Goal: Information Seeking & Learning: Learn about a topic

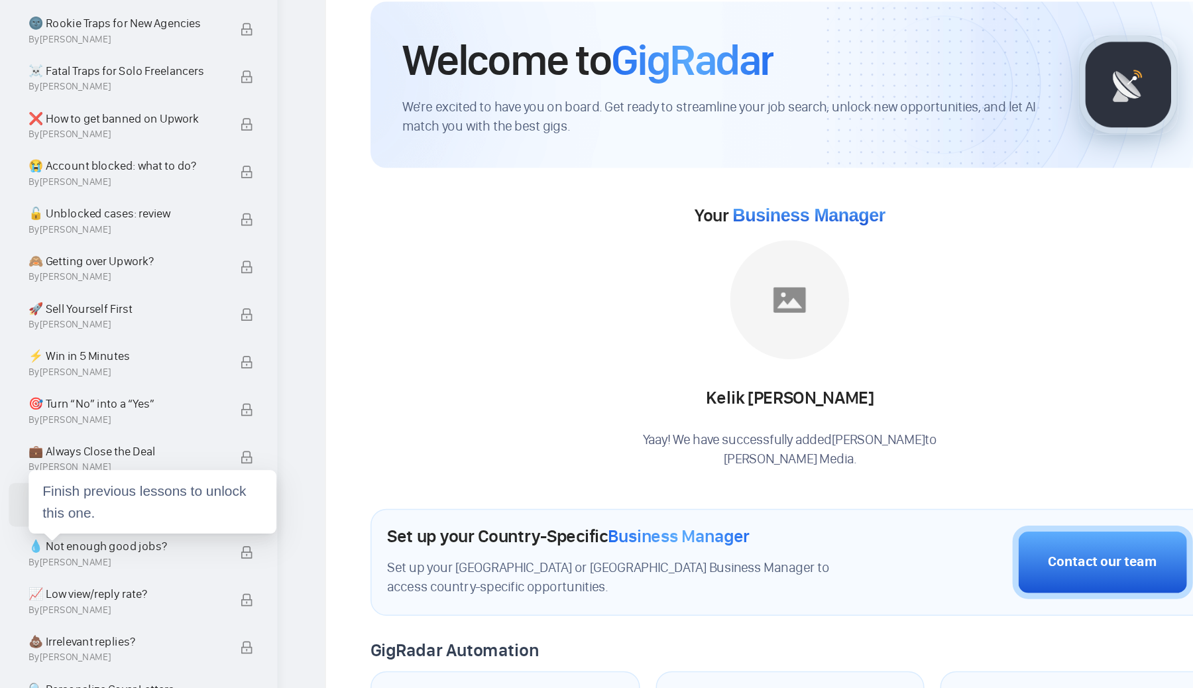
scroll to position [373, 0]
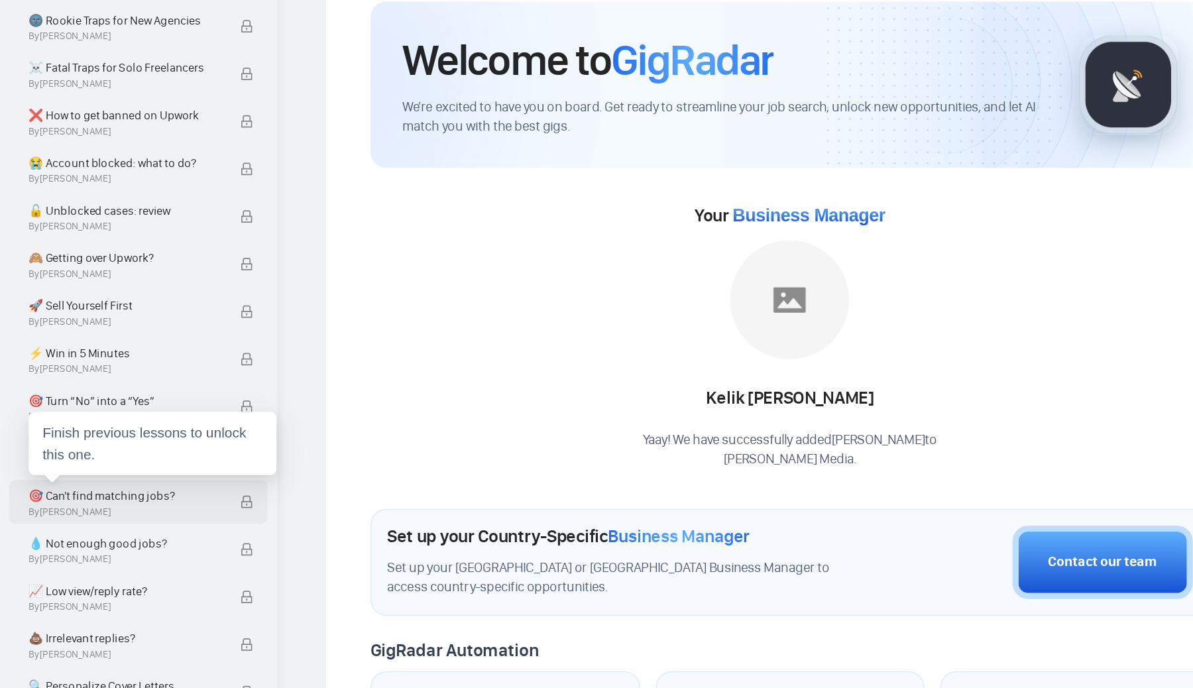
click at [95, 413] on span "🎯 Can't find matching jobs?" at bounding box center [82, 414] width 127 height 13
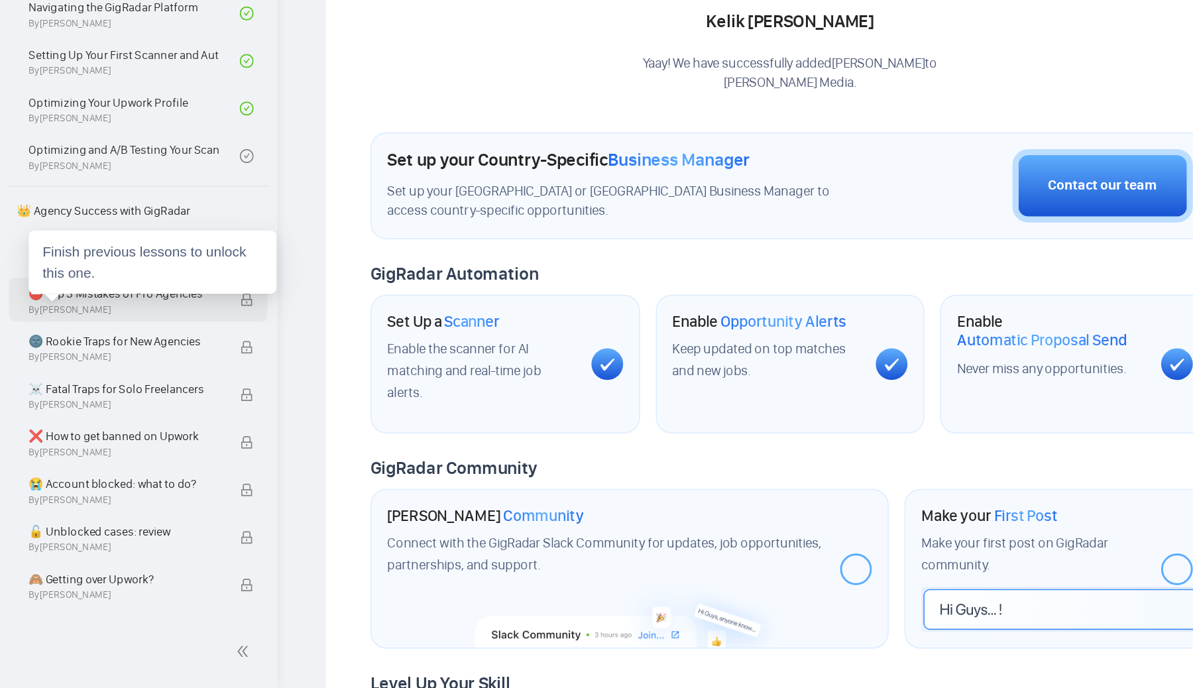
scroll to position [0, 0]
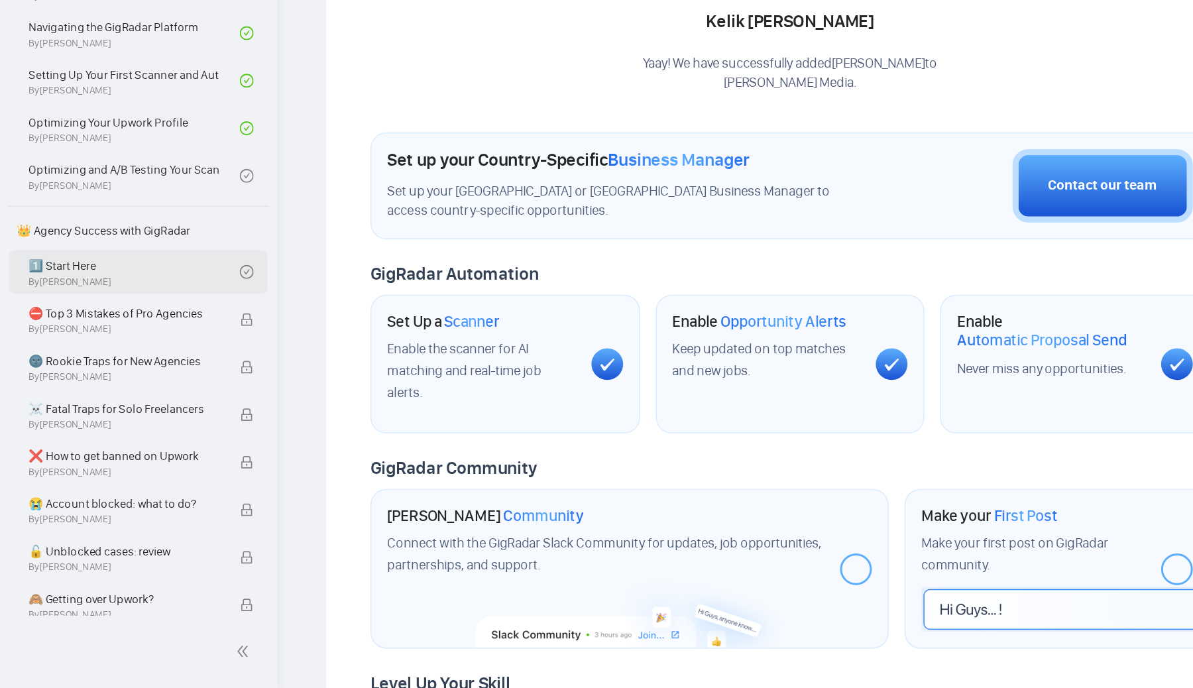
click at [85, 411] on link "1️⃣ Start Here By [PERSON_NAME]" at bounding box center [89, 409] width 141 height 29
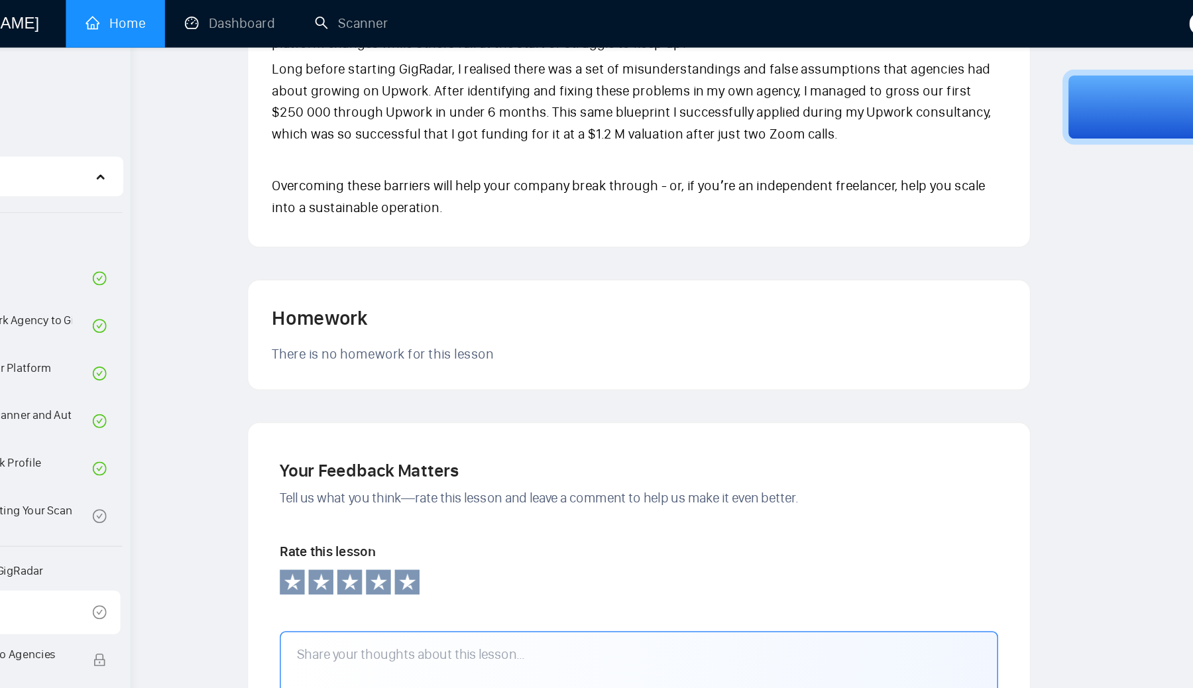
scroll to position [843, 0]
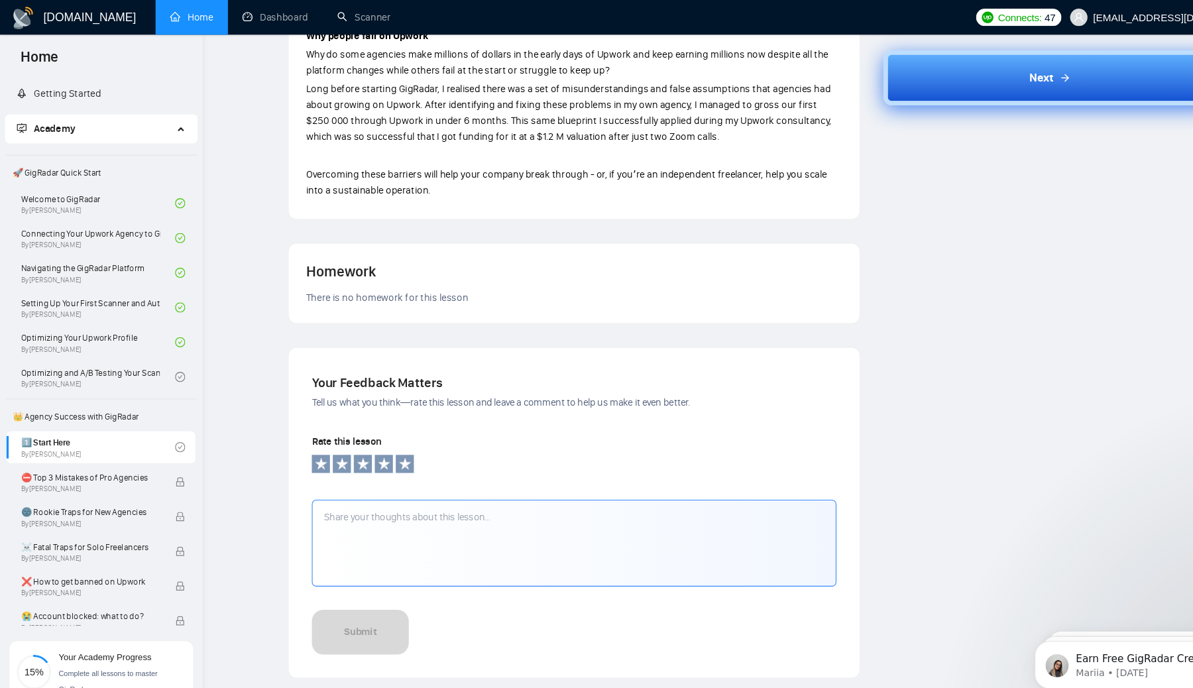
click at [910, 60] on button "Next" at bounding box center [962, 71] width 306 height 50
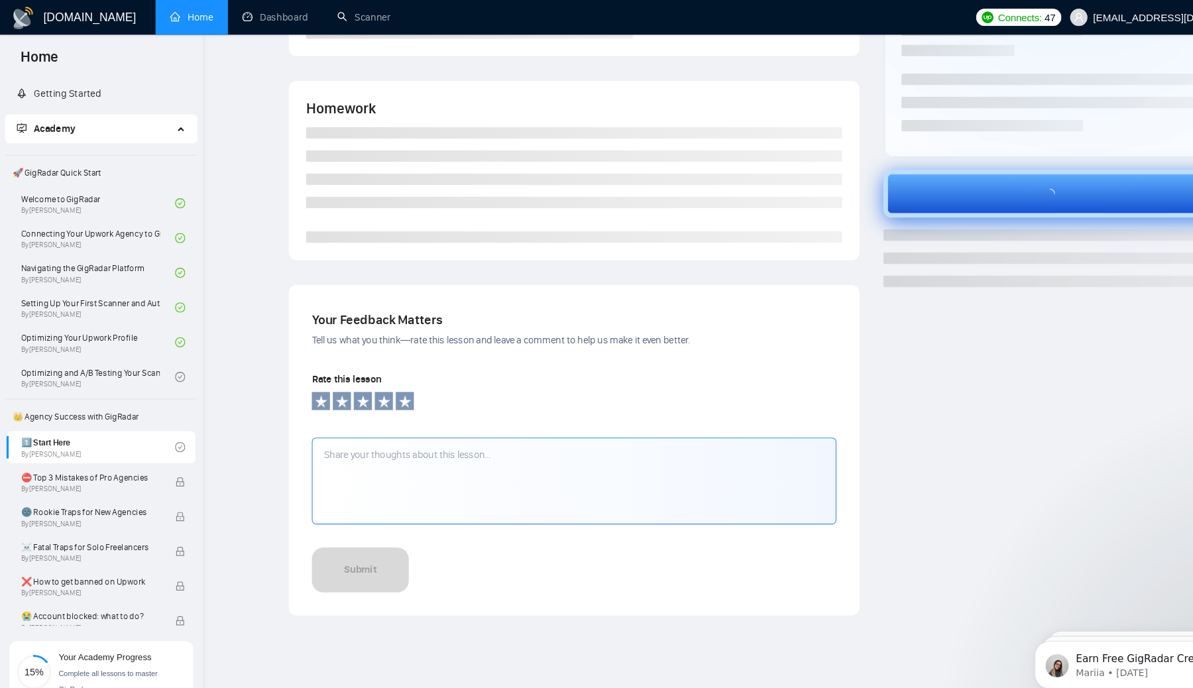
scroll to position [215, 0]
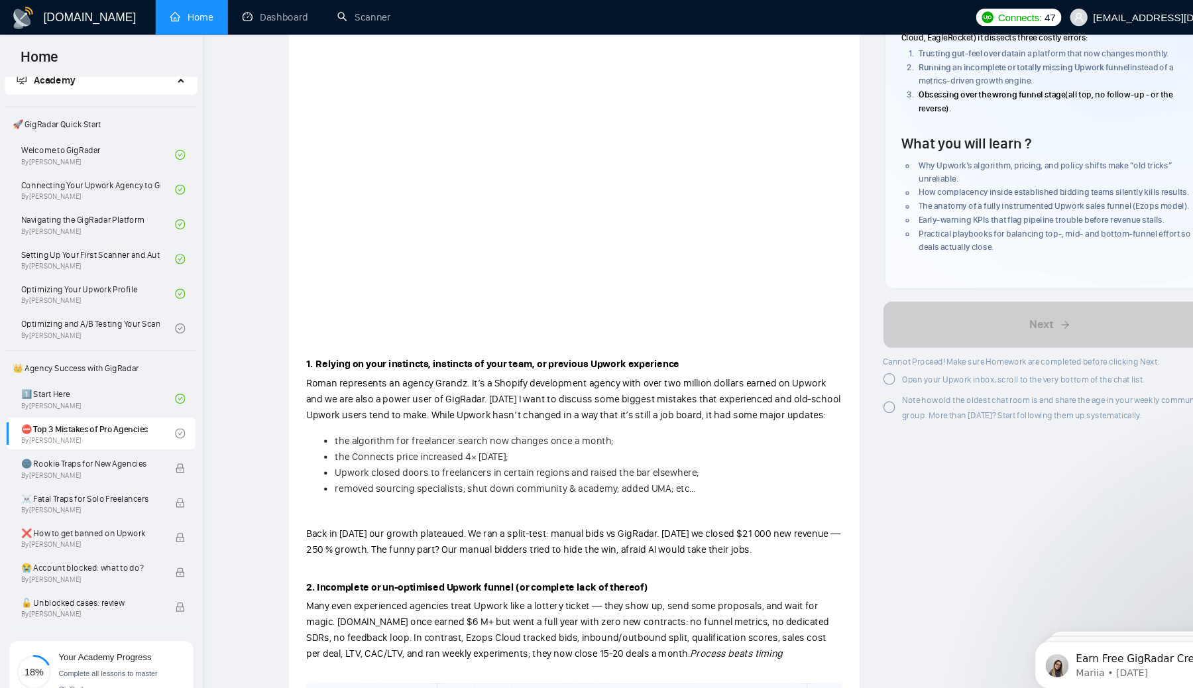
scroll to position [97, 0]
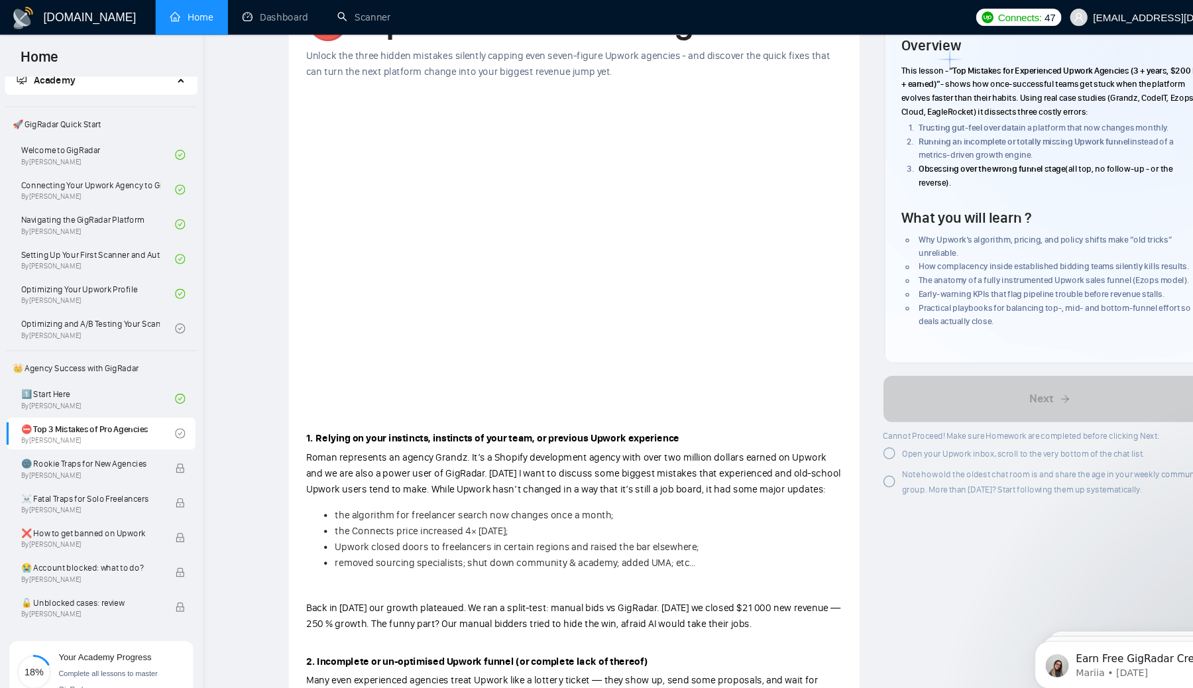
click at [813, 412] on div at bounding box center [814, 415] width 11 height 11
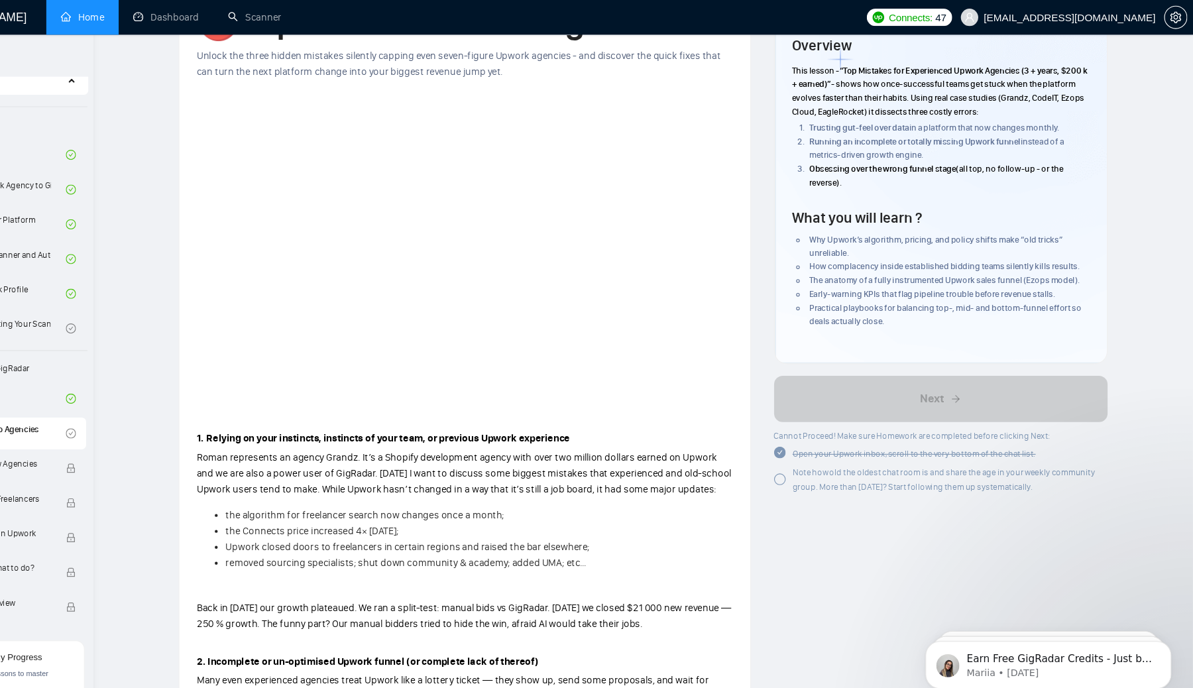
click at [818, 438] on div at bounding box center [814, 438] width 11 height 11
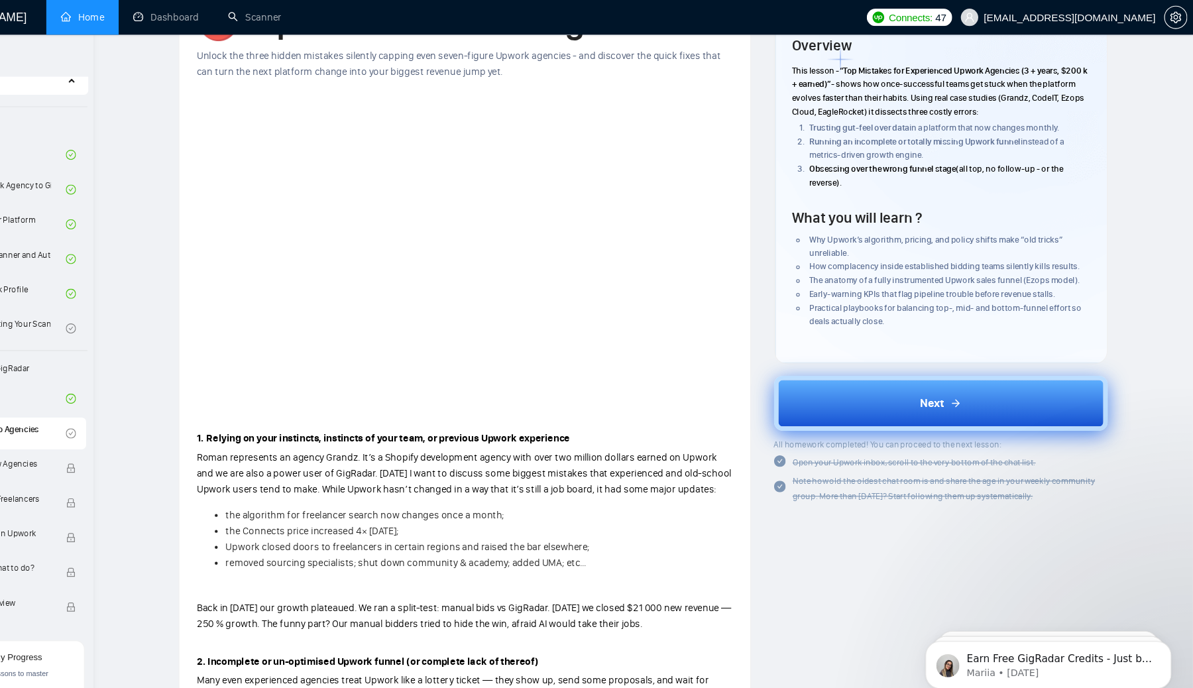
click at [940, 374] on button "Next" at bounding box center [962, 369] width 306 height 50
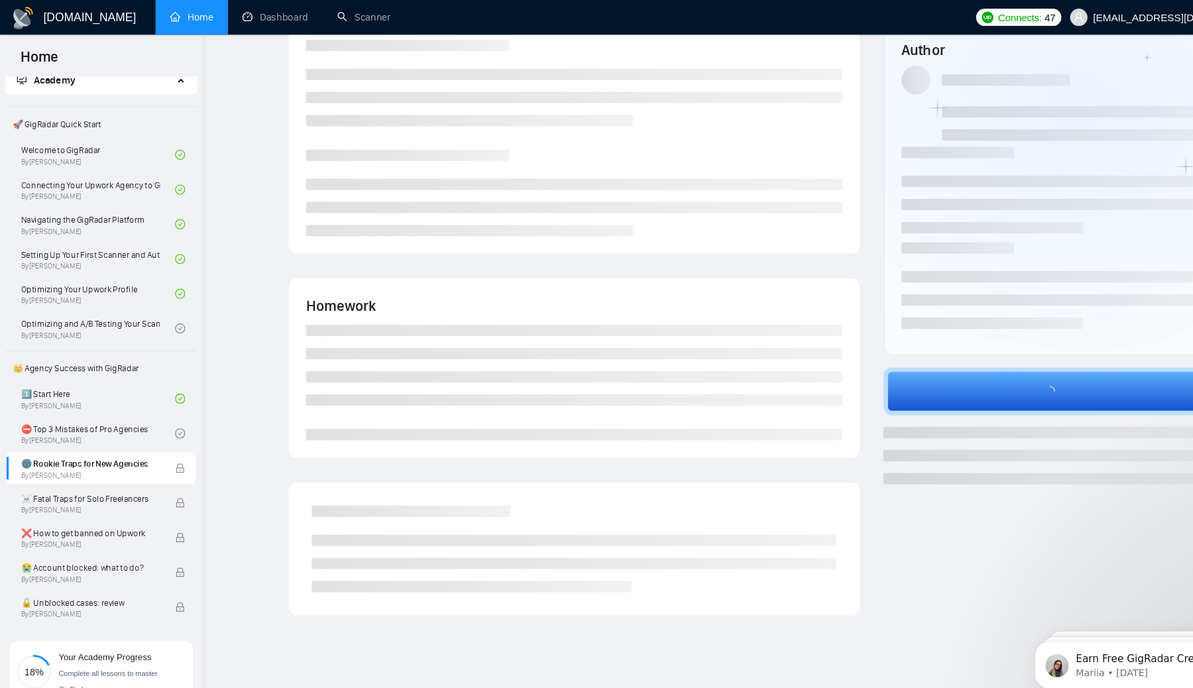
scroll to position [34, 0]
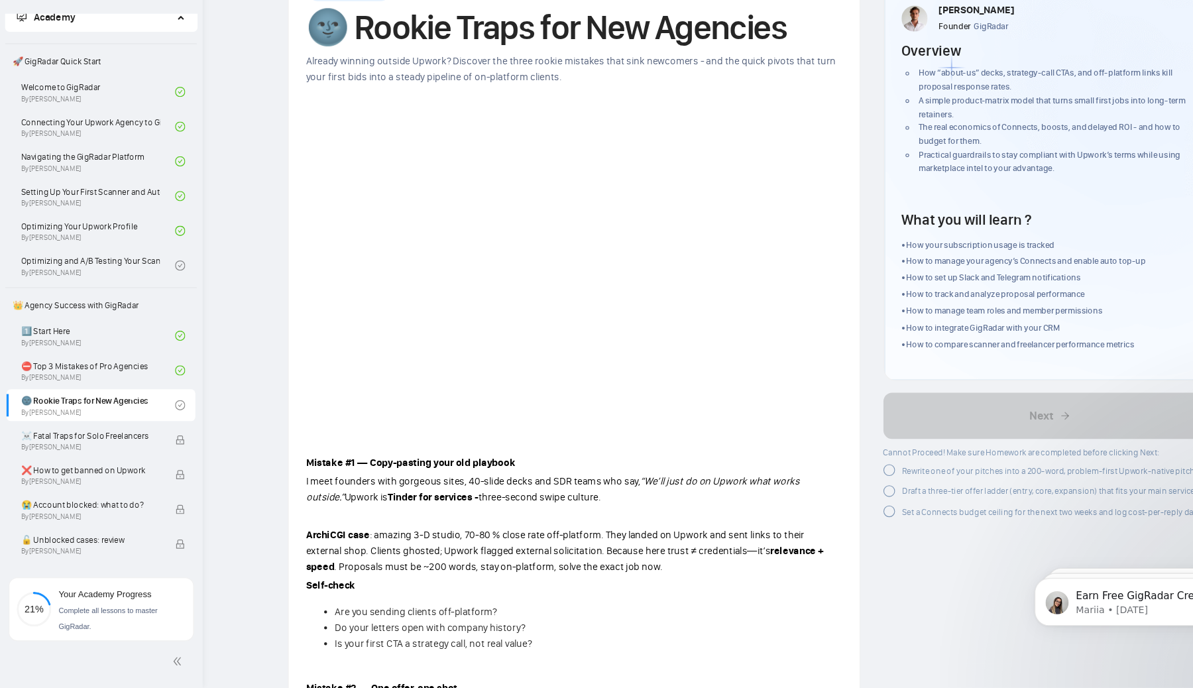
click at [816, 487] on div at bounding box center [814, 488] width 11 height 11
click at [818, 502] on div at bounding box center [814, 505] width 11 height 11
click at [814, 524] on div at bounding box center [814, 524] width 11 height 11
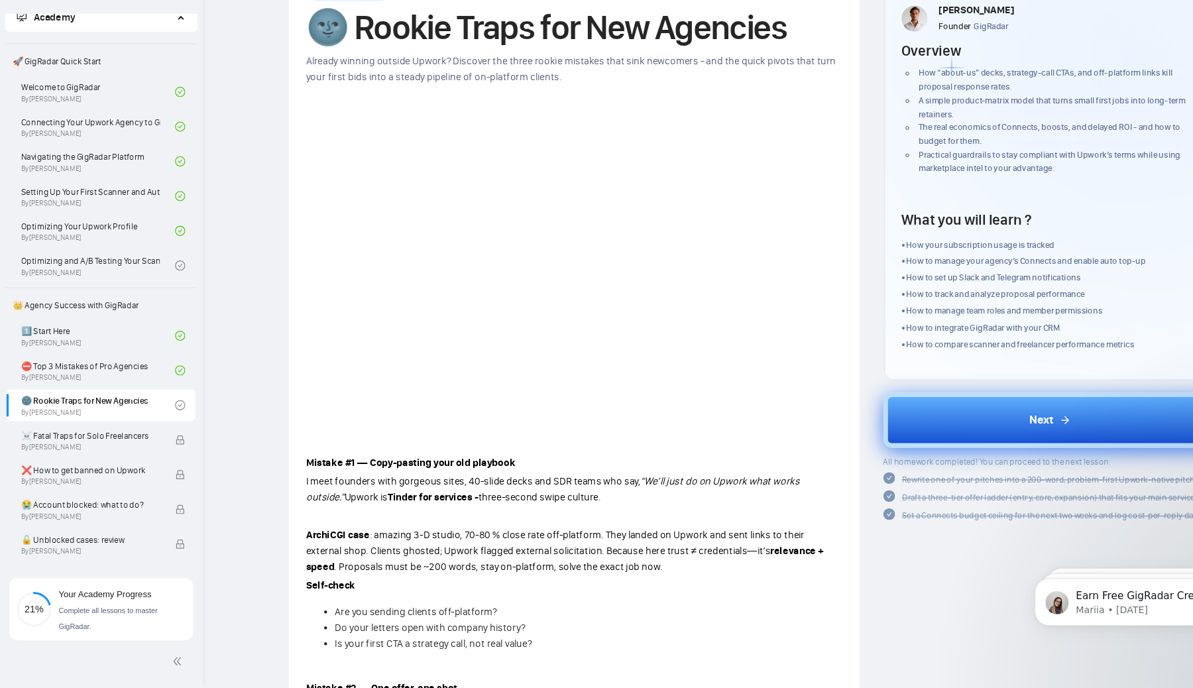
click at [898, 438] on button "Next" at bounding box center [962, 443] width 306 height 50
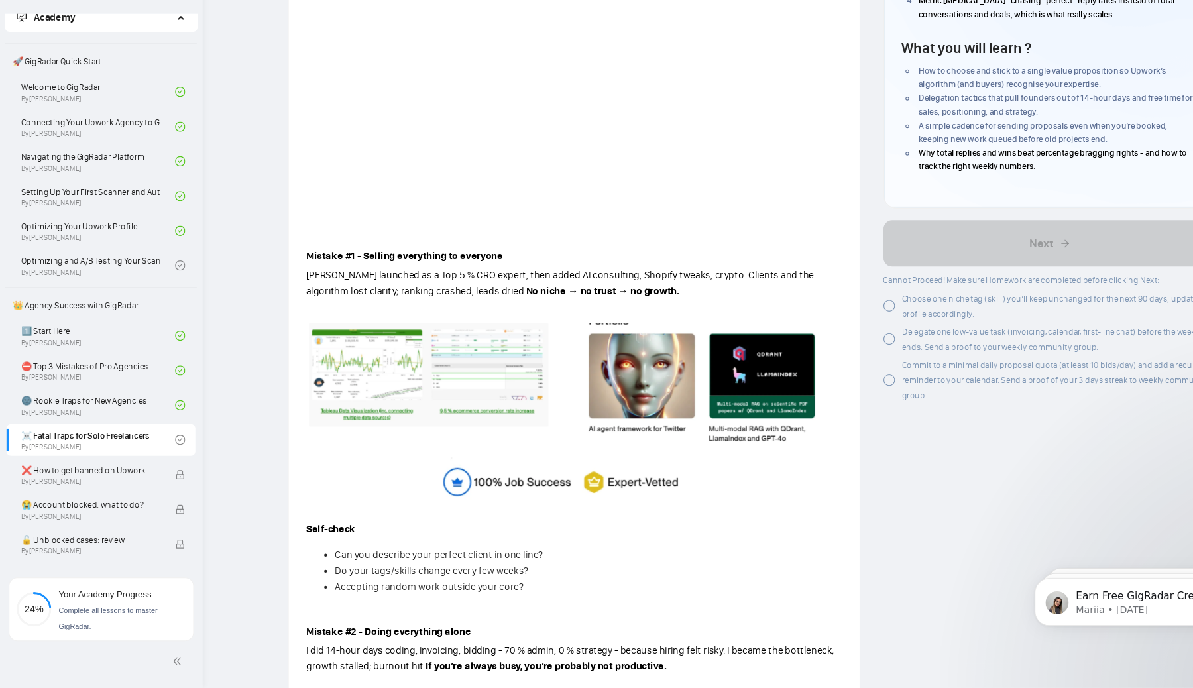
scroll to position [209, 0]
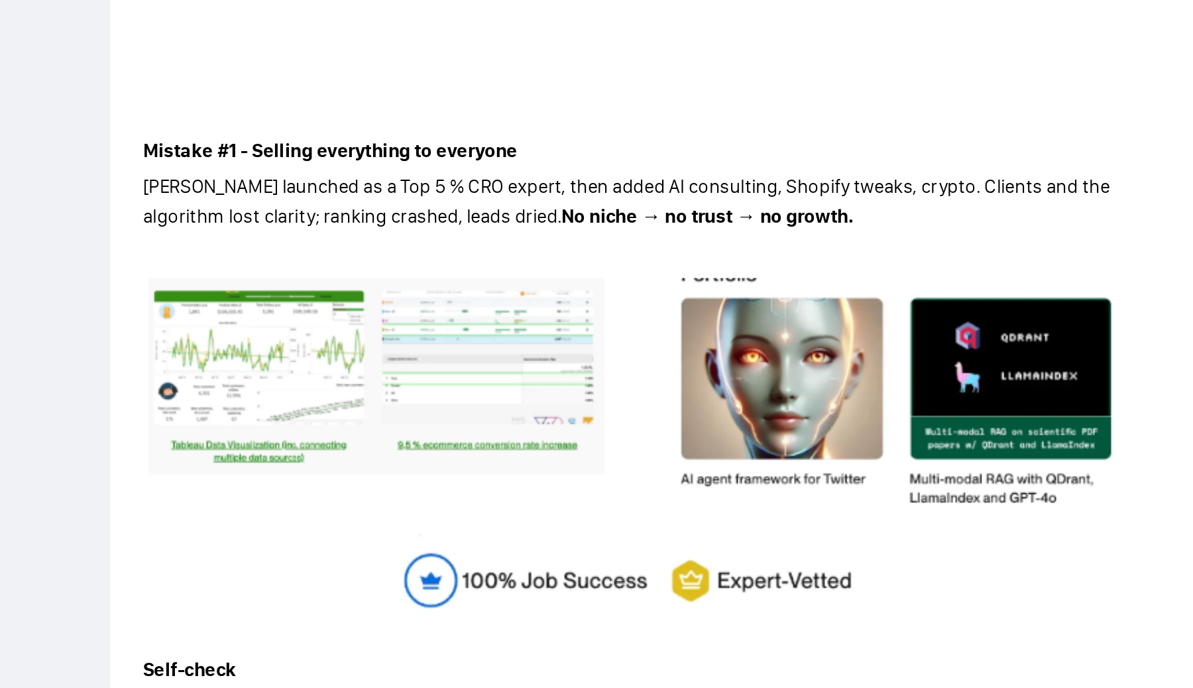
click at [445, 393] on img at bounding box center [520, 431] width 480 height 164
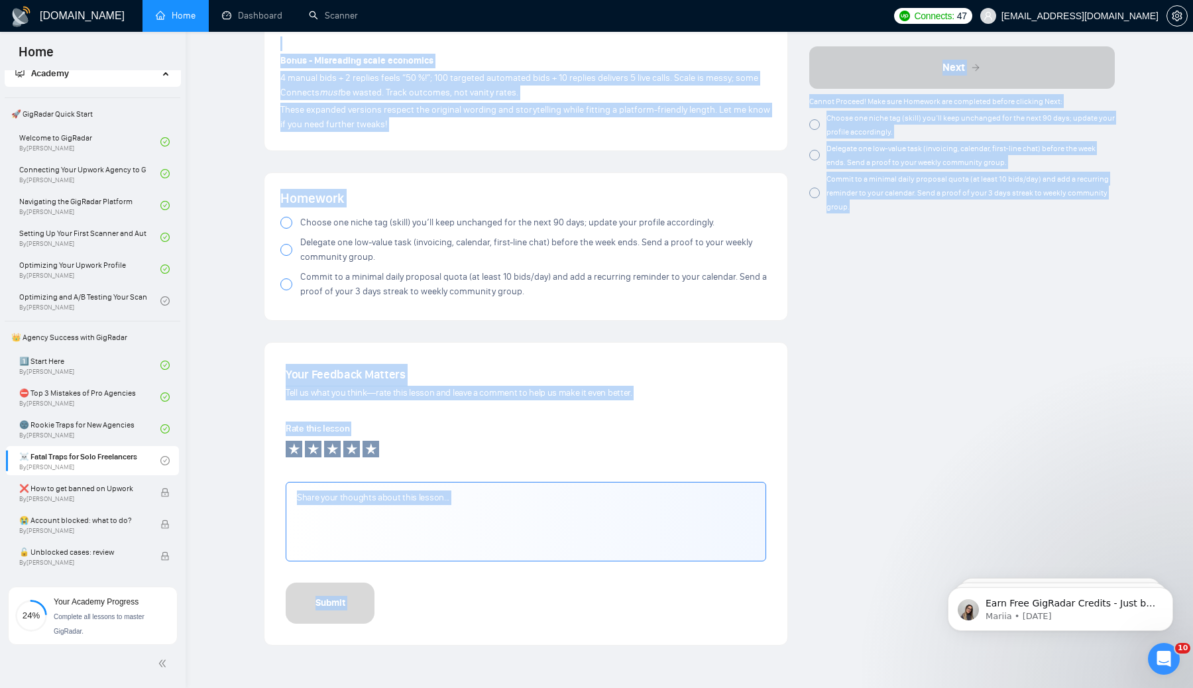
scroll to position [1643, 0]
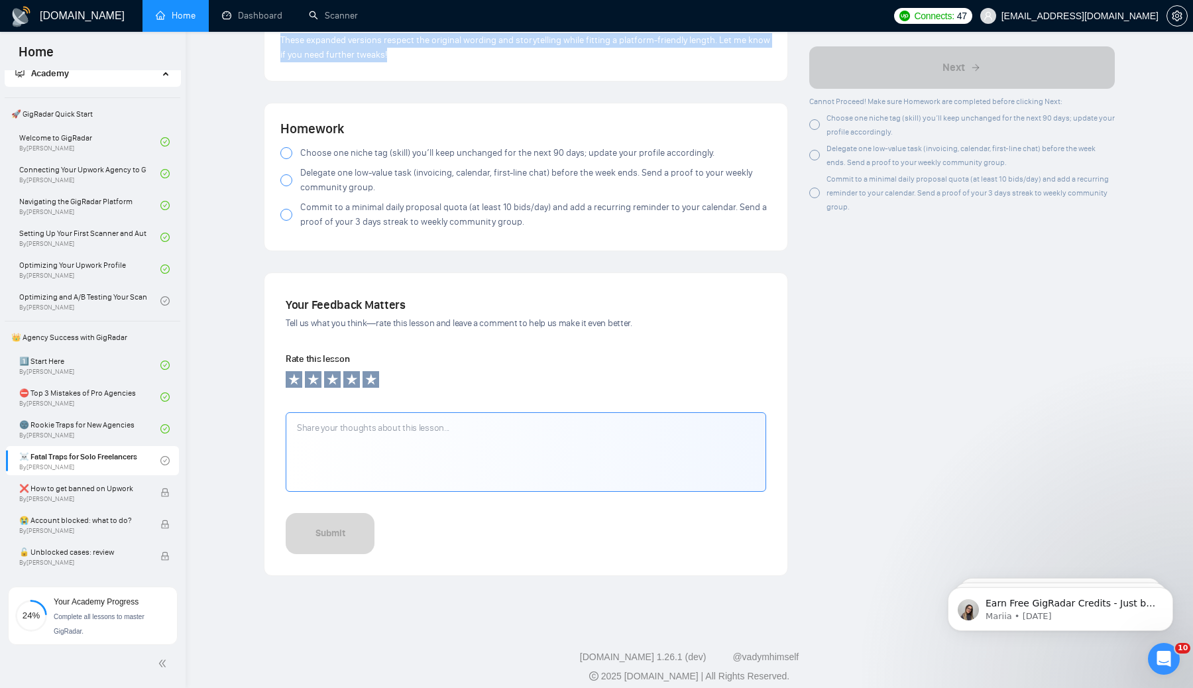
drag, startPoint x: 278, startPoint y: 107, endPoint x: 490, endPoint y: 50, distance: 218.8
copy div "Loremip #1 - Dolorsi ametconsec ad elitsedd Eius temporin ut l Etd 2 % MAG aliq…"
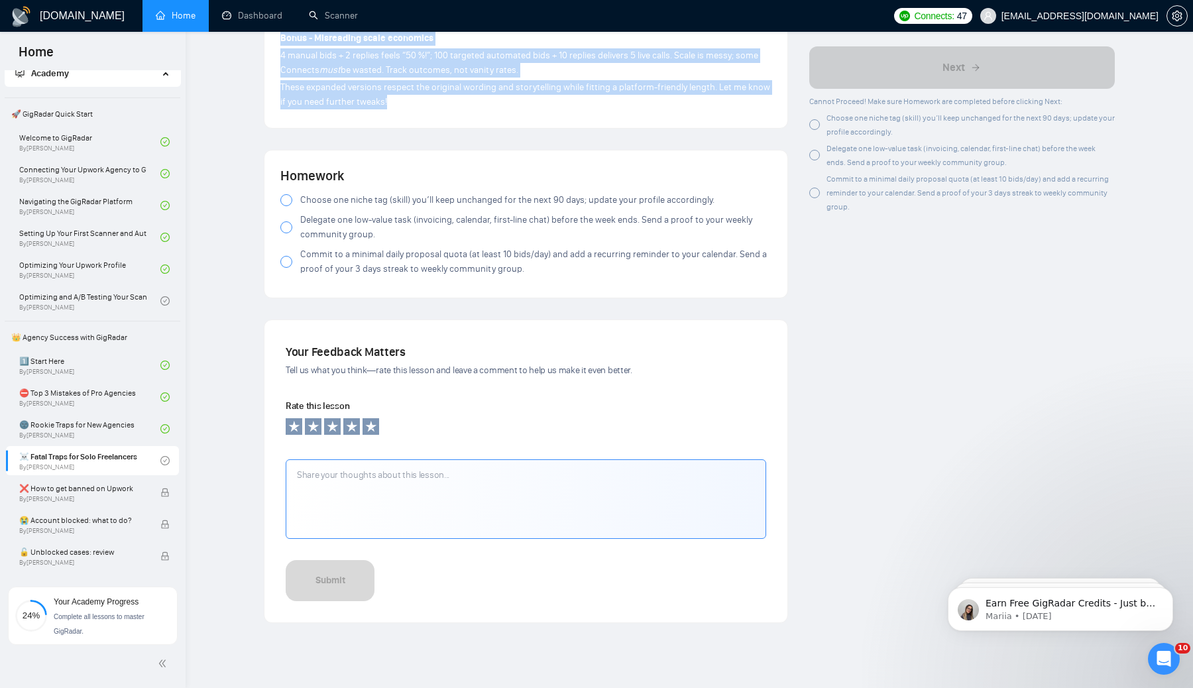
scroll to position [1592, 0]
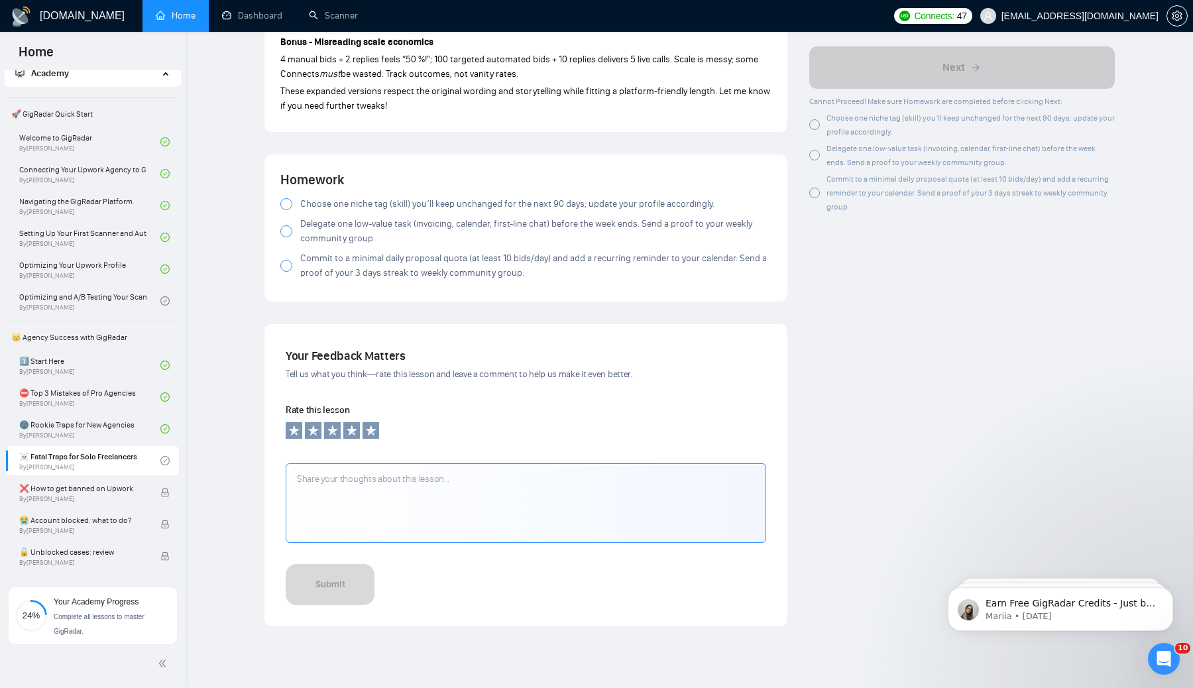
click at [813, 122] on div at bounding box center [814, 124] width 11 height 11
click at [814, 155] on div at bounding box center [814, 155] width 11 height 11
click at [817, 192] on div at bounding box center [814, 193] width 11 height 11
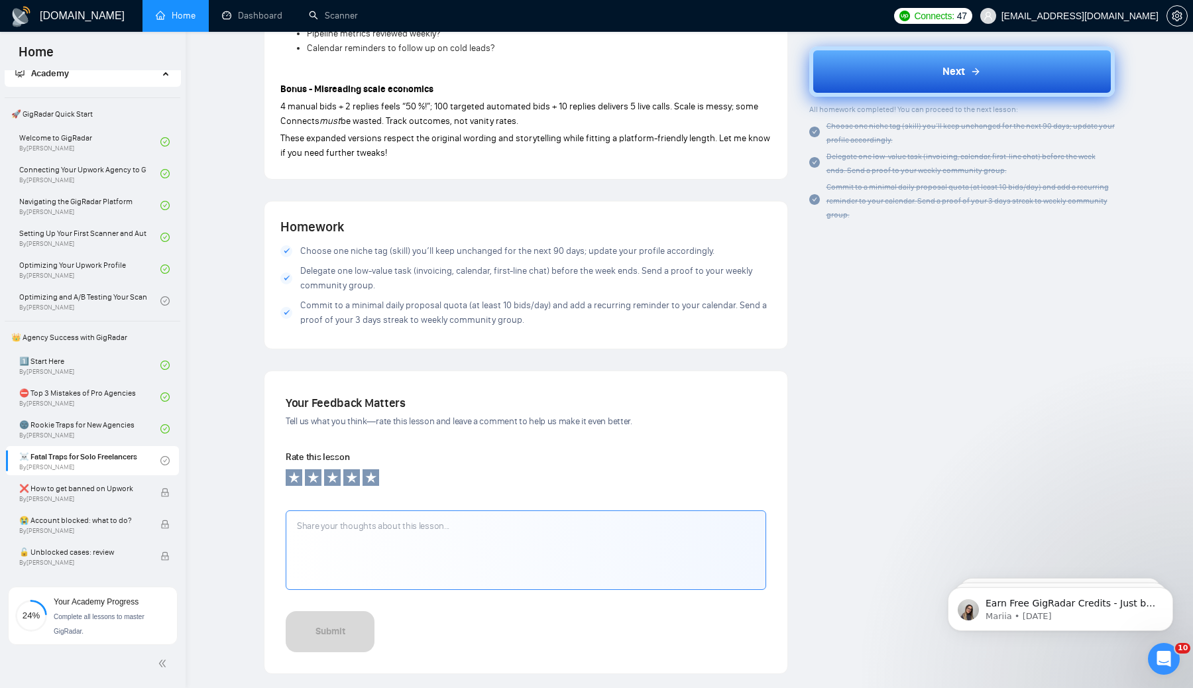
click at [956, 87] on button "Next" at bounding box center [962, 71] width 306 height 50
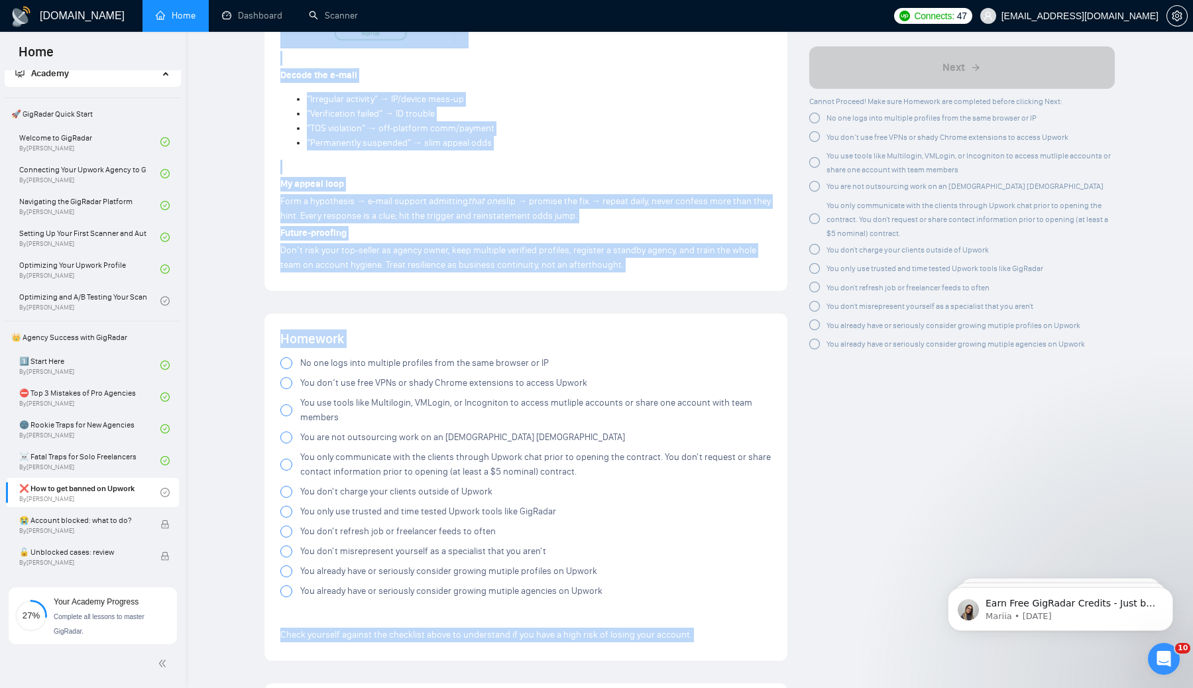
scroll to position [2301, 0]
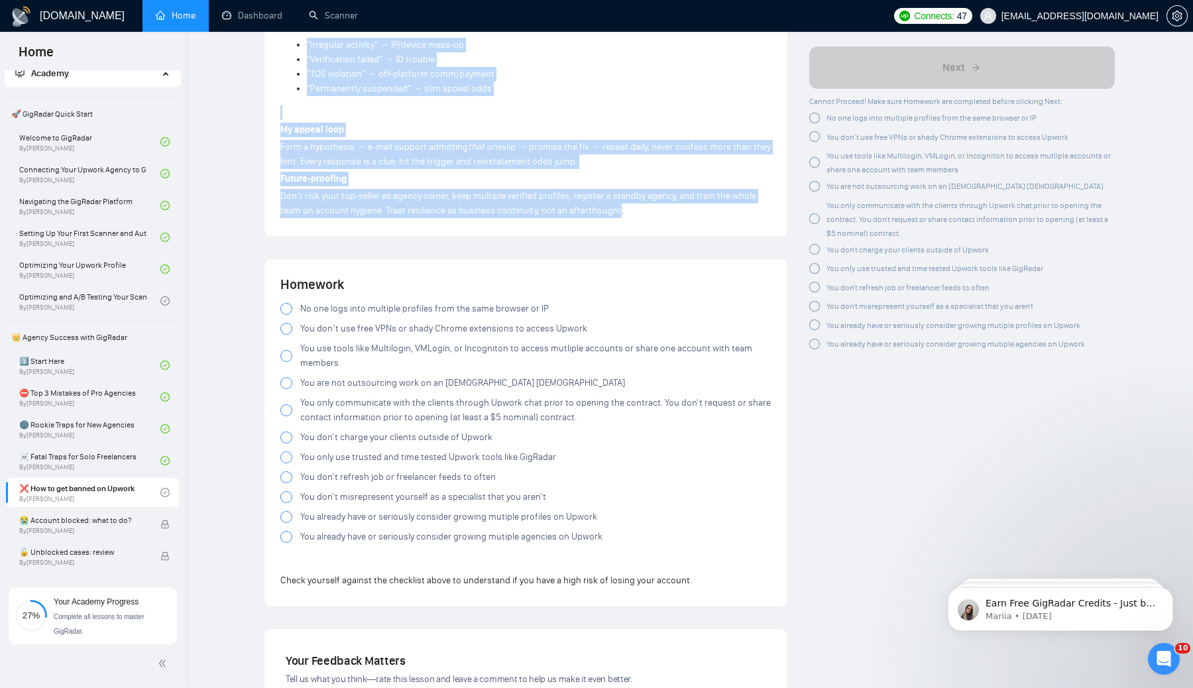
drag, startPoint x: 281, startPoint y: 115, endPoint x: 616, endPoint y: 221, distance: 351.1
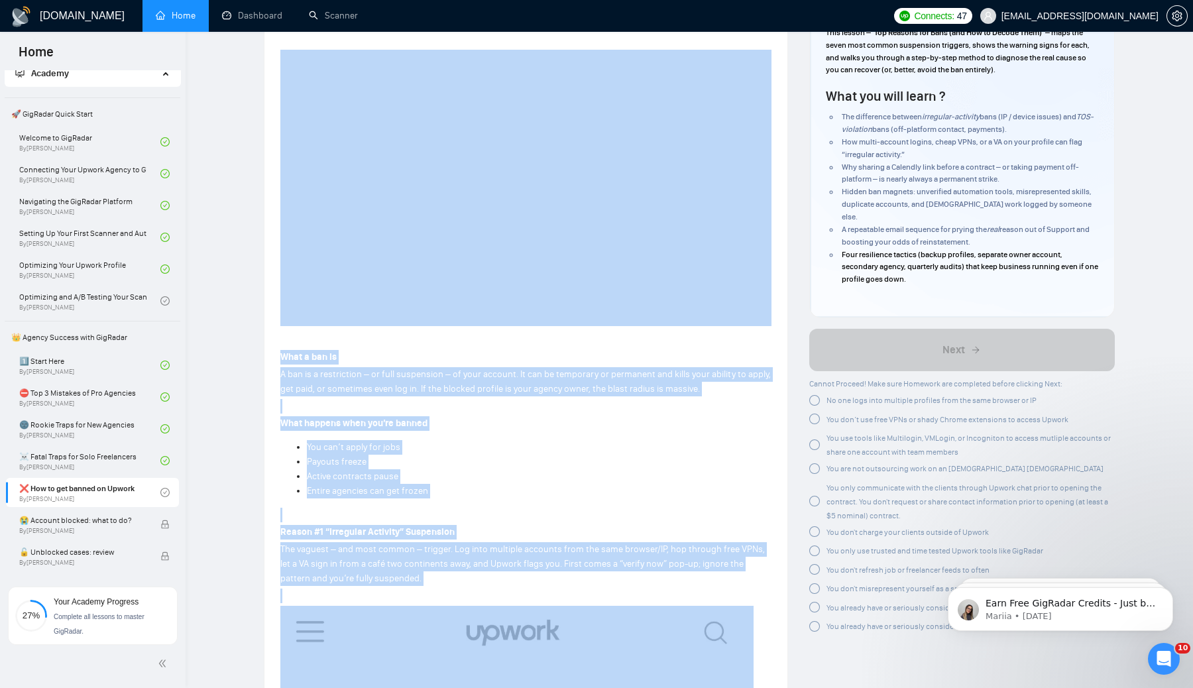
scroll to position [0, 0]
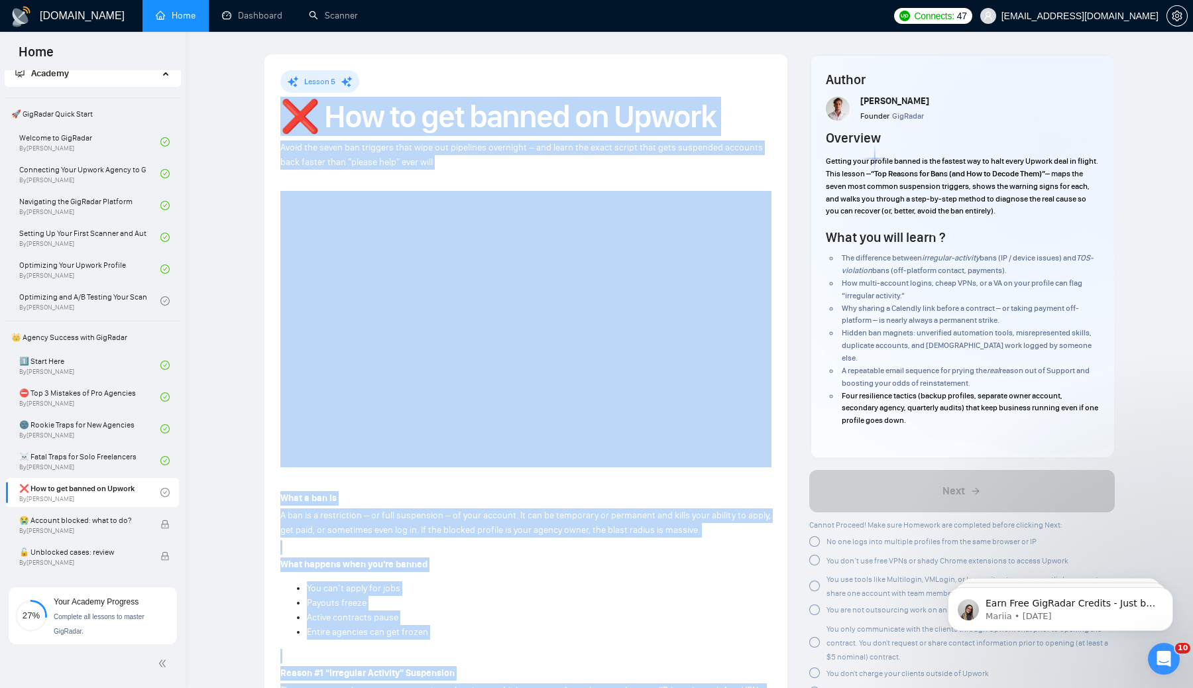
click at [280, 115] on h1 "❌ How to get banned on Upwork" at bounding box center [525, 116] width 491 height 29
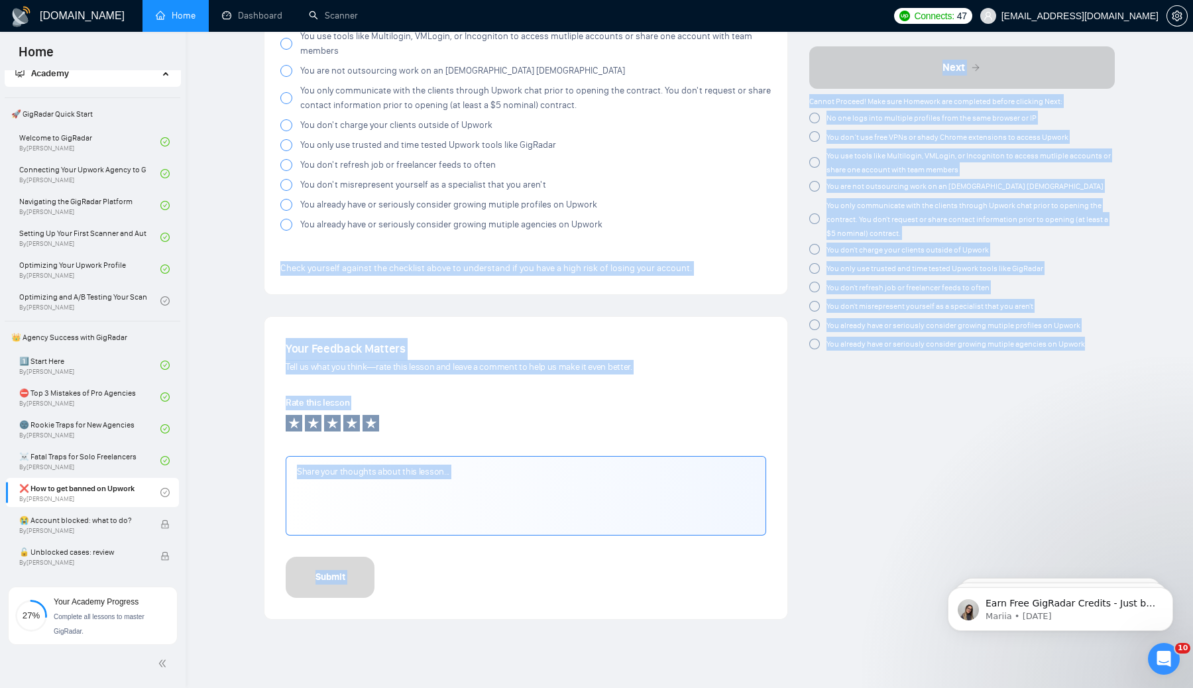
scroll to position [2641, 0]
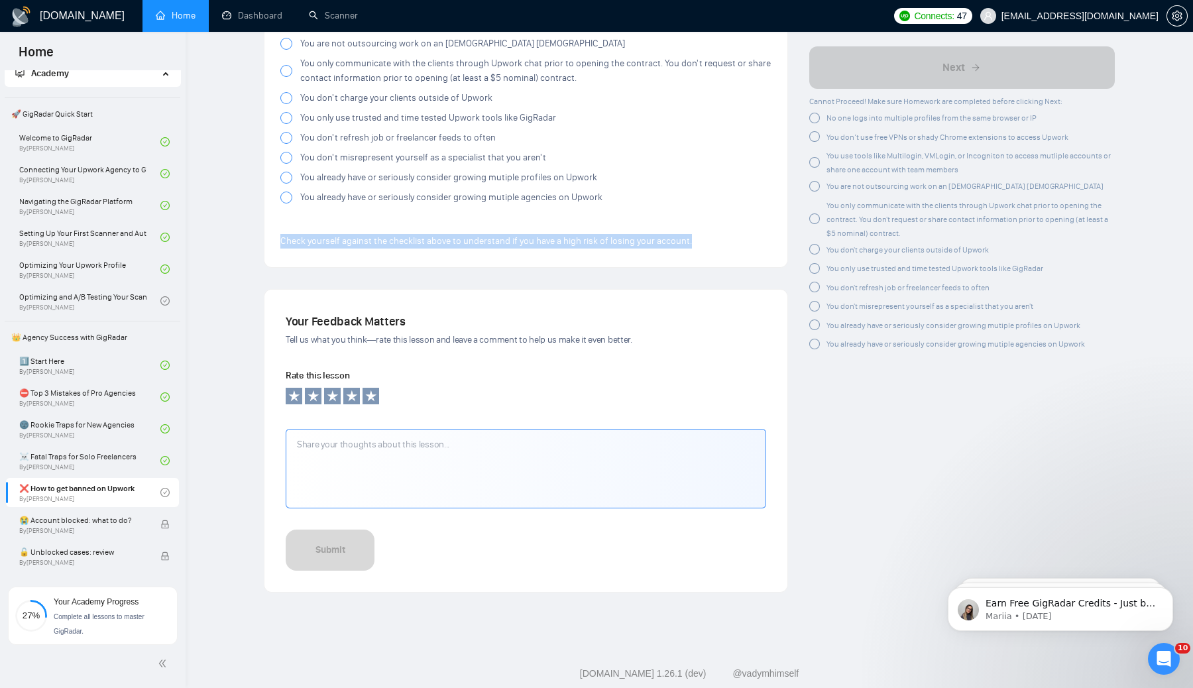
drag, startPoint x: 282, startPoint y: 110, endPoint x: 681, endPoint y: 243, distance: 421.1
click at [703, 240] on p "Check yourself against the checklist above to understand if you have a high ris…" at bounding box center [525, 241] width 491 height 15
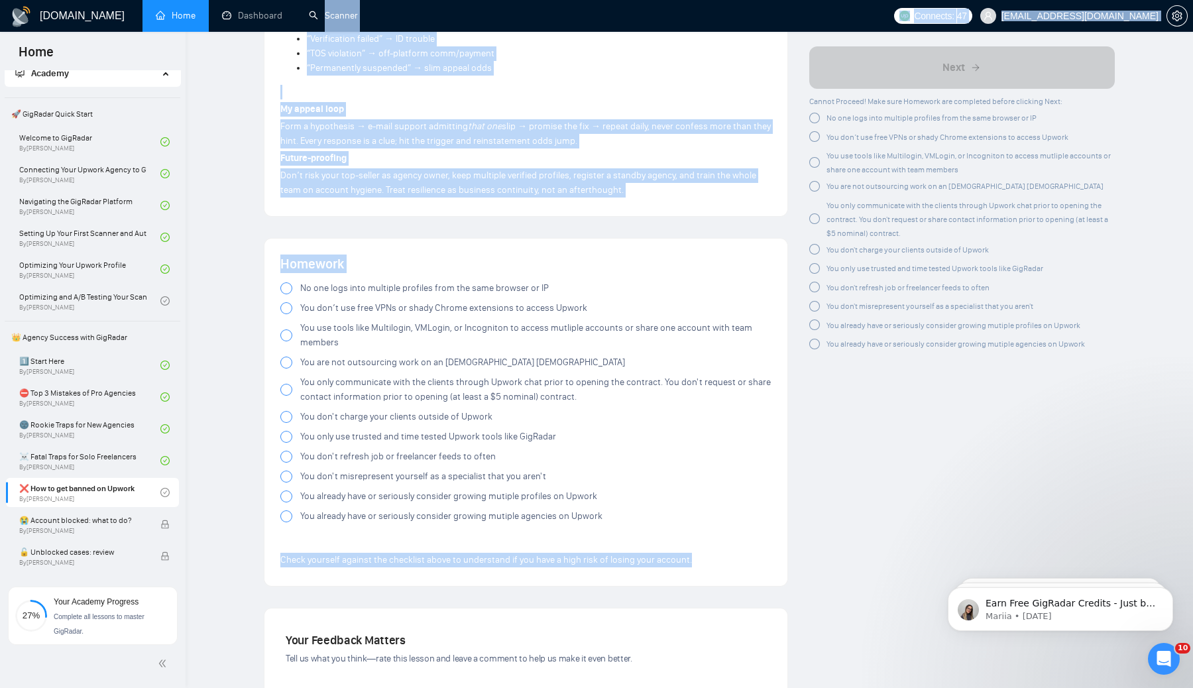
scroll to position [2301, 0]
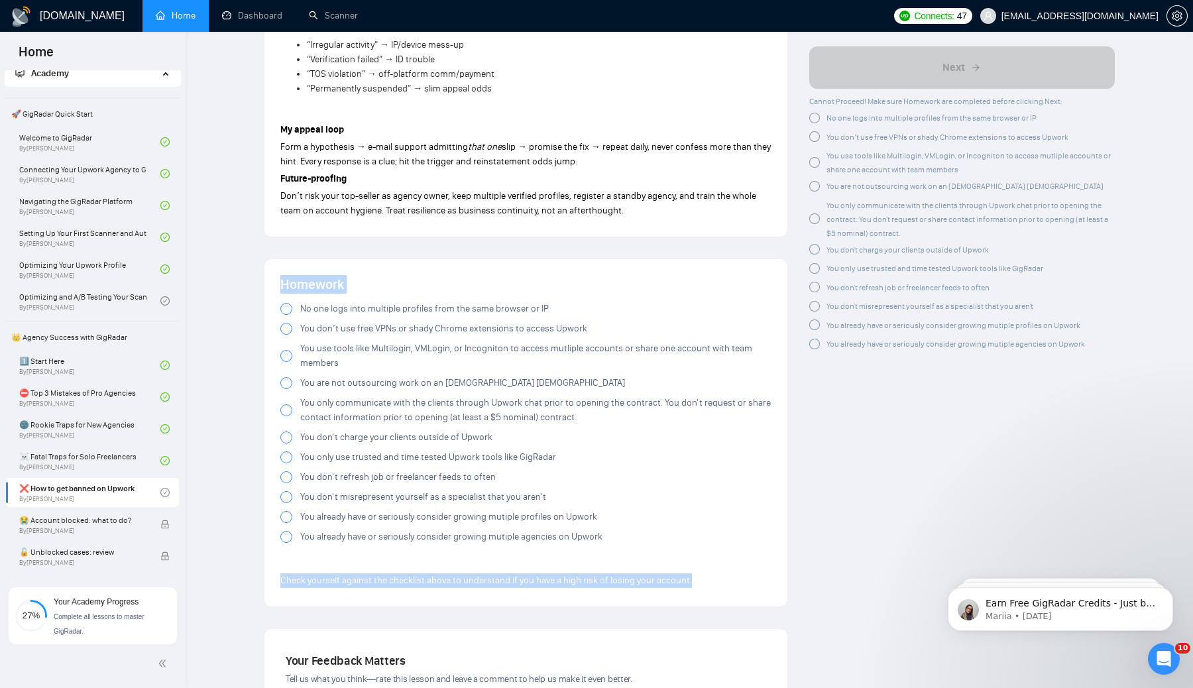
drag, startPoint x: 695, startPoint y: 242, endPoint x: 407, endPoint y: 227, distance: 288.7
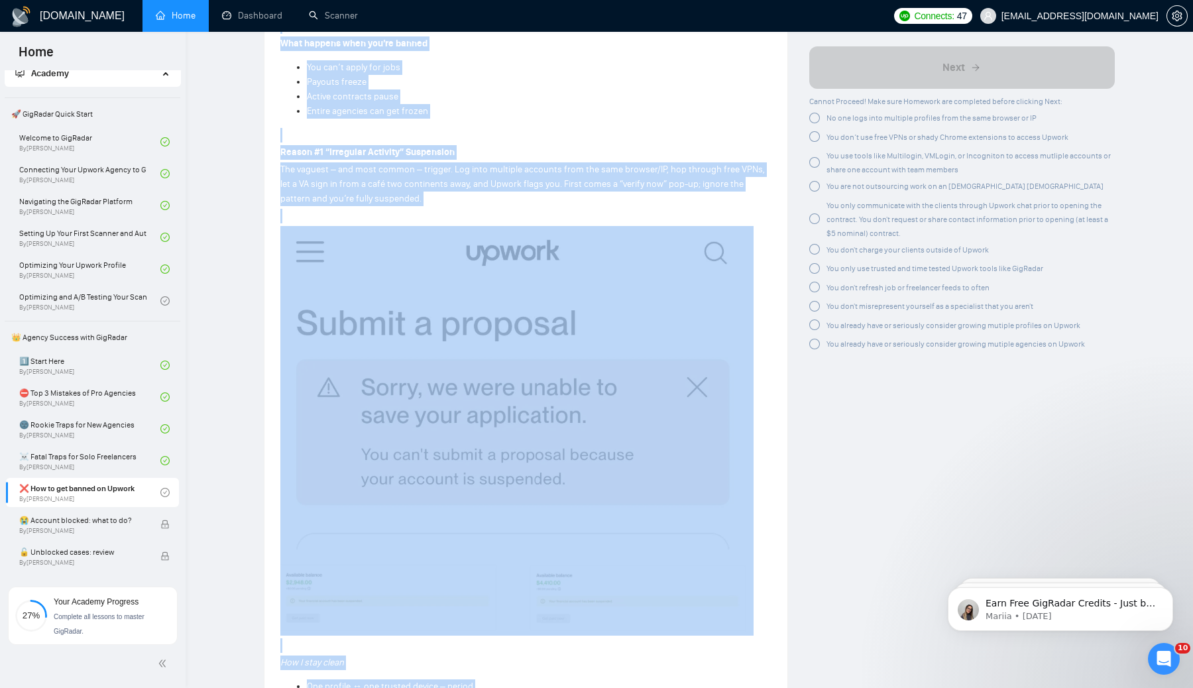
scroll to position [0, 0]
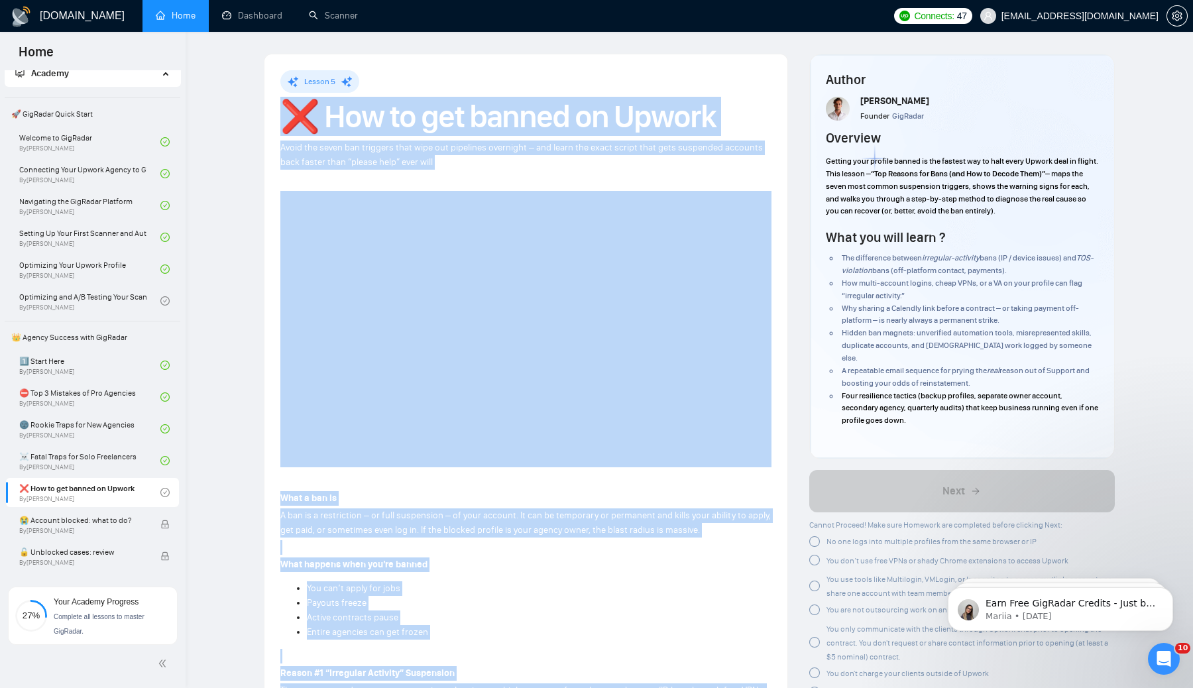
drag, startPoint x: 632, startPoint y: 215, endPoint x: 289, endPoint y: 101, distance: 361.8
copy div "❌ Lor ip dol sitame co Adipis Elits doe tempo inc utlabore etdo magn ali enimad…"
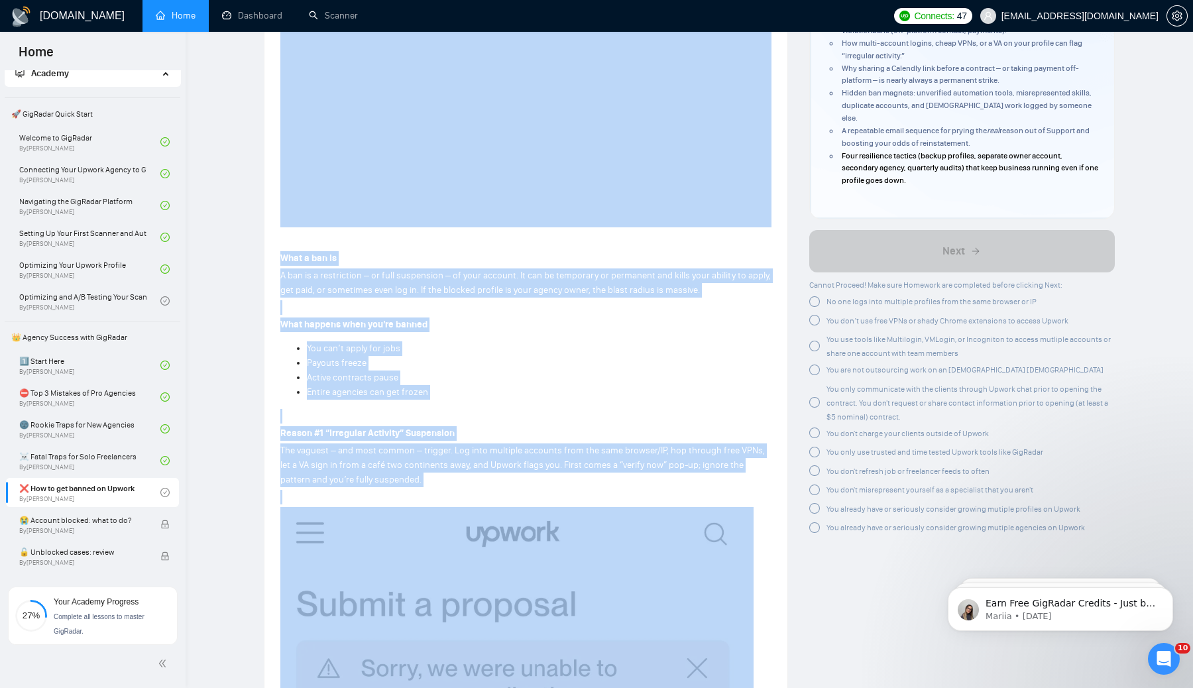
scroll to position [242, 0]
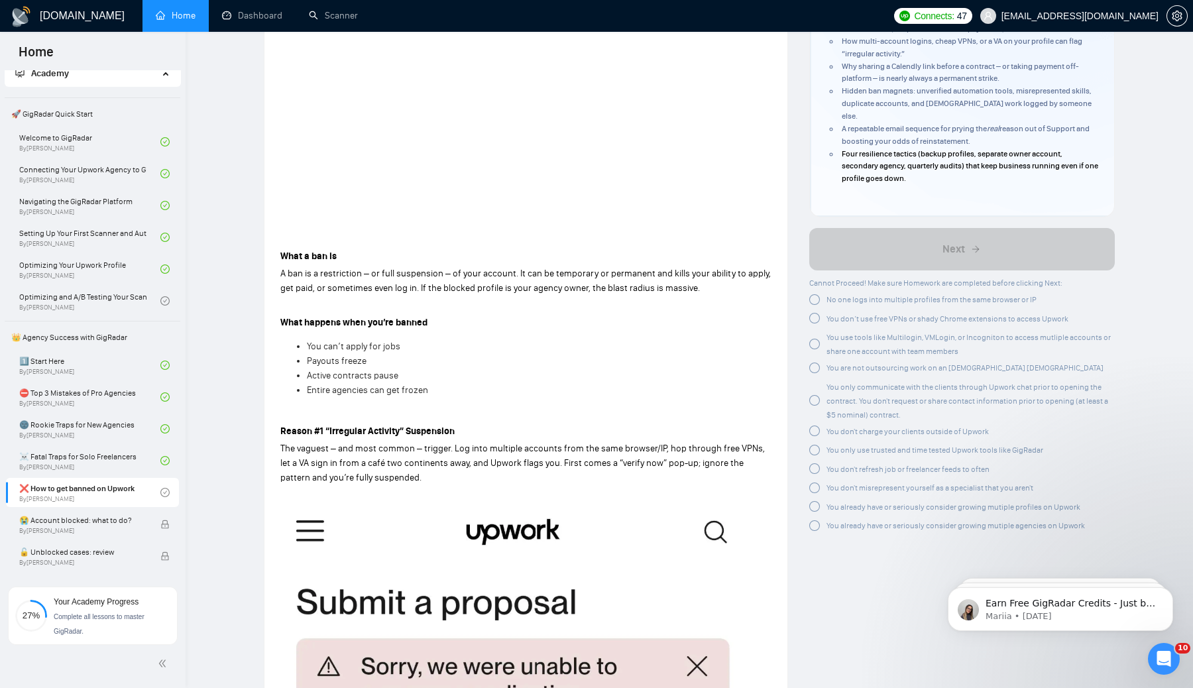
click at [814, 520] on div at bounding box center [814, 525] width 11 height 11
click at [814, 501] on div at bounding box center [814, 506] width 11 height 11
click at [814, 483] on div at bounding box center [814, 488] width 11 height 11
click at [812, 463] on div at bounding box center [814, 468] width 11 height 11
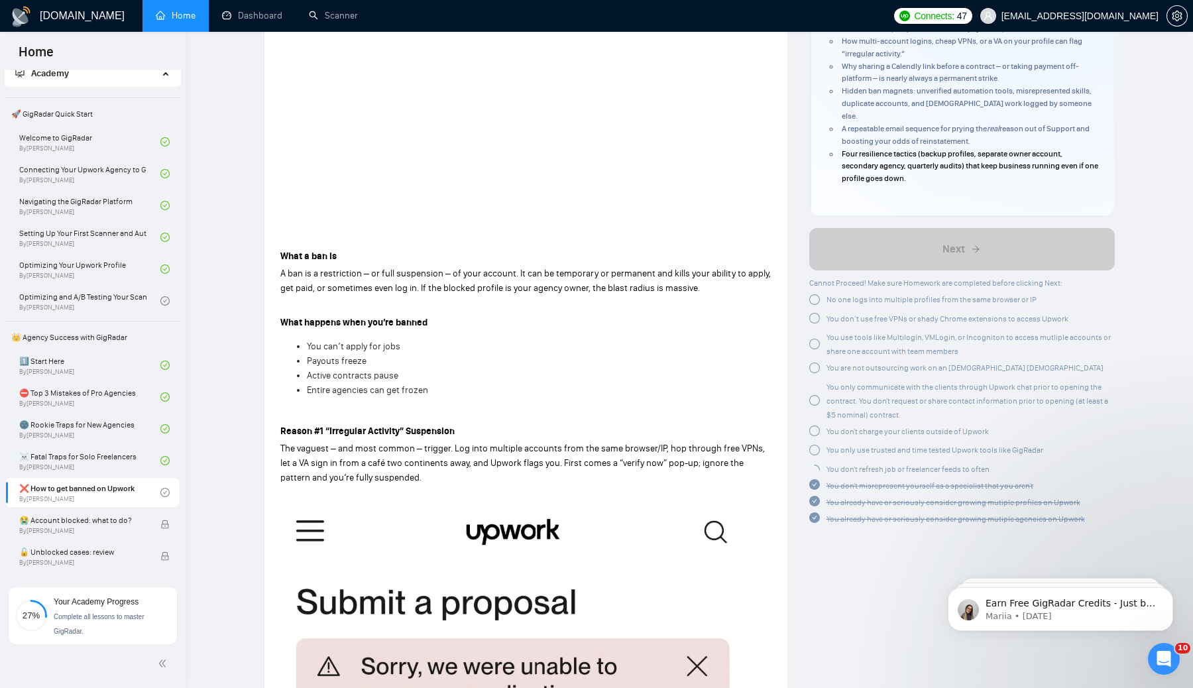
click at [813, 445] on div at bounding box center [814, 450] width 11 height 11
click at [815, 426] on div at bounding box center [814, 431] width 11 height 11
click at [815, 395] on div at bounding box center [814, 400] width 11 height 11
click at [814, 363] on div at bounding box center [814, 368] width 11 height 11
click at [814, 339] on div at bounding box center [814, 344] width 11 height 11
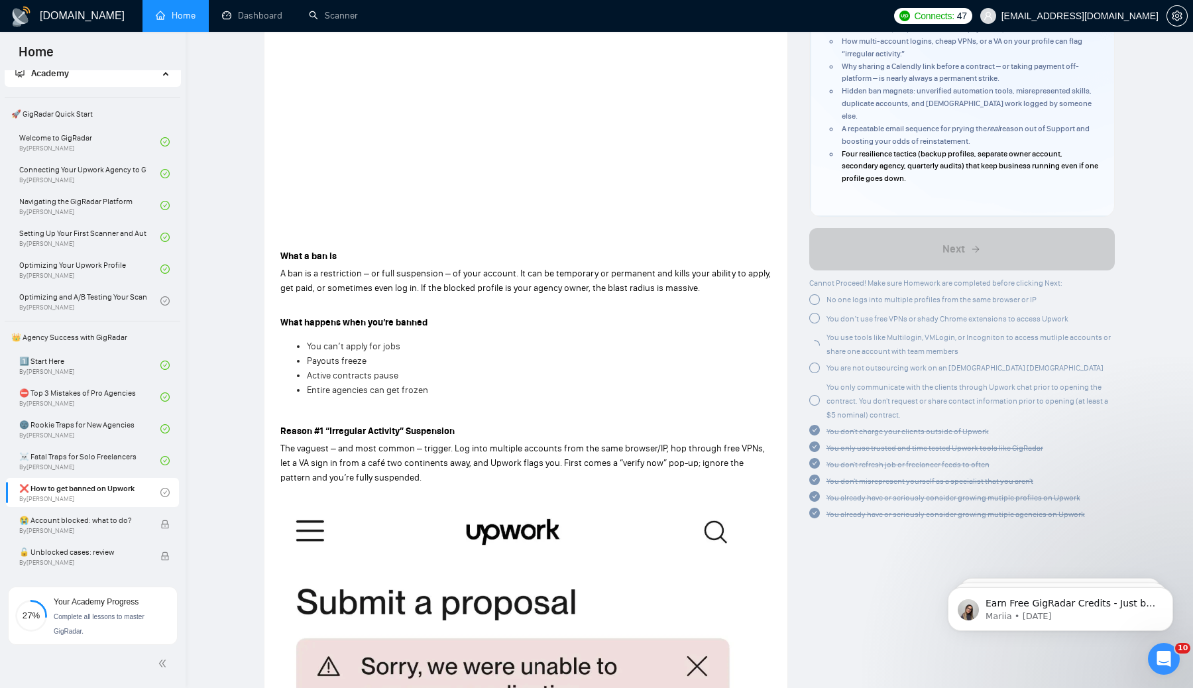
click at [817, 313] on div at bounding box center [814, 318] width 11 height 11
click at [813, 292] on div "No one logs into multiple profiles from the same browser or IP" at bounding box center [922, 299] width 227 height 14
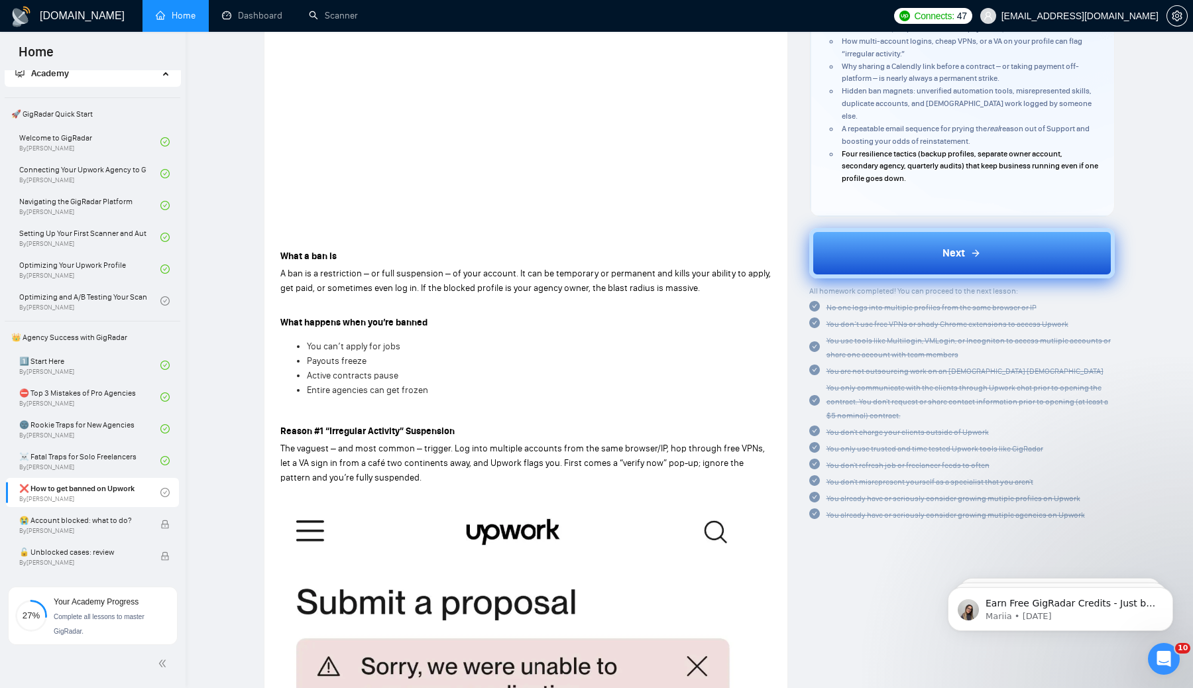
click at [907, 239] on button "Next" at bounding box center [962, 253] width 306 height 50
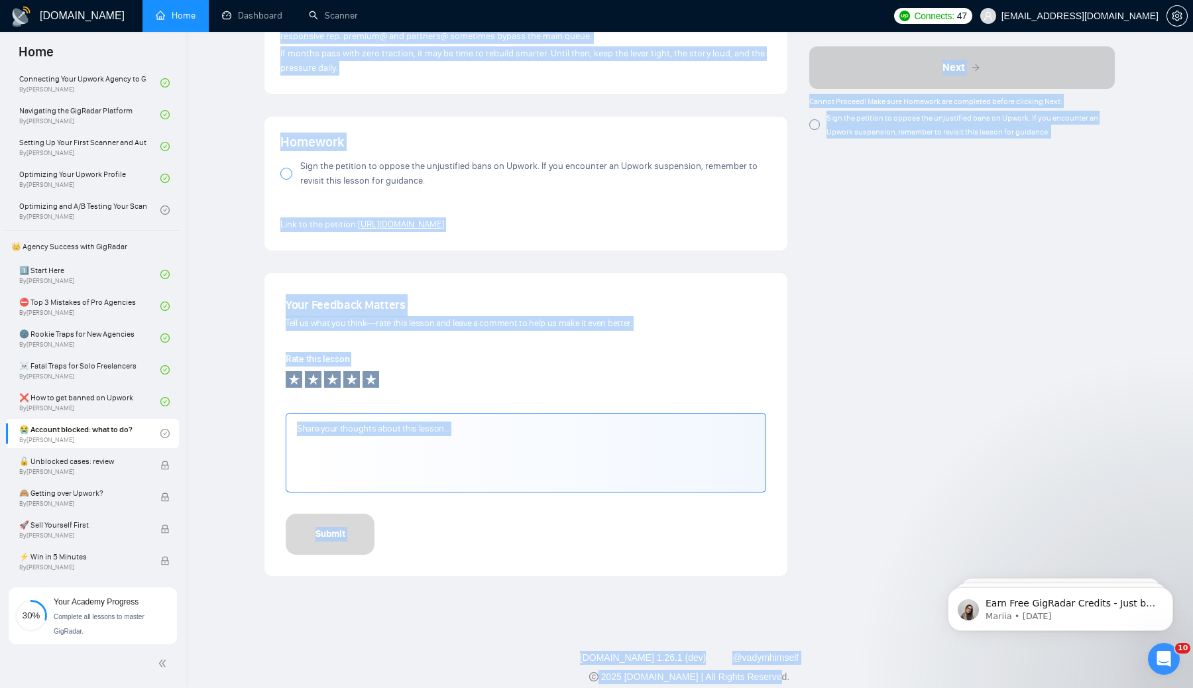
scroll to position [1314, 0]
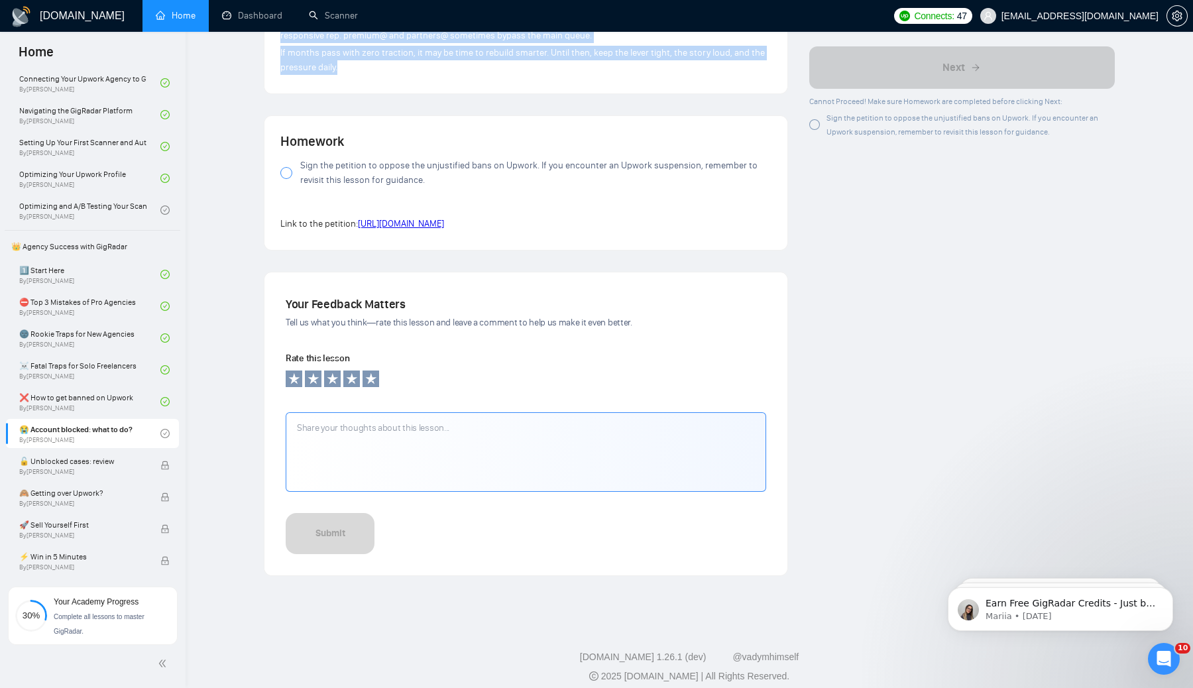
drag, startPoint x: 278, startPoint y: 105, endPoint x: 488, endPoint y: 53, distance: 216.4
copy div "😭 Loremip dolorsi: amet co ad? Elit s doeiusmodte incidid utlab etdo m aliquaen…"
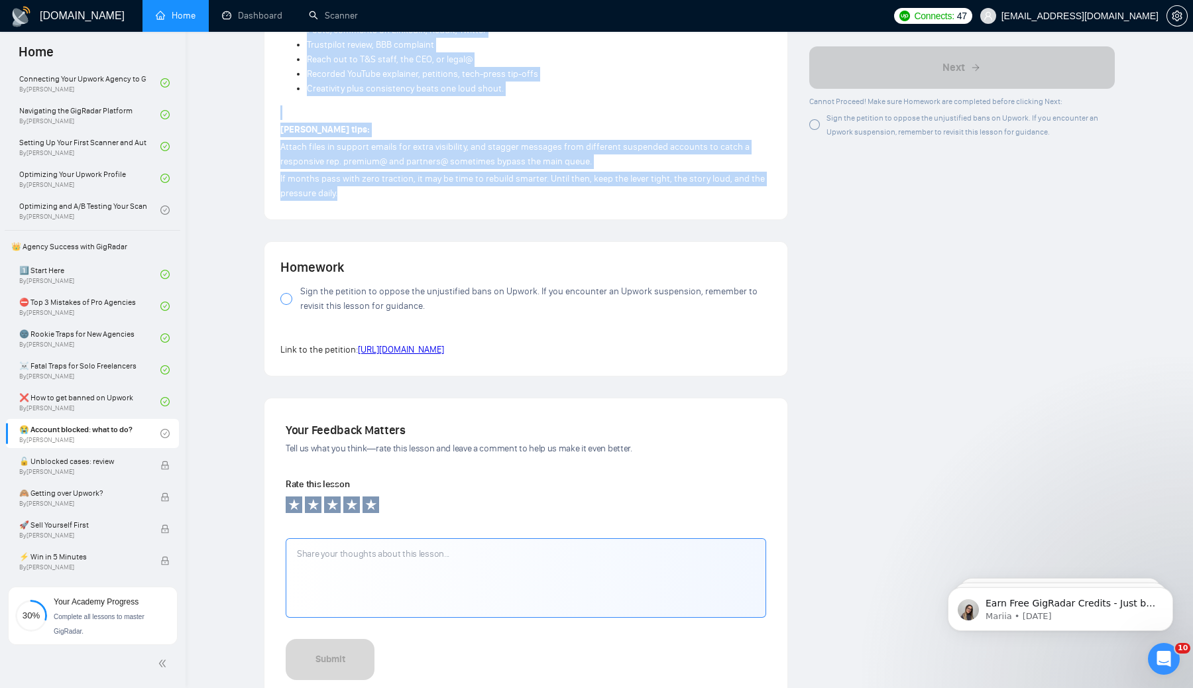
scroll to position [1184, 0]
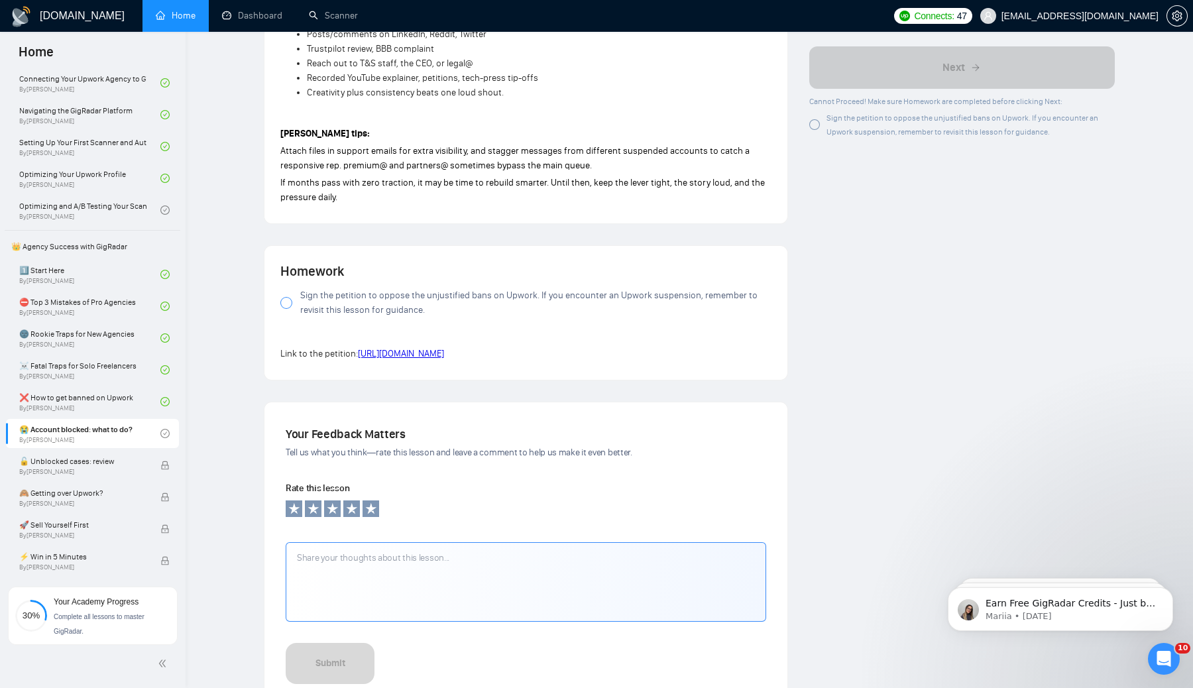
click at [816, 124] on div at bounding box center [814, 124] width 11 height 11
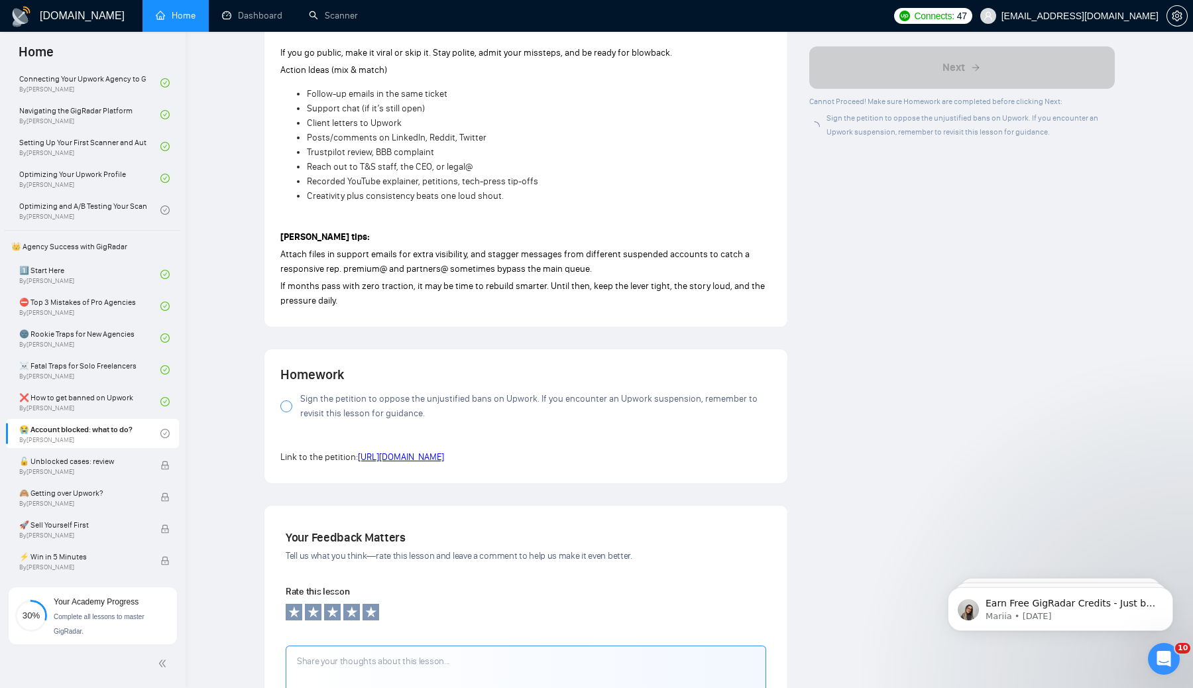
scroll to position [1078, 0]
click at [815, 124] on div at bounding box center [814, 124] width 11 height 11
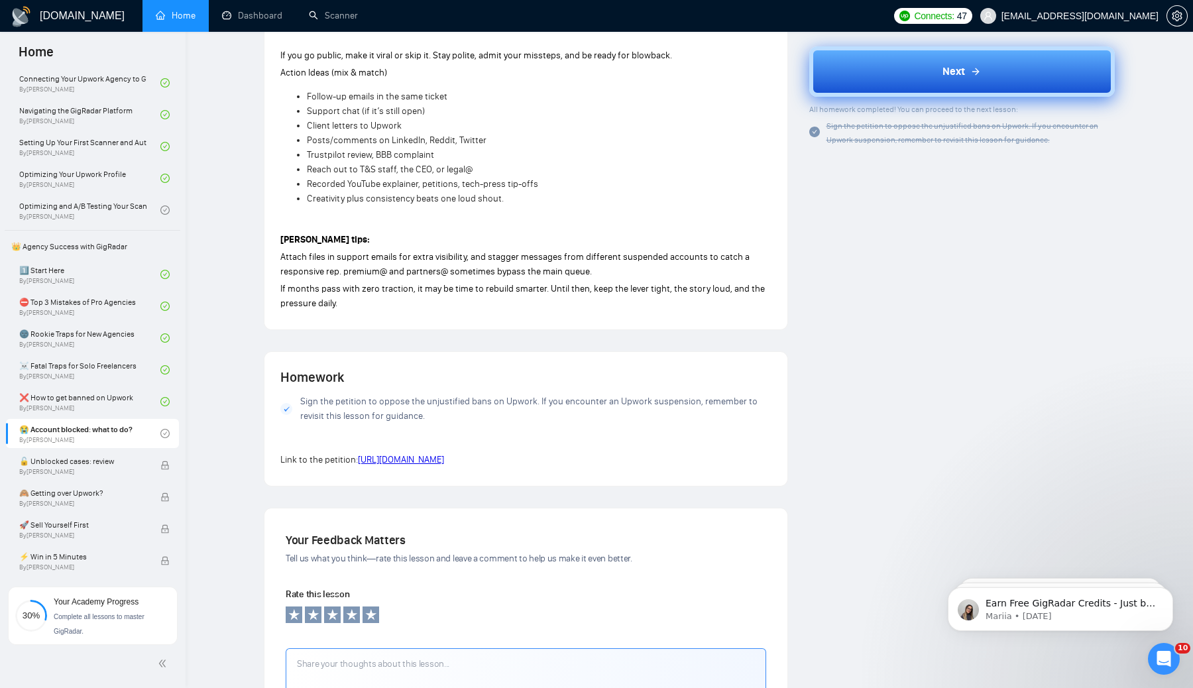
click at [904, 68] on button "Next" at bounding box center [962, 71] width 306 height 50
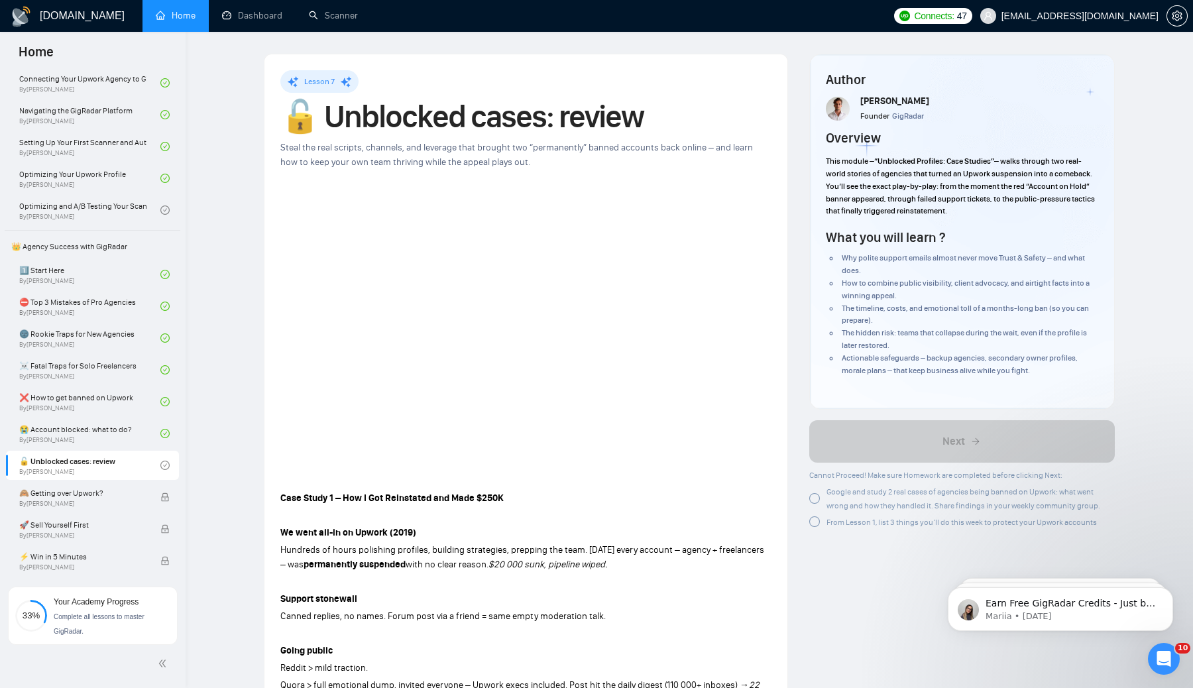
click at [815, 496] on div at bounding box center [814, 498] width 11 height 11
click at [814, 526] on div at bounding box center [814, 521] width 11 height 11
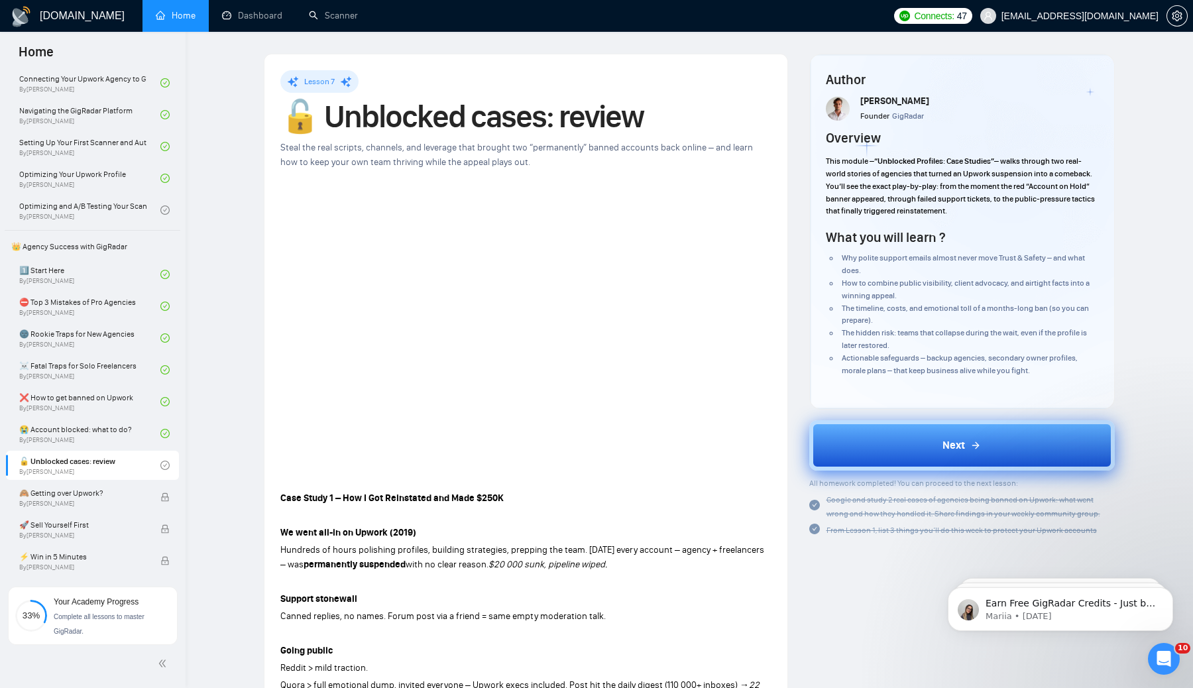
click at [904, 441] on button "Next" at bounding box center [962, 445] width 306 height 50
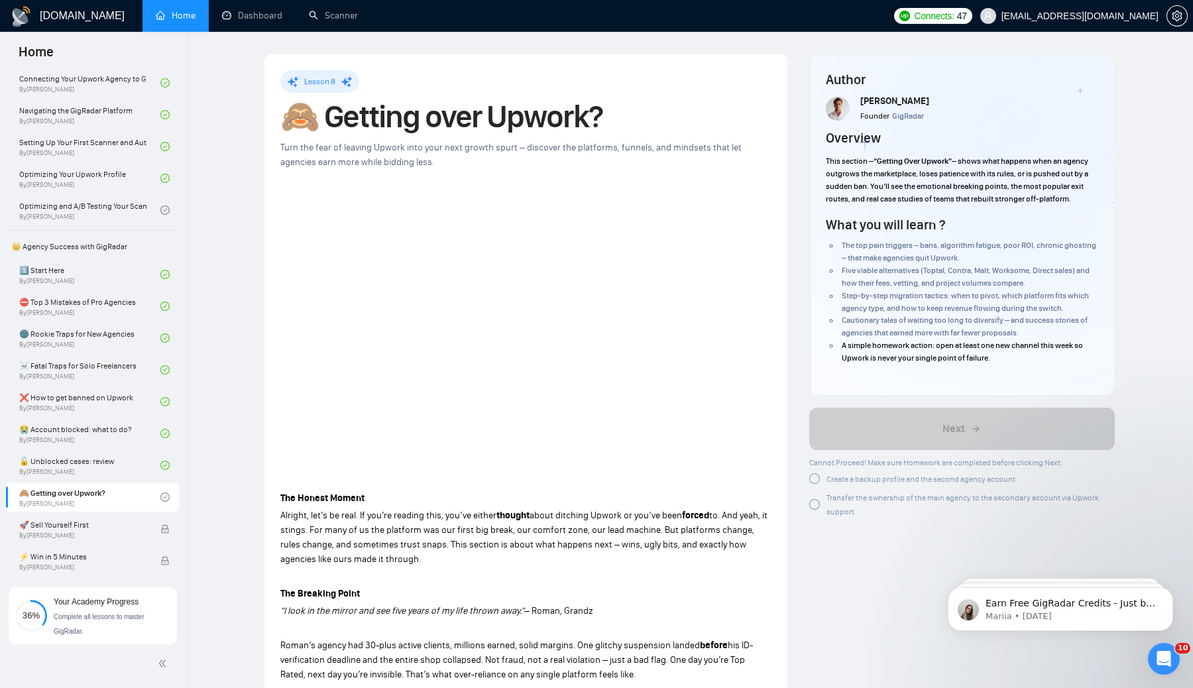
click at [813, 483] on div at bounding box center [814, 478] width 11 height 11
click at [816, 503] on div at bounding box center [814, 502] width 11 height 11
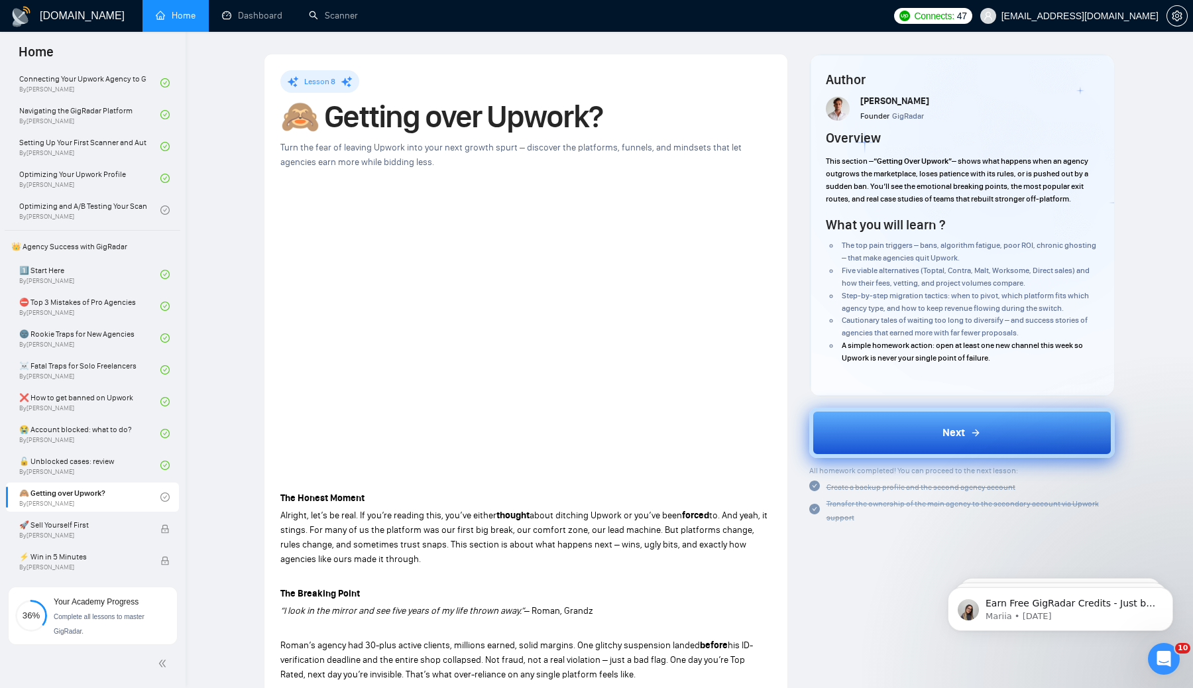
click at [913, 429] on button "Next" at bounding box center [962, 433] width 306 height 50
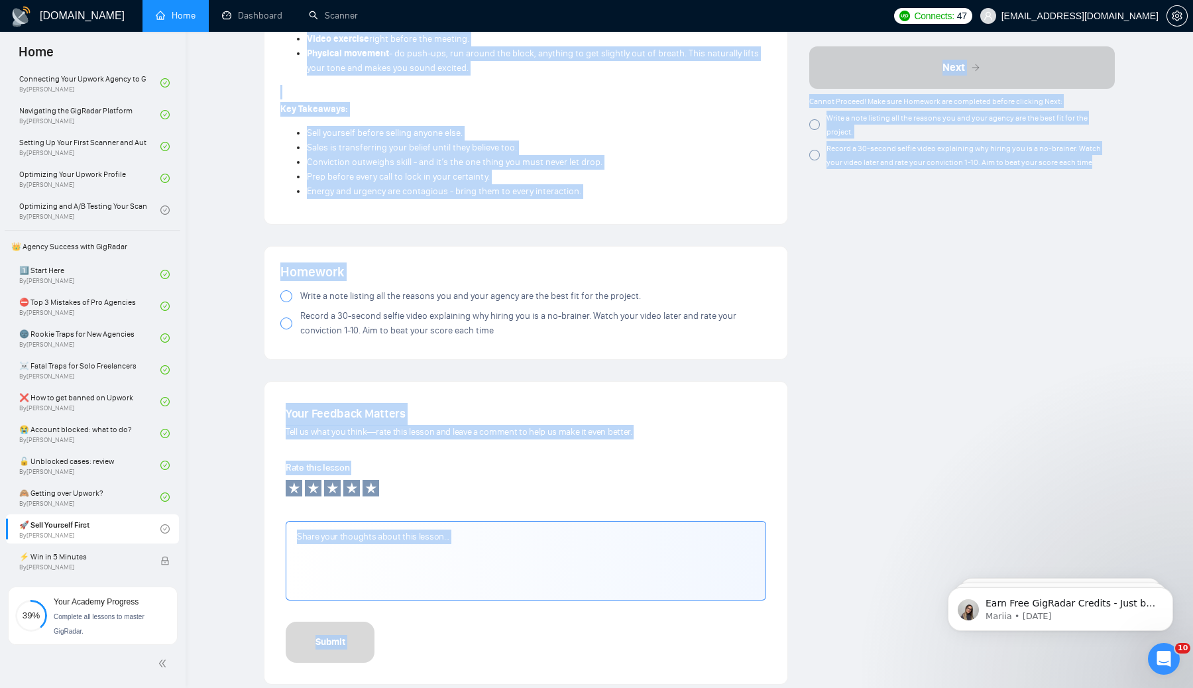
scroll to position [1300, 0]
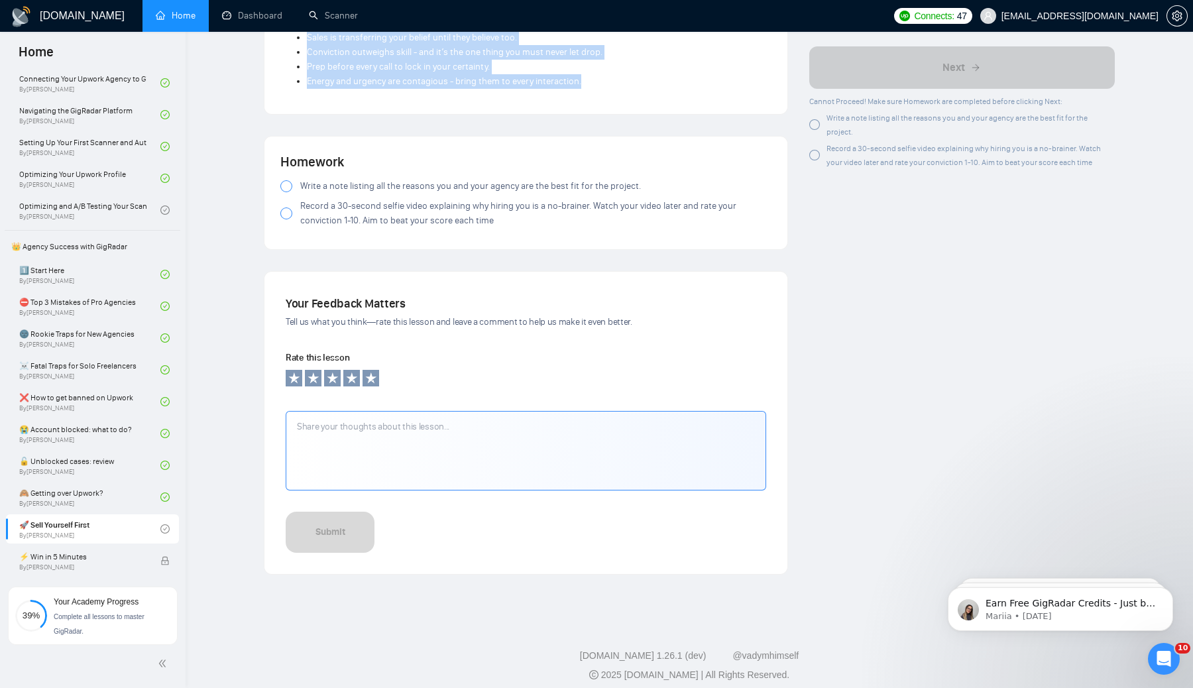
drag, startPoint x: 274, startPoint y: 108, endPoint x: 594, endPoint y: 74, distance: 321.3
copy div "🚀 Lore Ipsumdol Sitam Co adi’el sed 756% doei te incididu utl etdo magna, al en…"
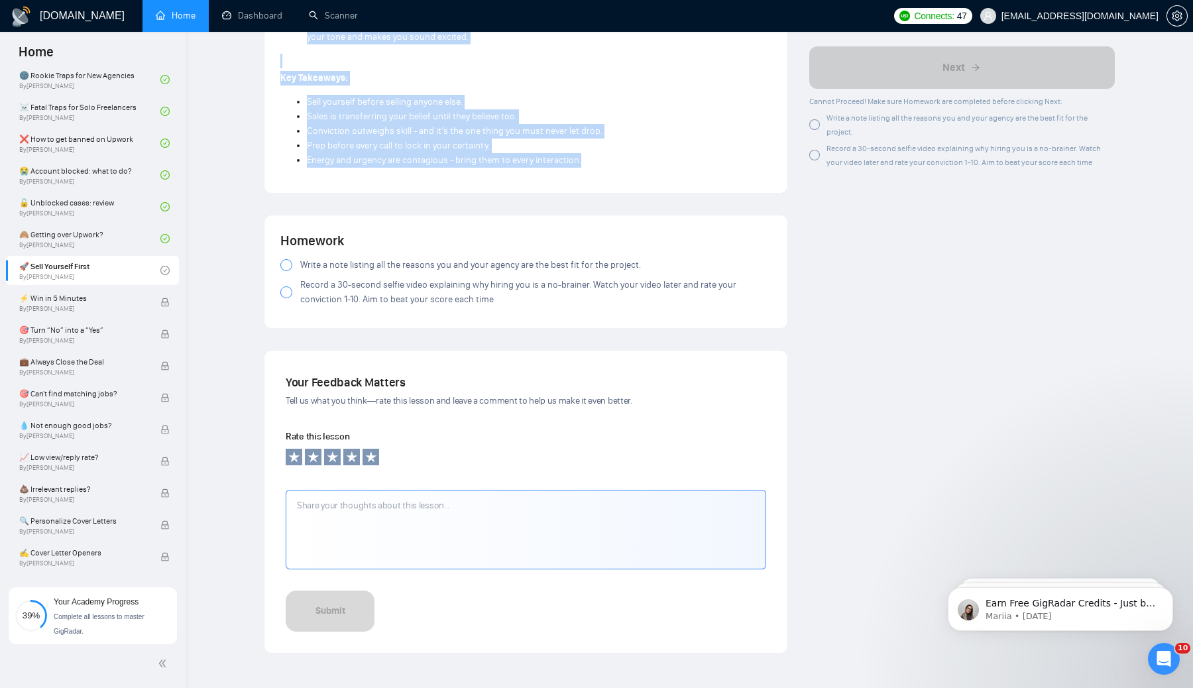
scroll to position [1220, 0]
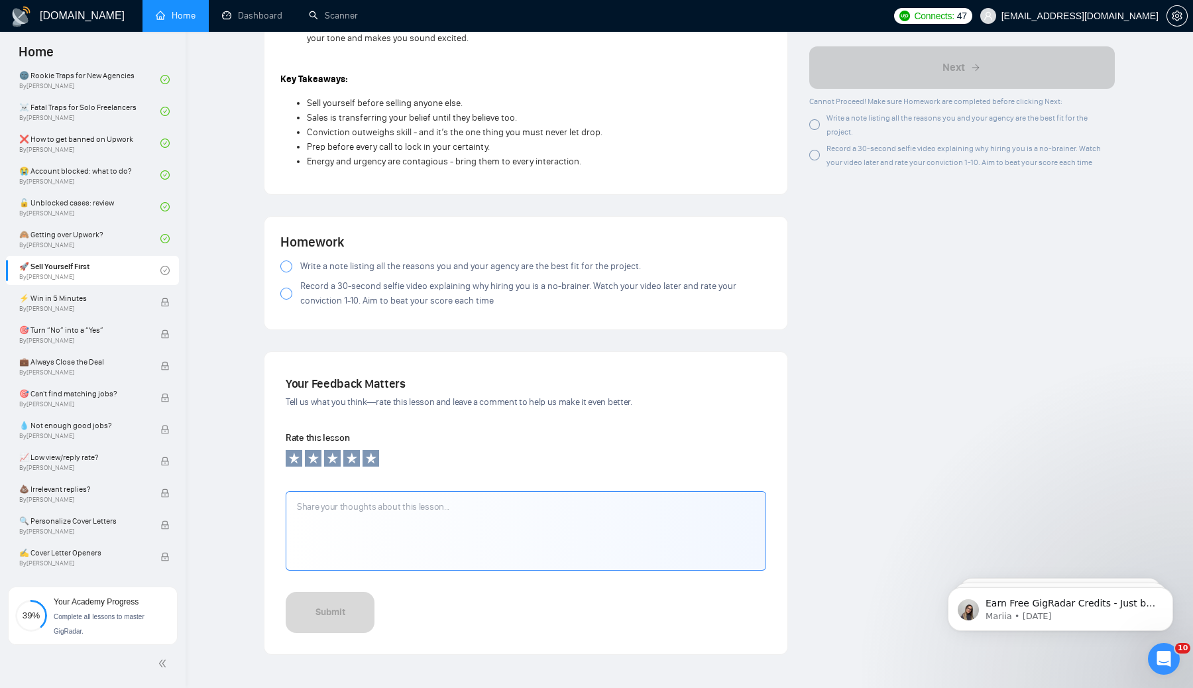
click at [815, 125] on div "Write a note listing all the reasons you and your agency are the best fit for t…" at bounding box center [962, 125] width 306 height 28
click at [814, 119] on div at bounding box center [814, 124] width 11 height 11
click at [814, 150] on div at bounding box center [814, 155] width 11 height 11
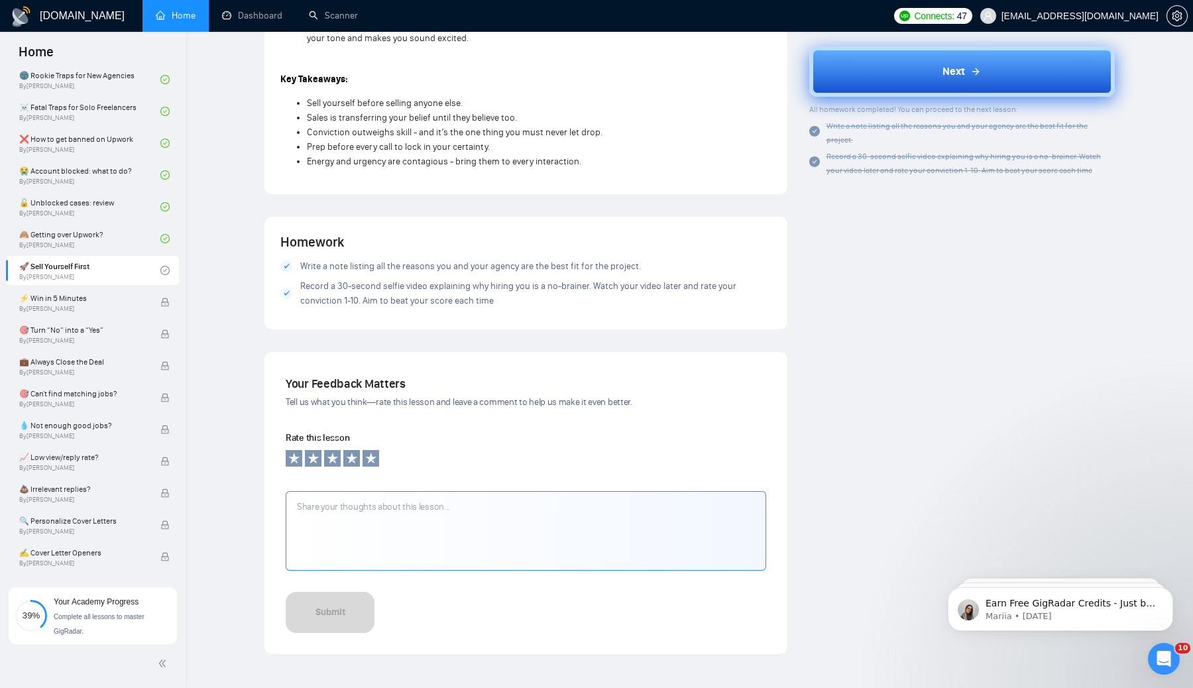
click at [956, 69] on span "Next" at bounding box center [954, 72] width 23 height 16
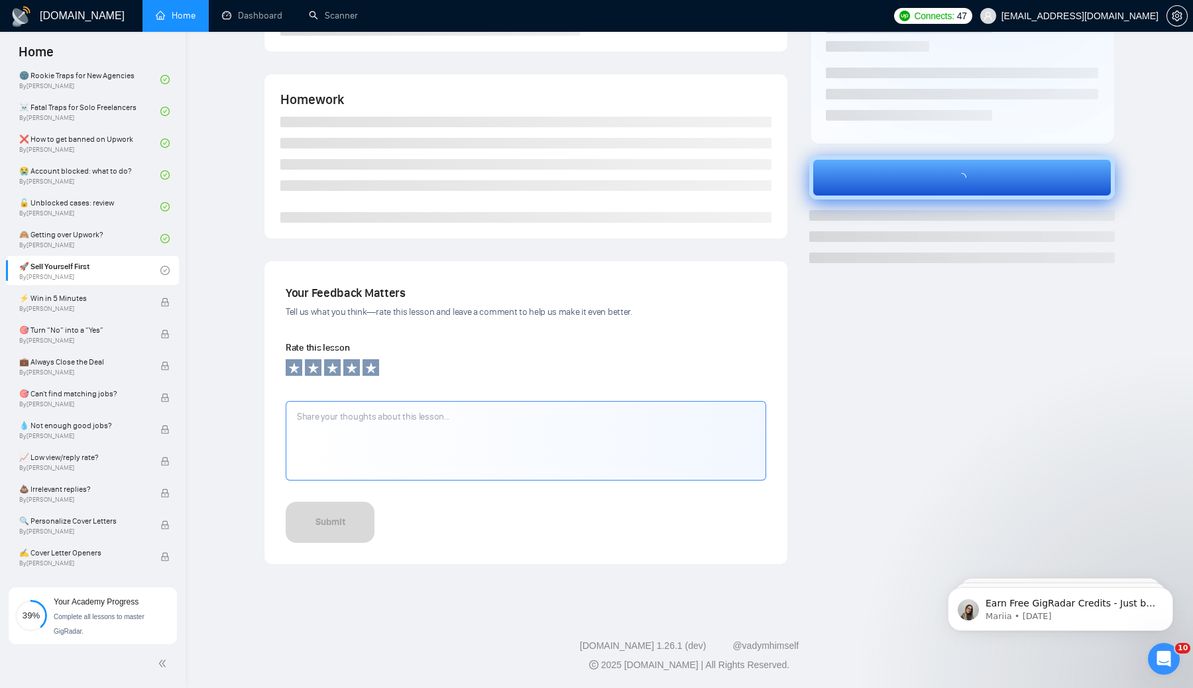
scroll to position [215, 0]
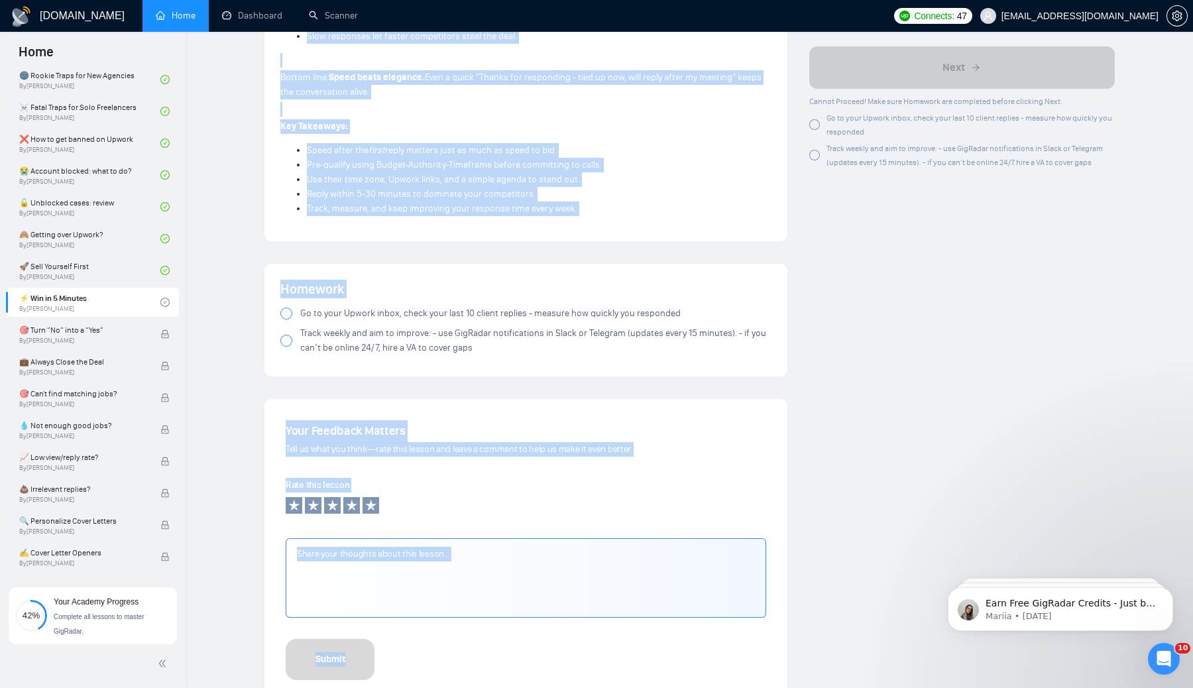
scroll to position [1354, 0]
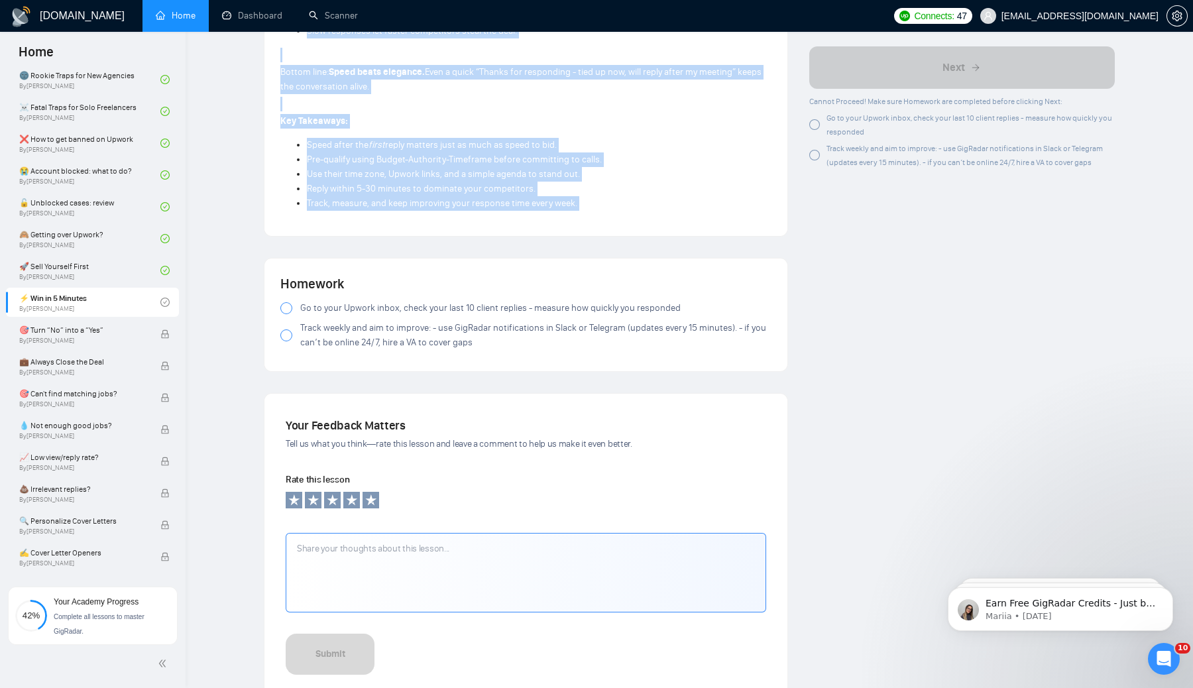
drag, startPoint x: 281, startPoint y: 106, endPoint x: 608, endPoint y: 243, distance: 355.0
copy div "⚡ Lor ip 0 Dolorsi Amet cons adipis eli seddoe t incididu utlabor - etd magna a…"
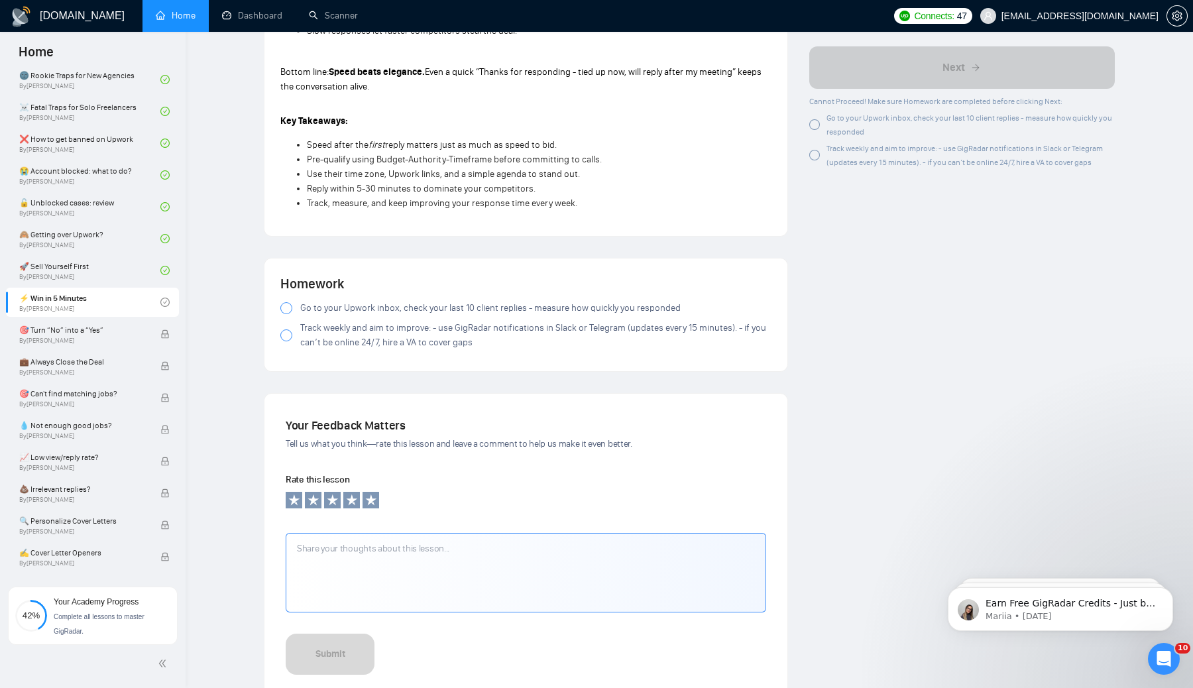
click at [817, 125] on div at bounding box center [814, 124] width 11 height 11
click at [816, 150] on div at bounding box center [814, 155] width 11 height 11
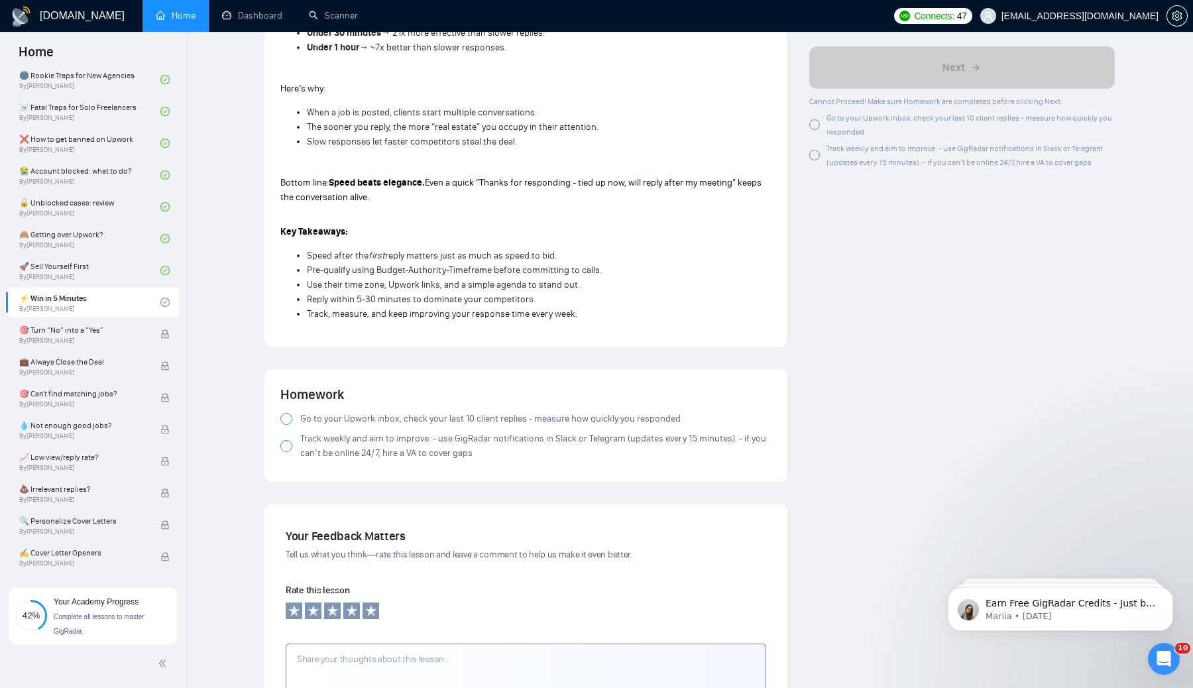
scroll to position [1241, 0]
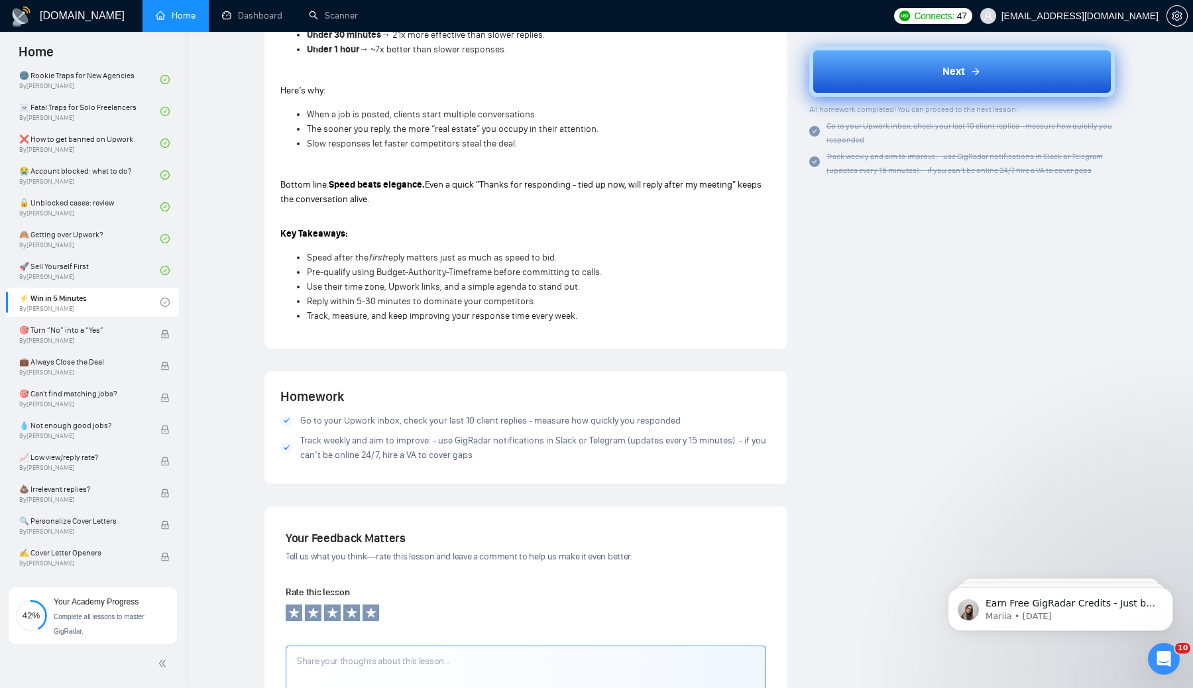
click at [915, 76] on button "Next" at bounding box center [962, 71] width 306 height 50
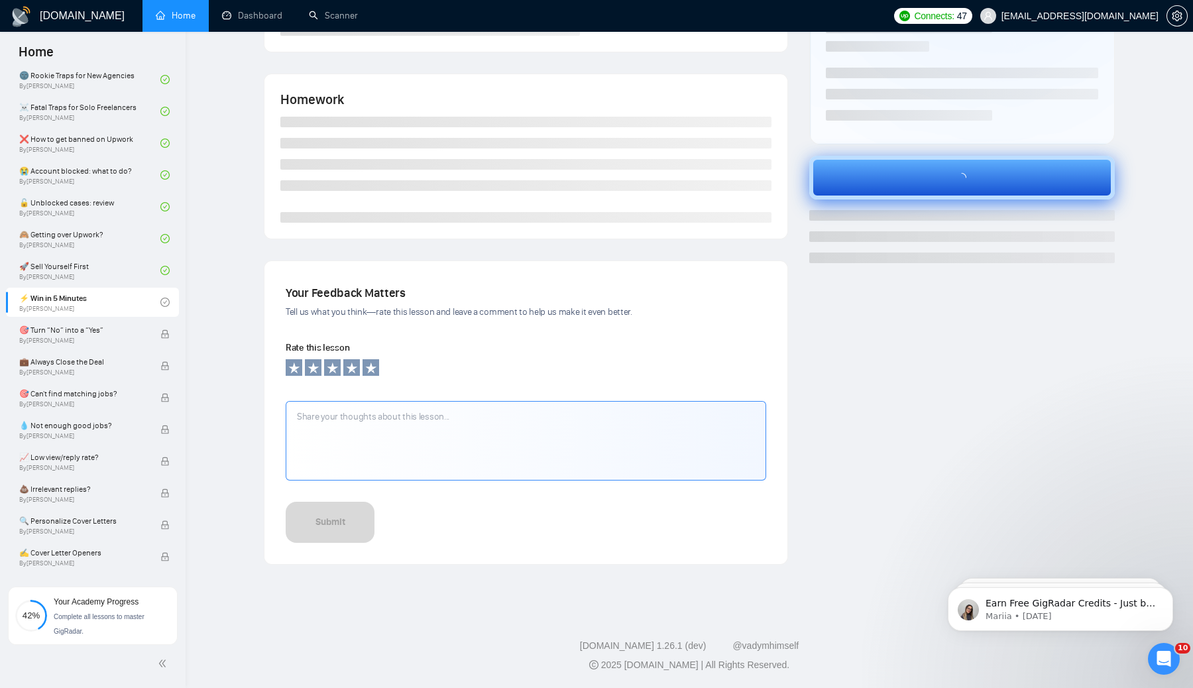
scroll to position [215, 0]
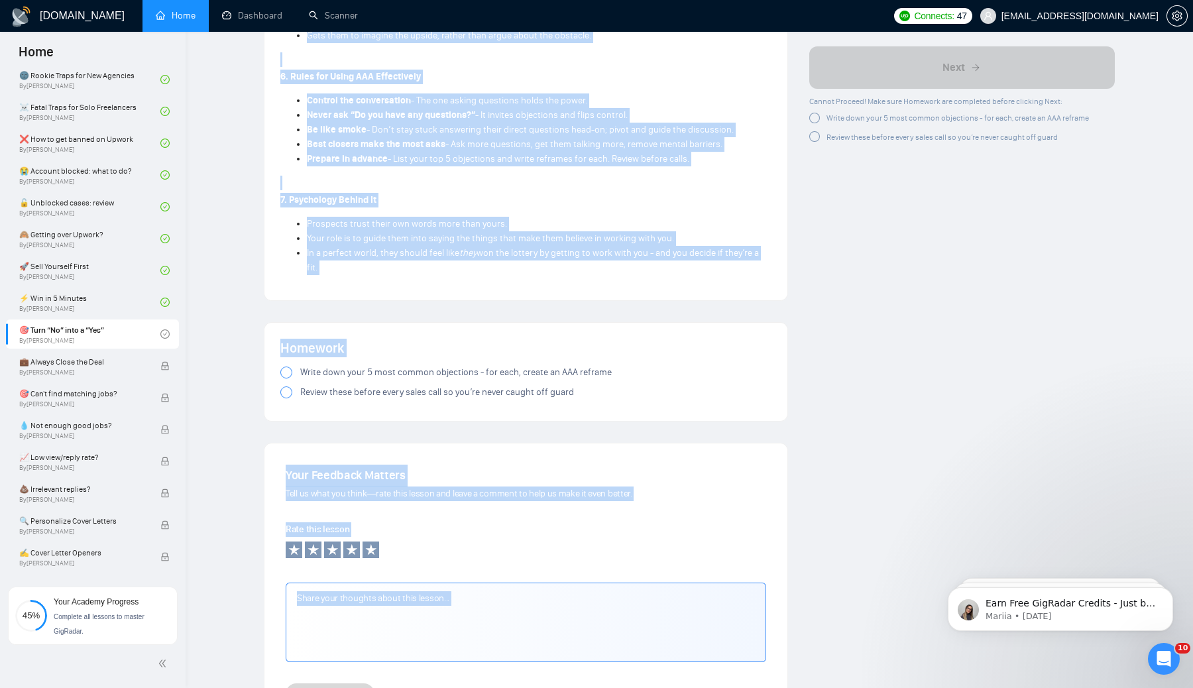
scroll to position [1698, 0]
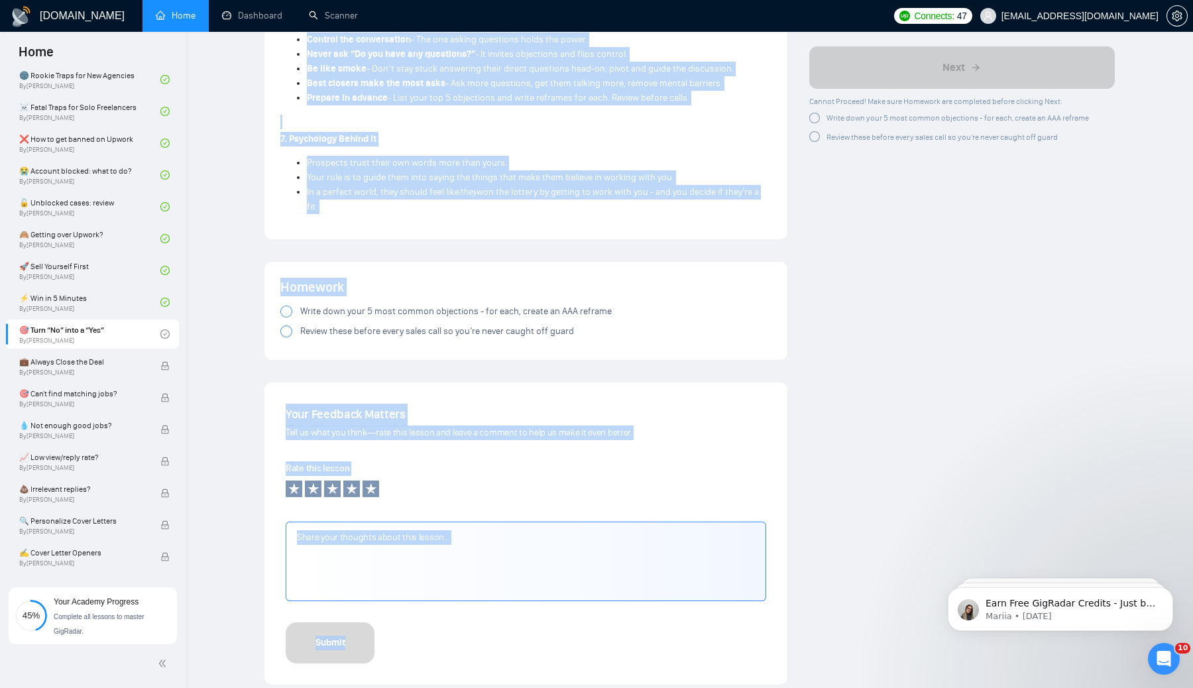
drag, startPoint x: 278, startPoint y: 112, endPoint x: 584, endPoint y: 228, distance: 327.5
copy div "🎯 Lore “Ip” dolo s “Ame” Con adipis elitse doe temporinc utlabore etd magn - al…"
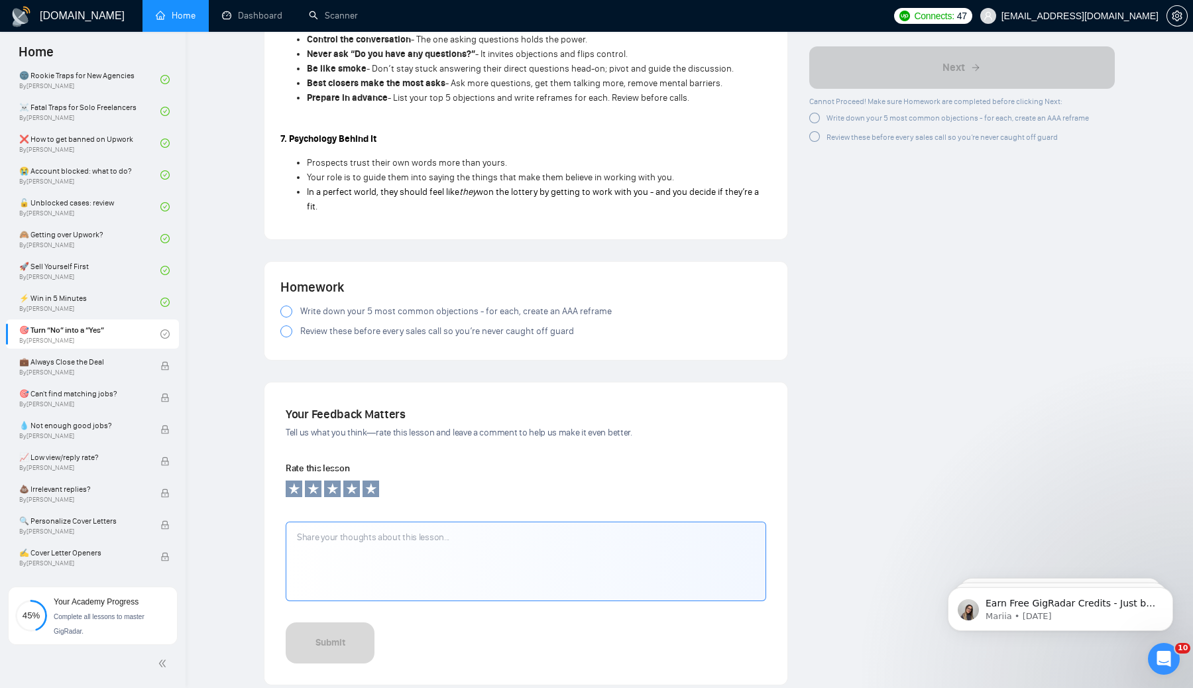
click at [814, 113] on div at bounding box center [814, 118] width 11 height 11
click at [815, 135] on div at bounding box center [814, 134] width 11 height 11
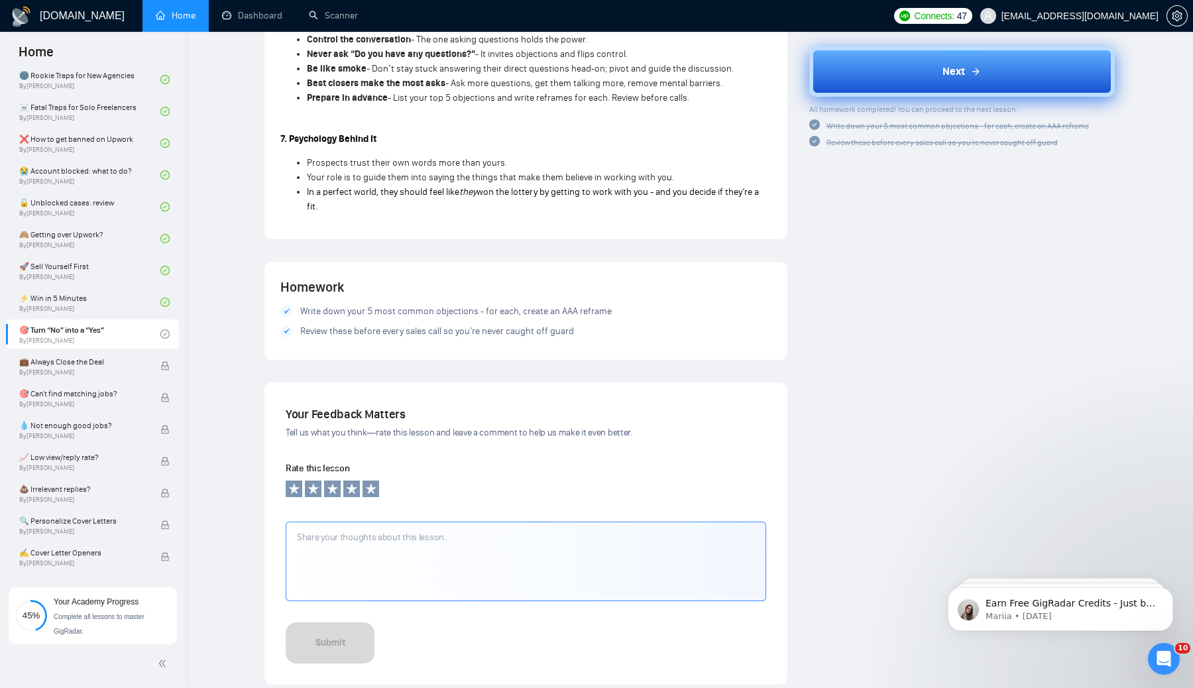
click at [867, 79] on button "Next" at bounding box center [962, 71] width 306 height 50
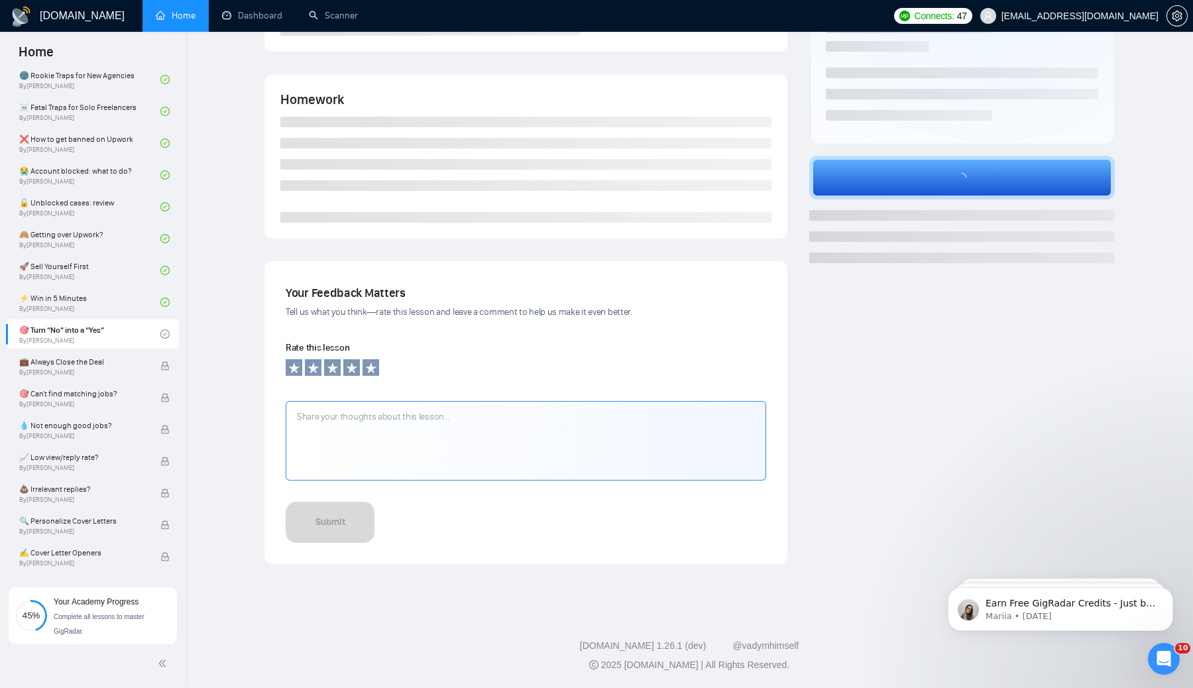
scroll to position [34, 0]
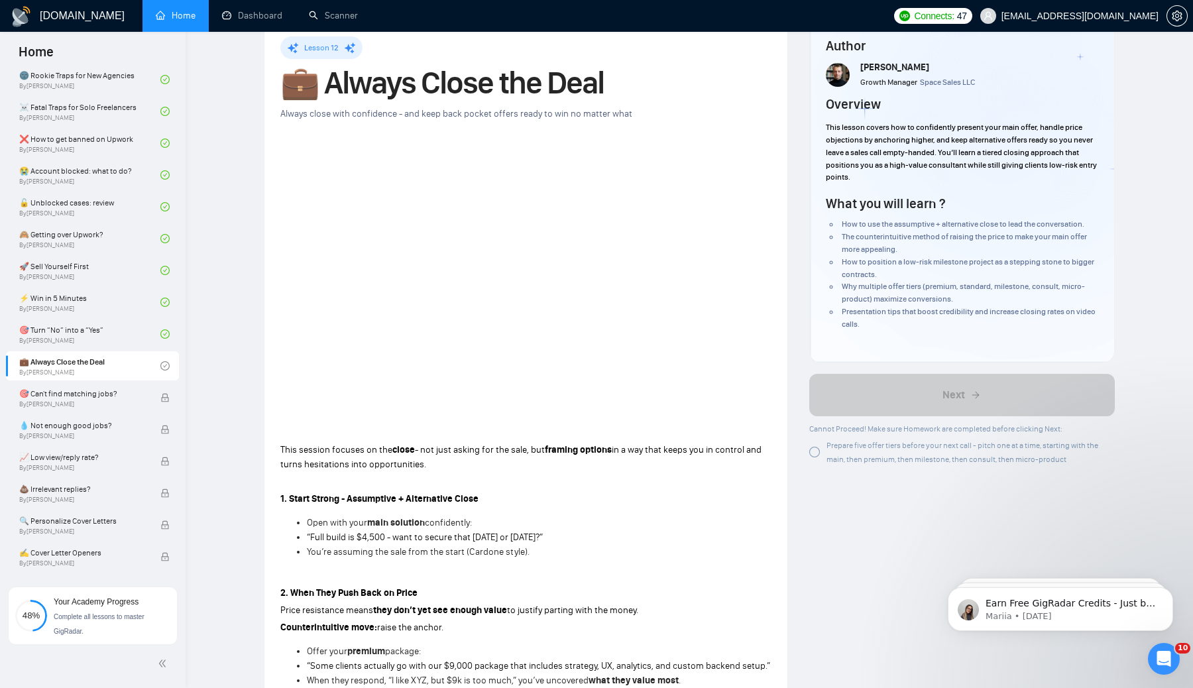
click at [815, 457] on div at bounding box center [814, 452] width 11 height 11
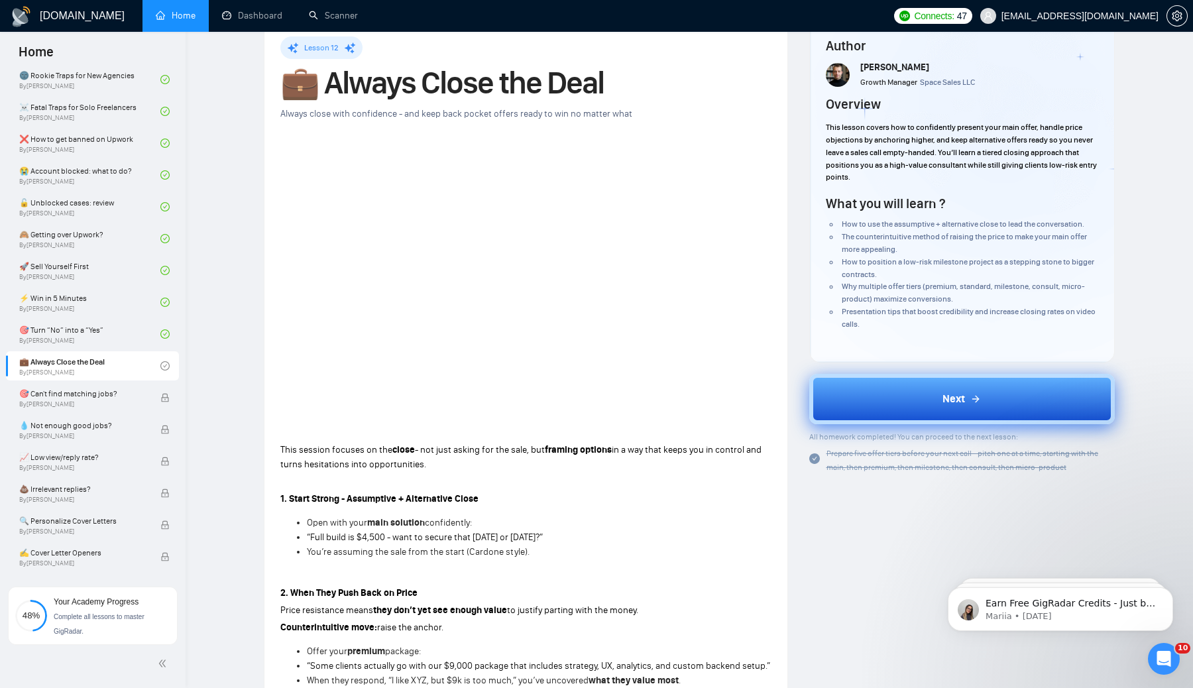
click at [914, 398] on button "Next" at bounding box center [962, 399] width 306 height 50
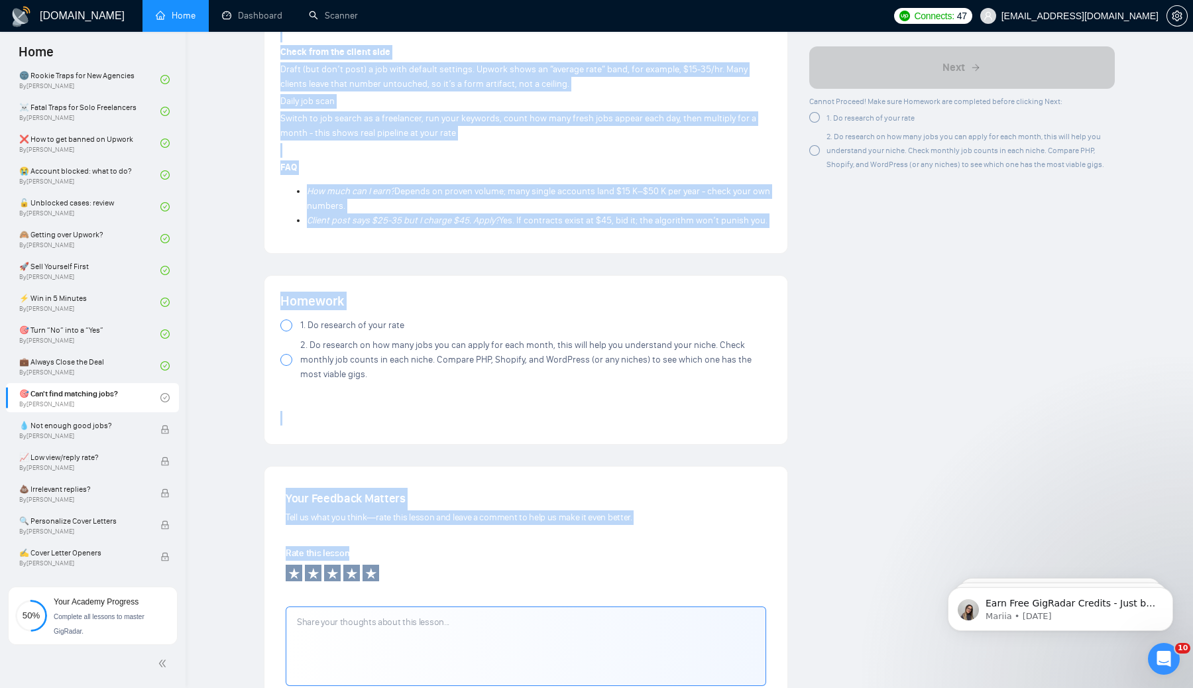
scroll to position [1258, 0]
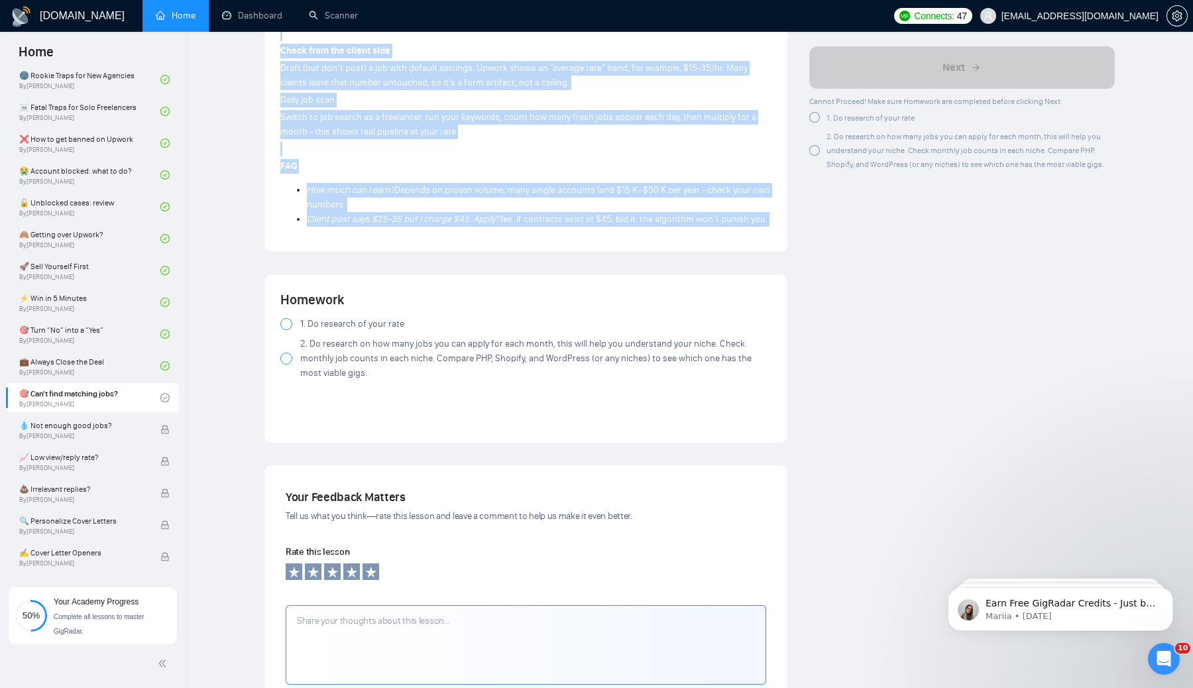
drag, startPoint x: 276, startPoint y: 80, endPoint x: 603, endPoint y: 259, distance: 372.3
copy div "🎯 Lor'i dolo sitametc adip? Elit seddoeiu temp incid - utl etdo Magnaa enimad m…"
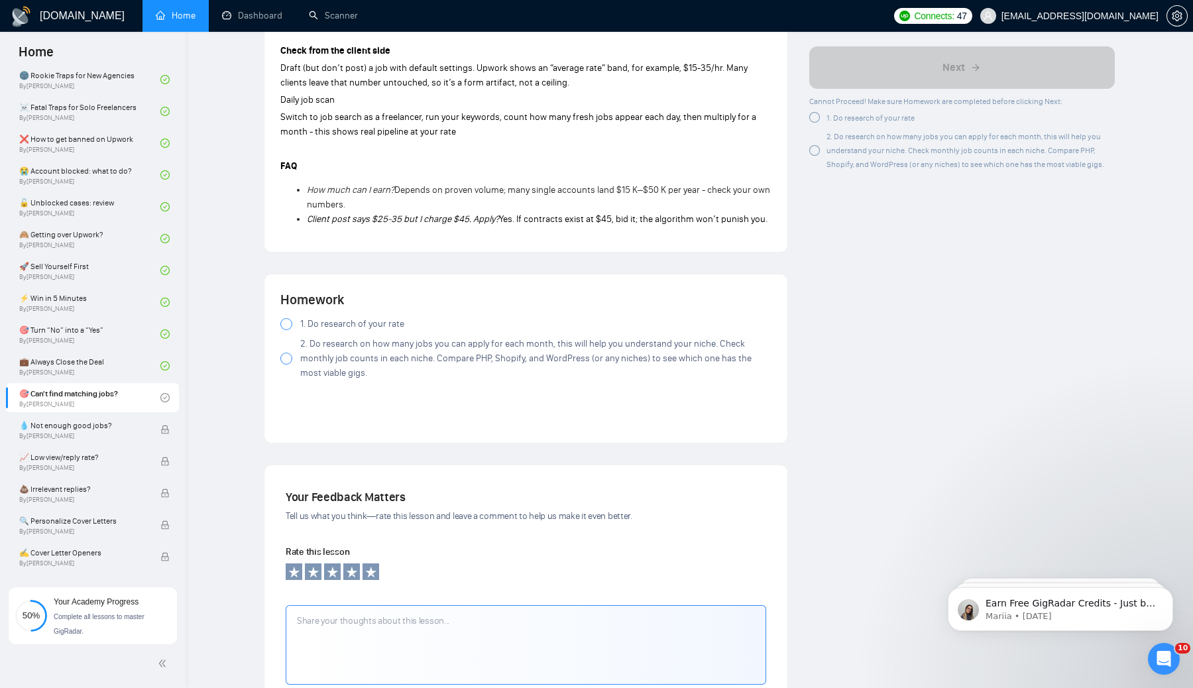
click at [818, 120] on div at bounding box center [814, 118] width 11 height 11
click at [813, 148] on div at bounding box center [814, 148] width 11 height 11
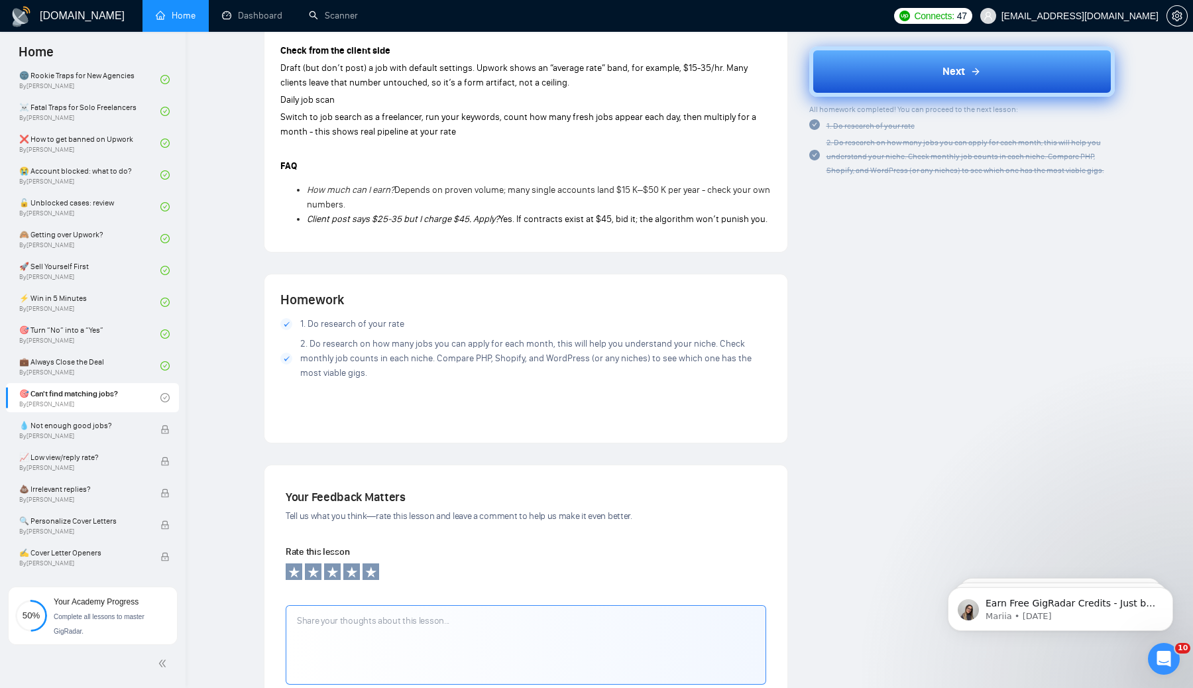
click at [909, 73] on button "Next" at bounding box center [962, 71] width 306 height 50
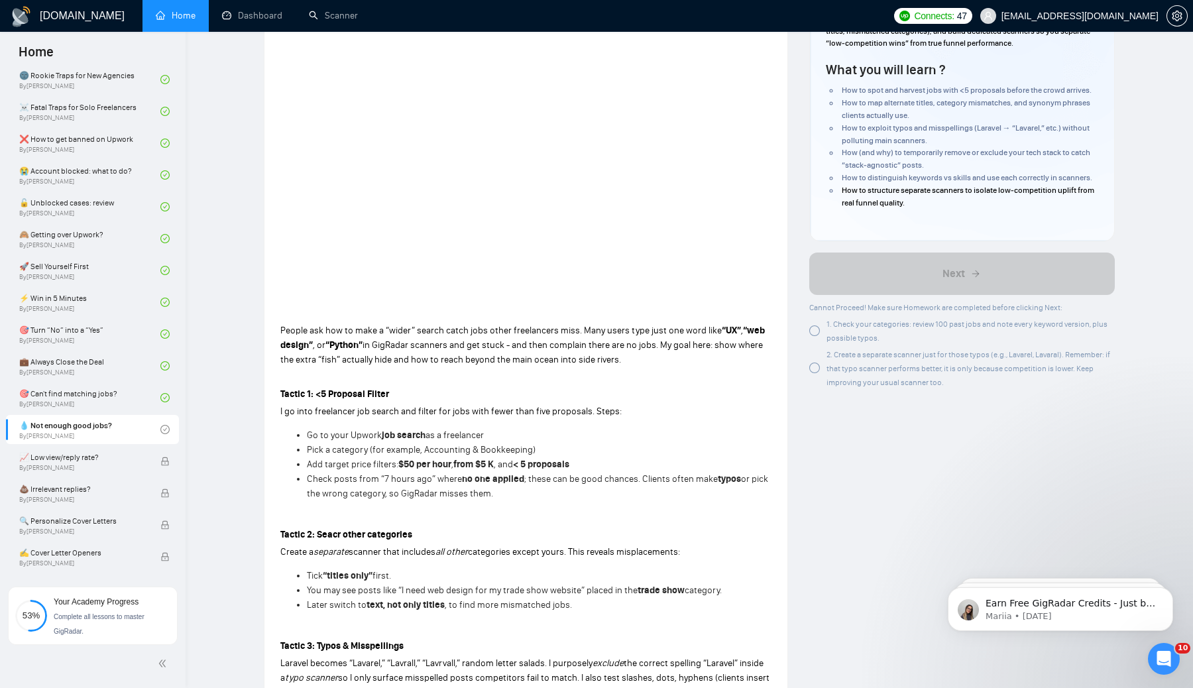
scroll to position [170, 0]
click at [816, 333] on div at bounding box center [814, 328] width 11 height 11
click at [815, 370] on div at bounding box center [814, 366] width 11 height 11
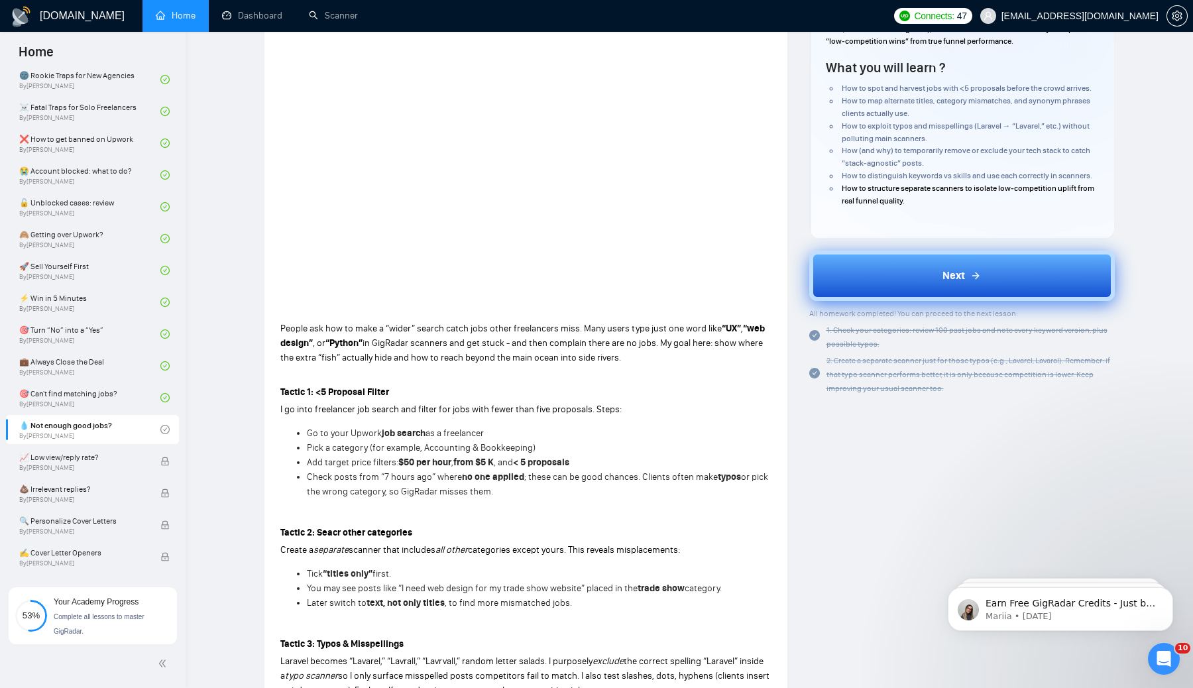
click at [902, 277] on button "Next" at bounding box center [962, 276] width 306 height 50
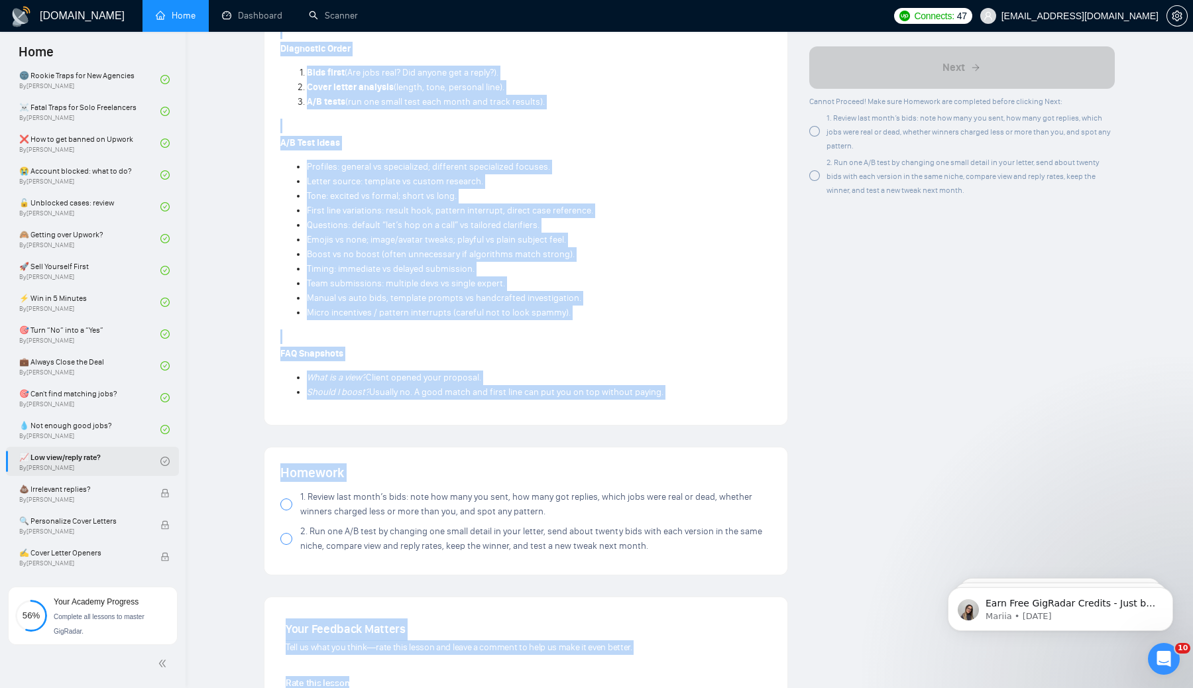
scroll to position [951, 0]
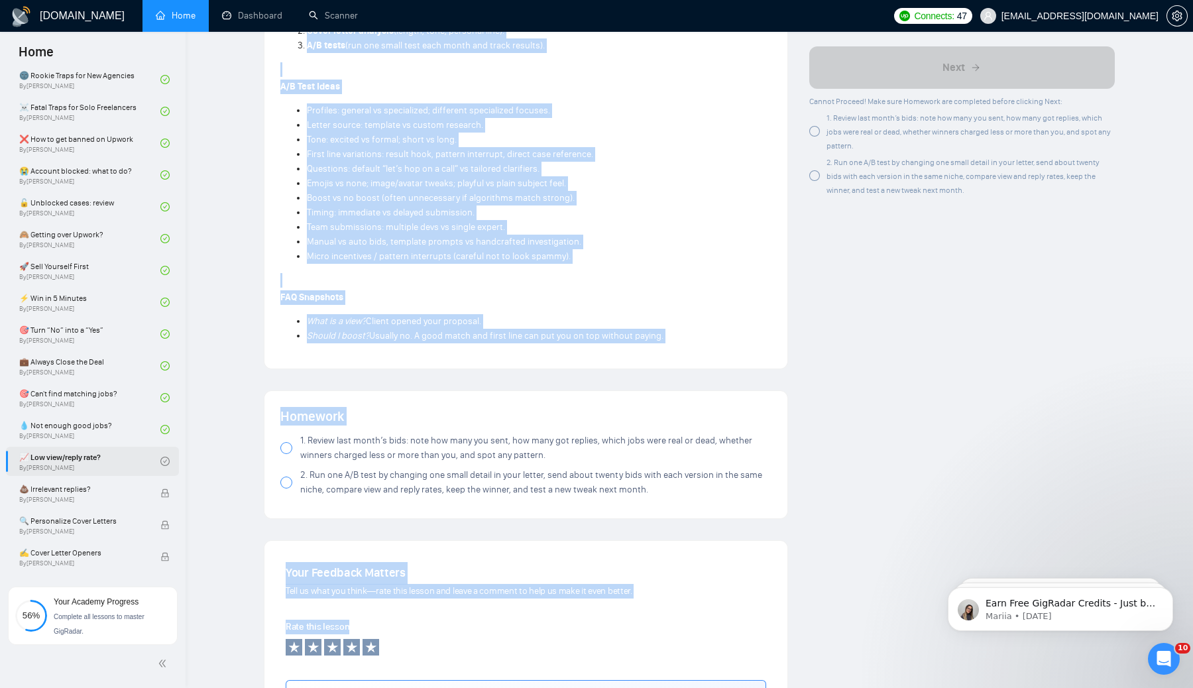
drag, startPoint x: 283, startPoint y: 107, endPoint x: 696, endPoint y: 349, distance: 478.9
copy div "📈 Lor ipsu/dolor sita? Con adi elits doeiusm - temporin utlabor etdol ma aliqu …"
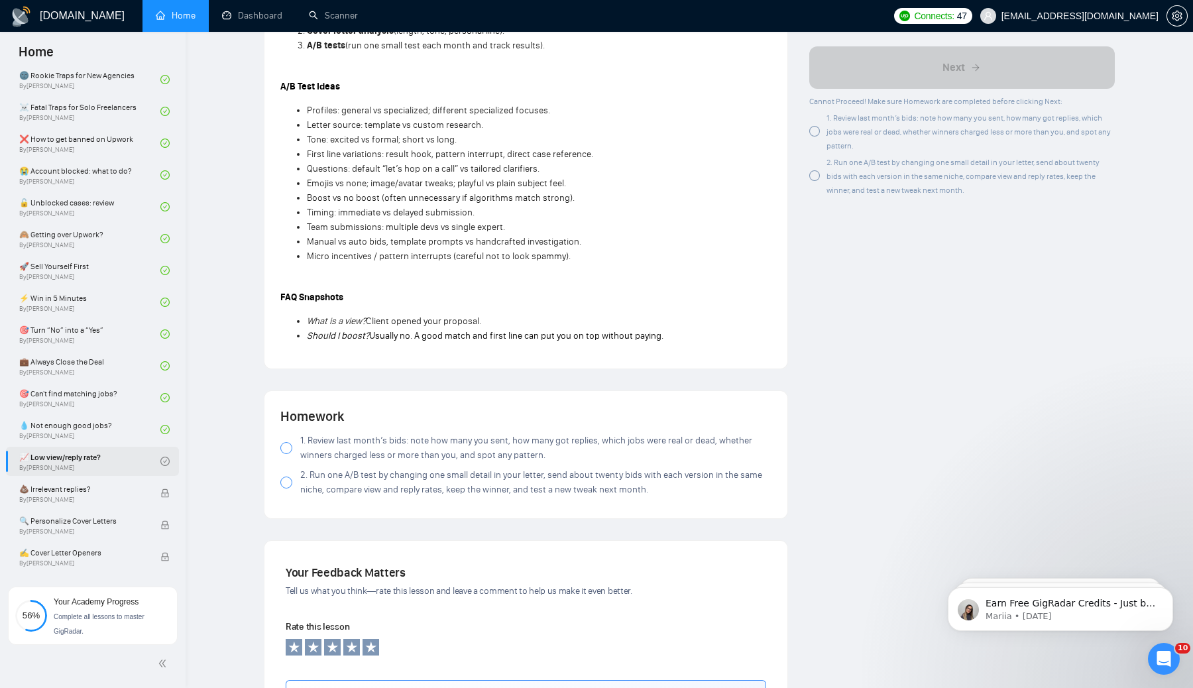
click at [816, 129] on div at bounding box center [814, 132] width 11 height 11
click at [816, 178] on div at bounding box center [814, 176] width 11 height 11
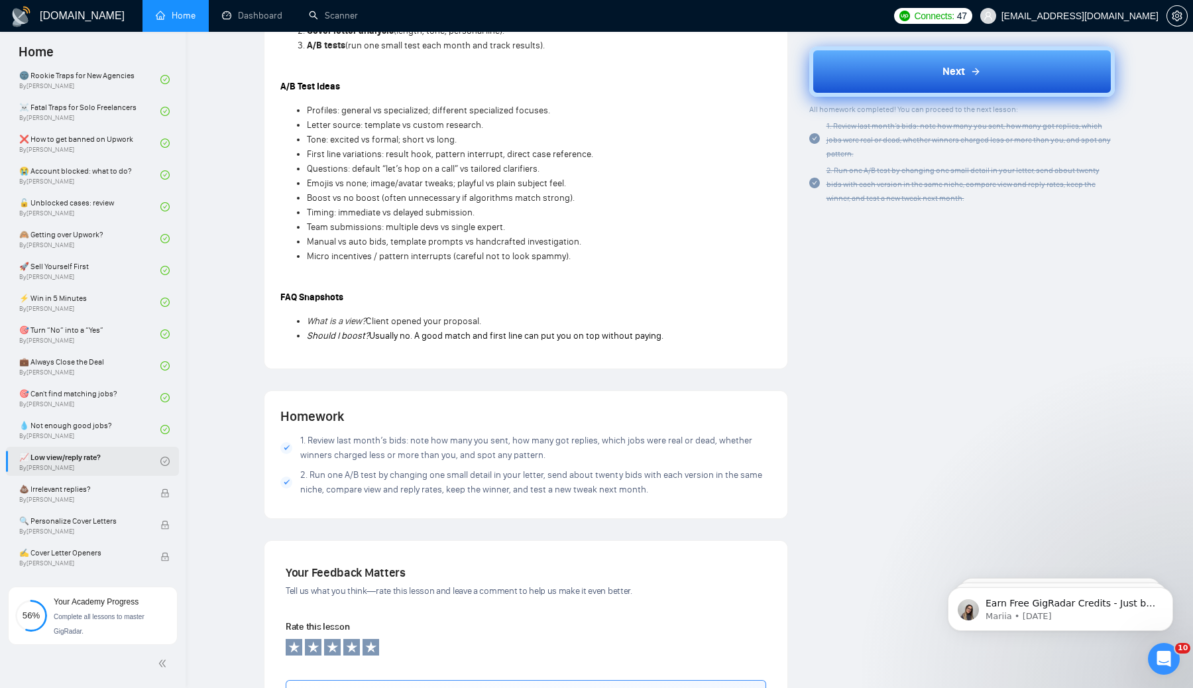
click at [993, 70] on button "Next" at bounding box center [962, 71] width 306 height 50
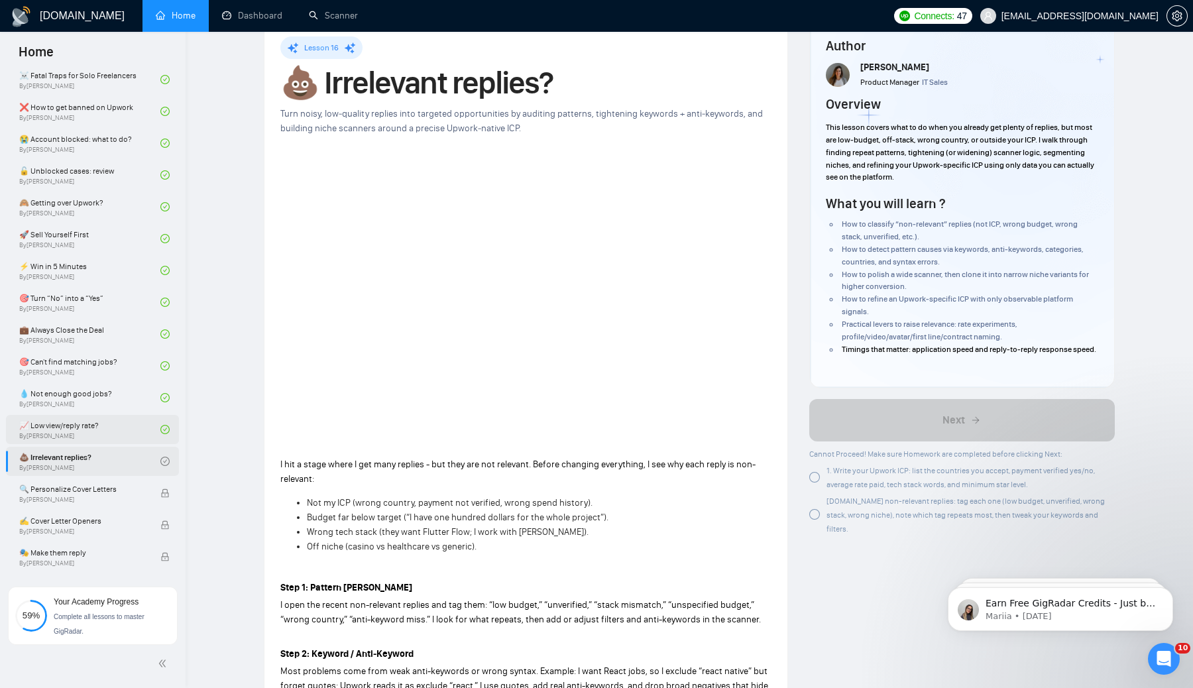
scroll to position [428, 0]
click at [815, 483] on div at bounding box center [814, 477] width 11 height 11
click at [816, 520] on div at bounding box center [814, 514] width 11 height 11
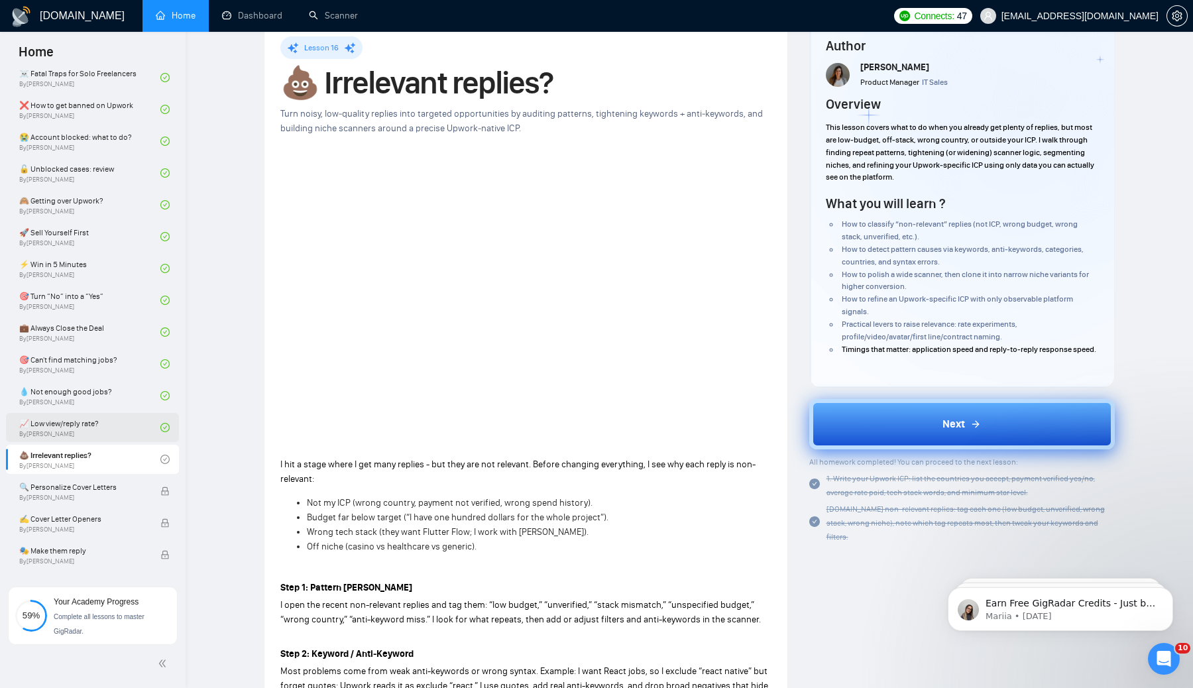
click at [958, 432] on span "Next" at bounding box center [954, 424] width 23 height 16
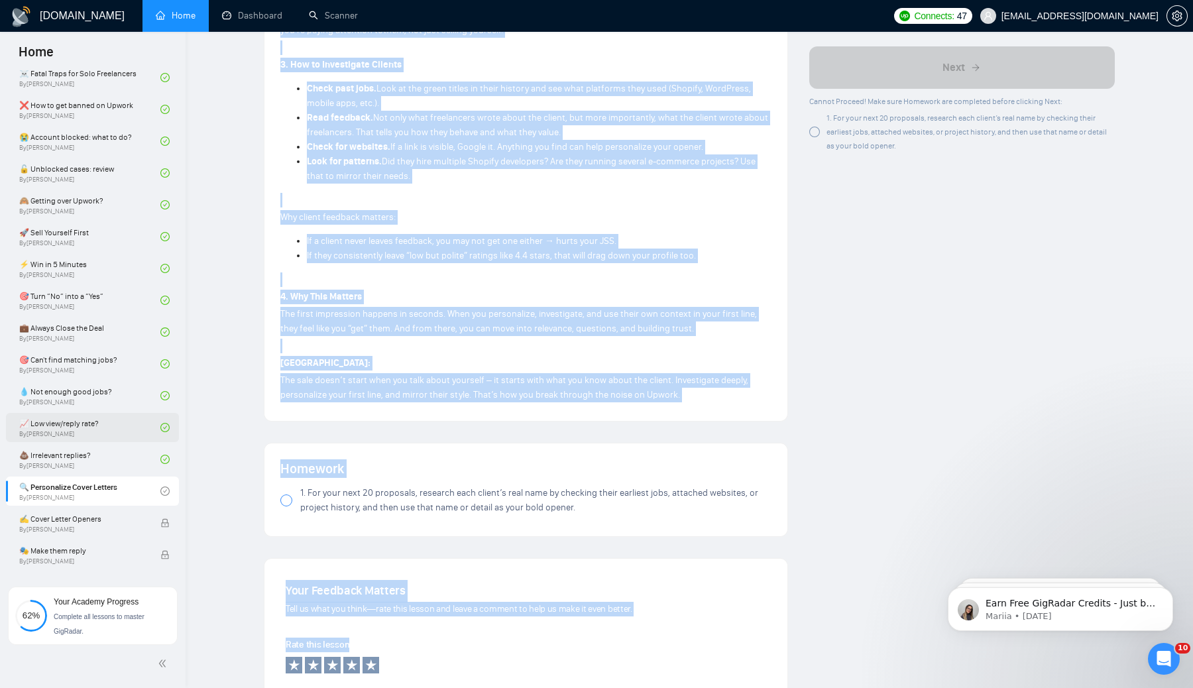
scroll to position [937, 0]
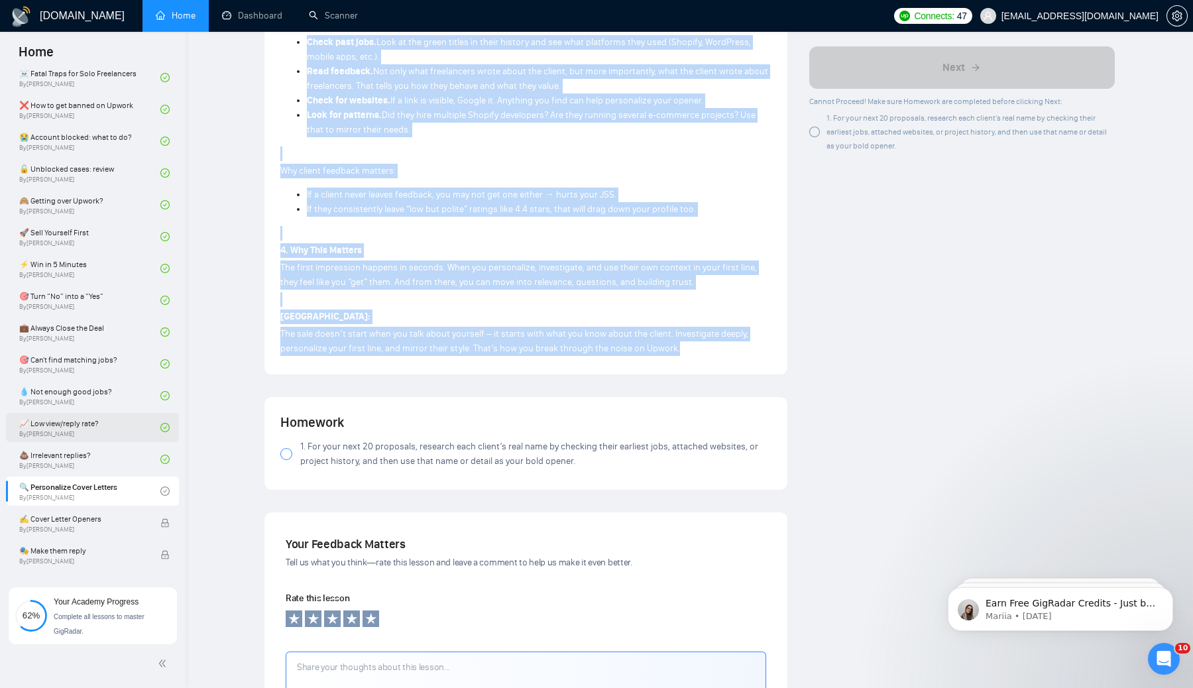
drag, startPoint x: 280, startPoint y: 109, endPoint x: 760, endPoint y: 347, distance: 534.8
copy div "🔍 Loremipsumd Sitam Consect Ad elit seddo eius te incidid, utla etdolore ma ali…"
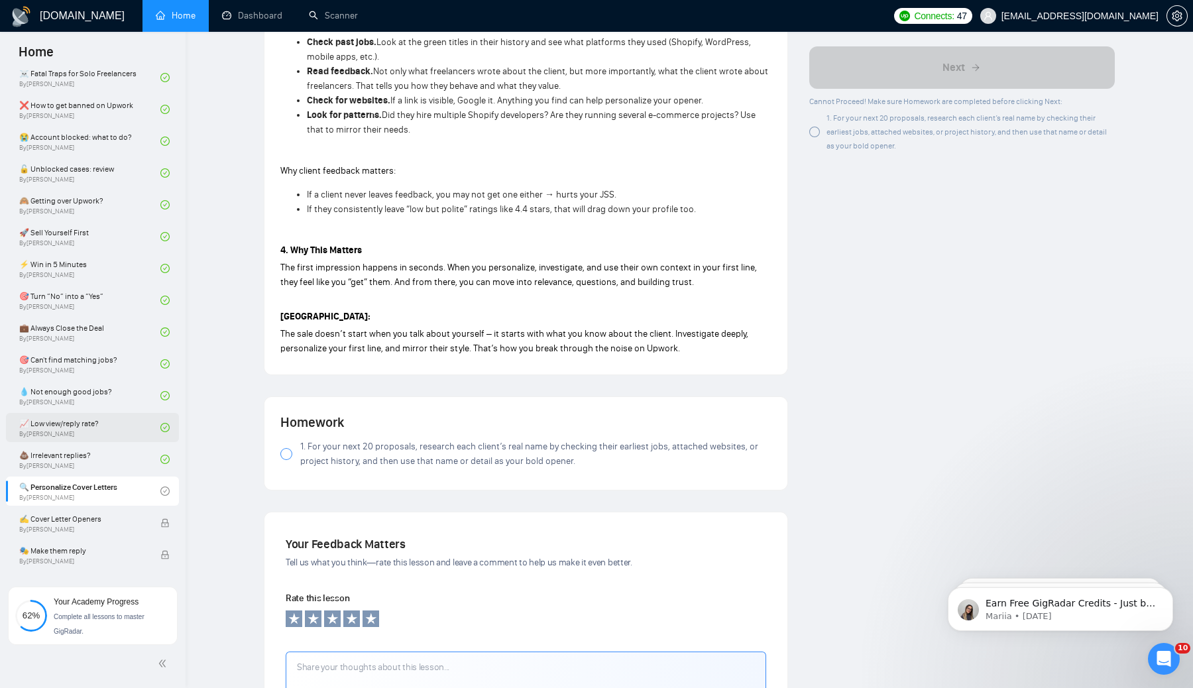
click at [814, 131] on div at bounding box center [814, 132] width 11 height 11
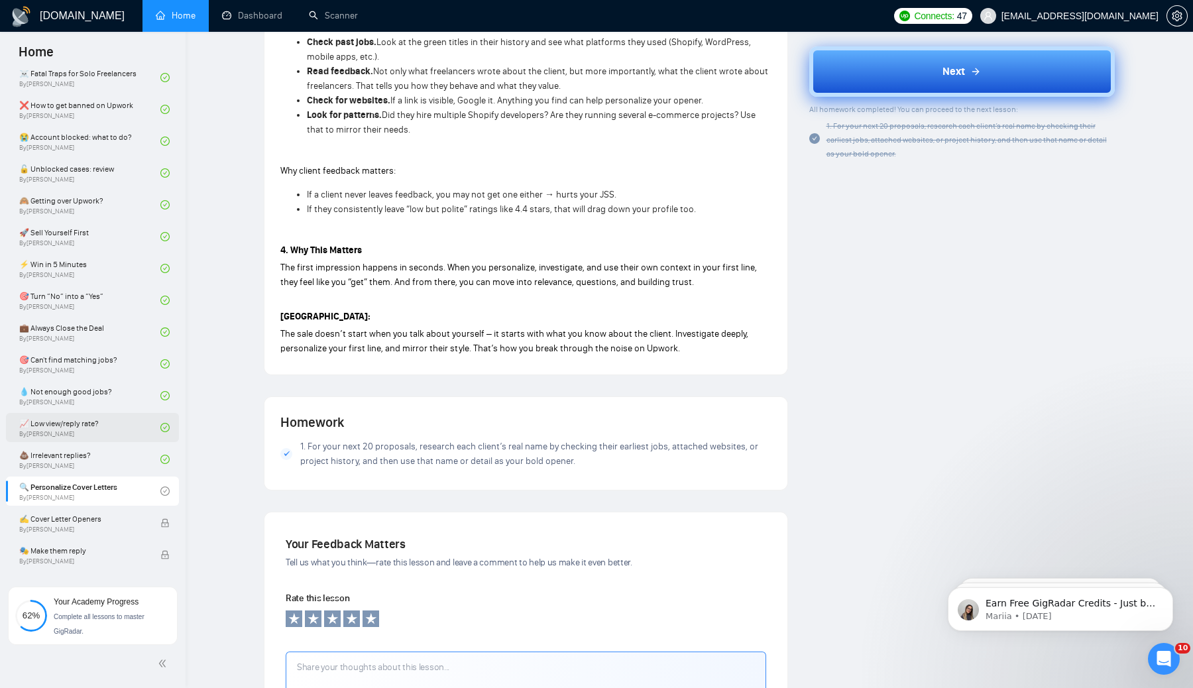
click at [890, 85] on button "Next" at bounding box center [962, 71] width 306 height 50
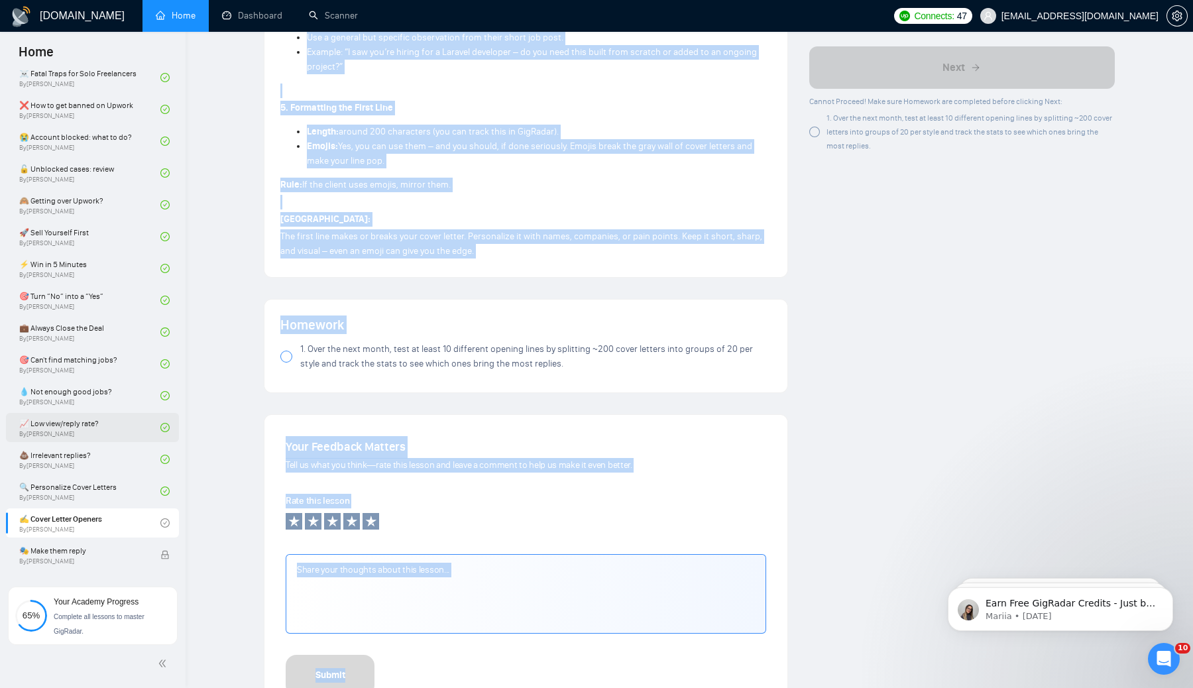
scroll to position [957, 0]
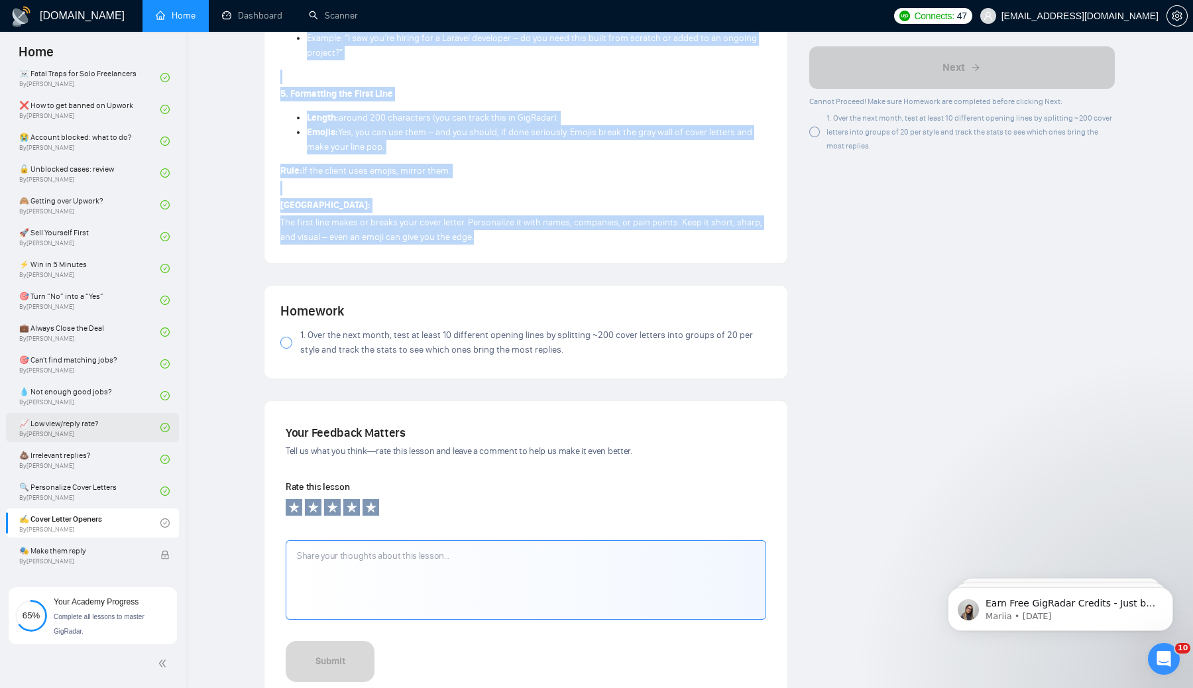
drag, startPoint x: 286, startPoint y: 110, endPoint x: 516, endPoint y: 262, distance: 276.5
copy div "✍️ Lorem Ipsumd Sitamet Con adip elit sed doei te inc utlaboree – dol ma aliqua…"
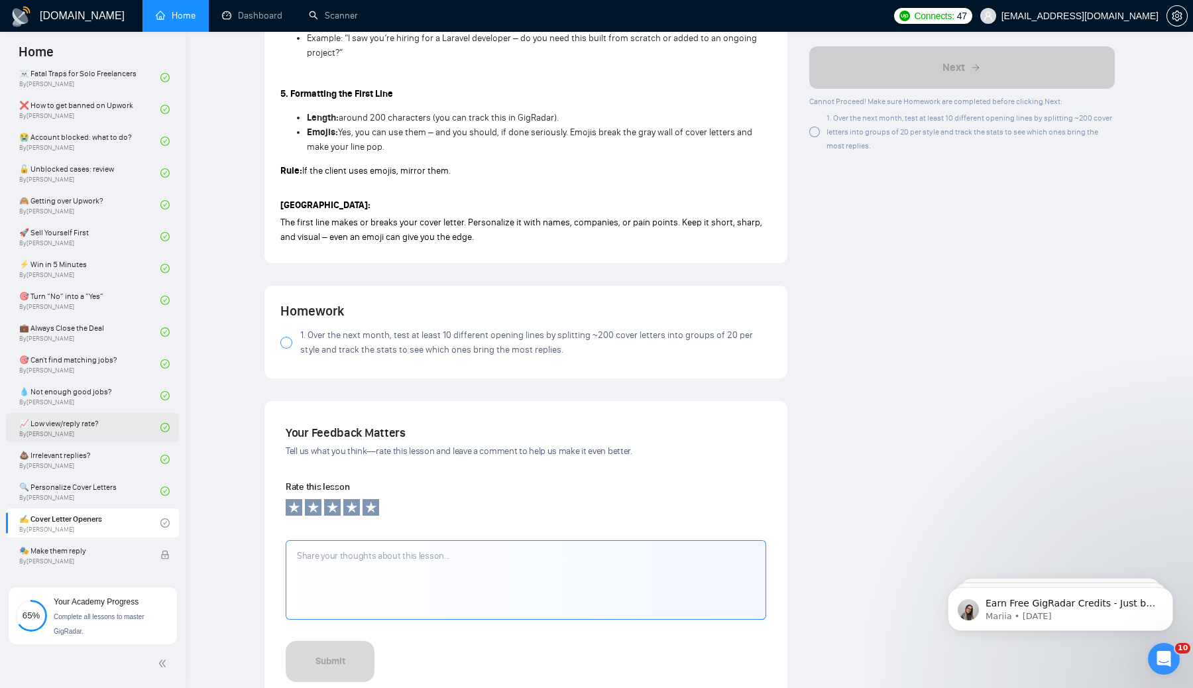
click at [817, 132] on div at bounding box center [814, 132] width 11 height 11
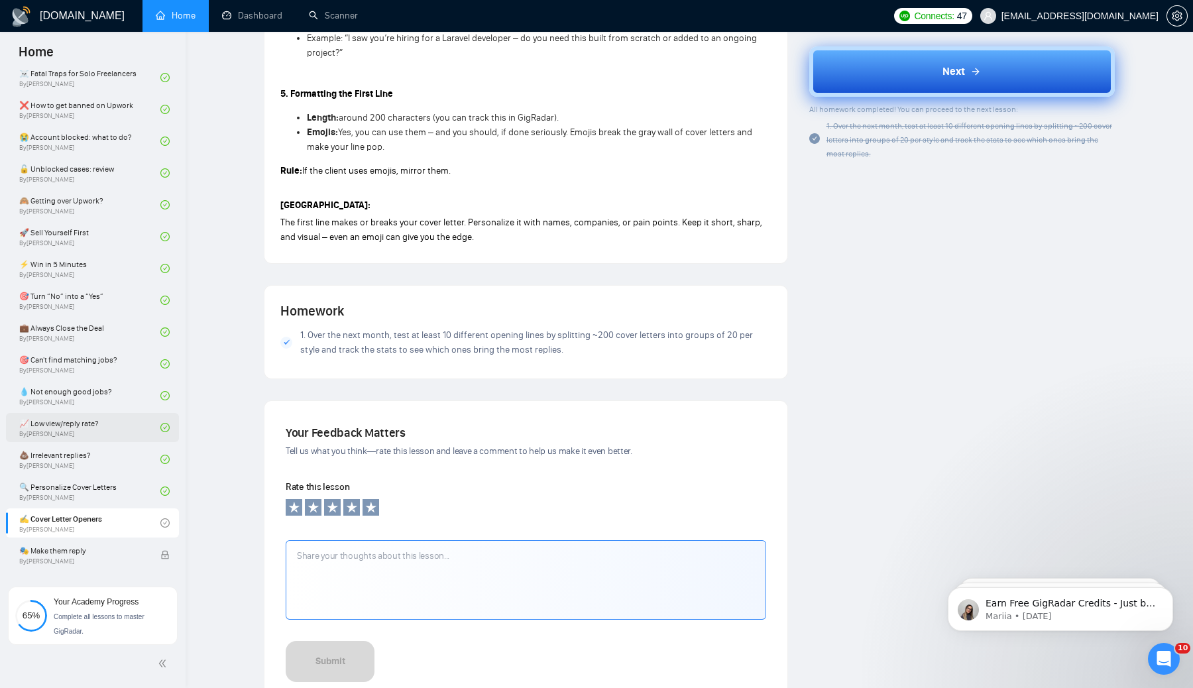
click at [911, 73] on button "Next" at bounding box center [962, 71] width 306 height 50
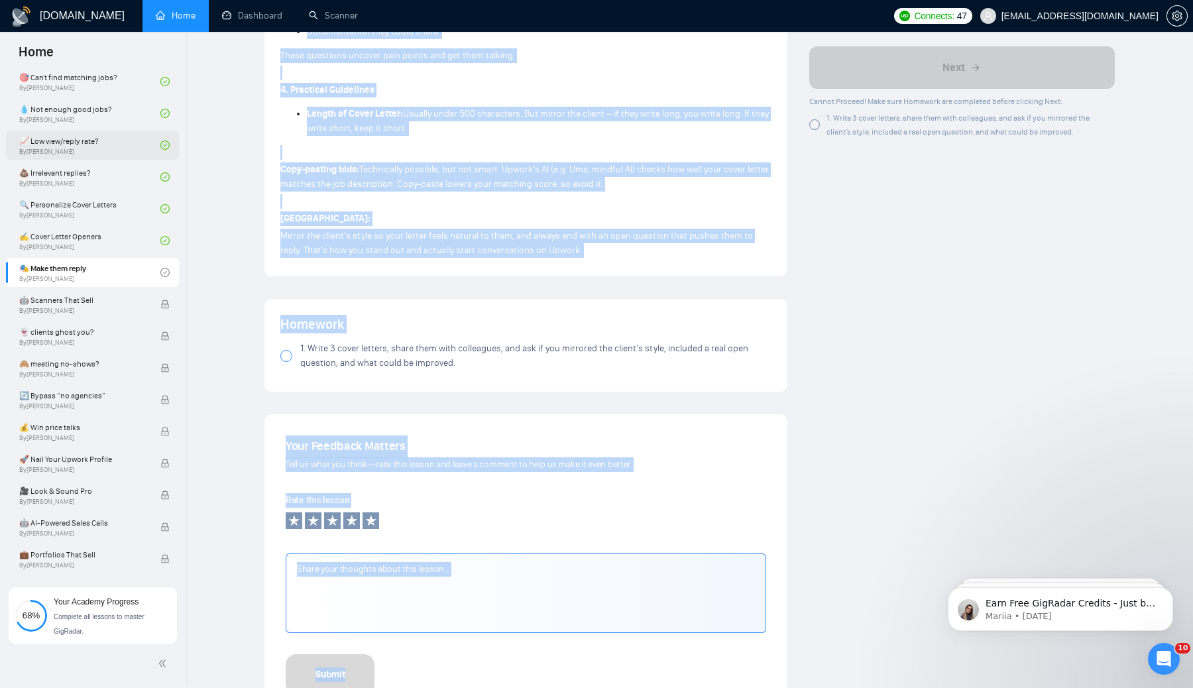
scroll to position [981, 0]
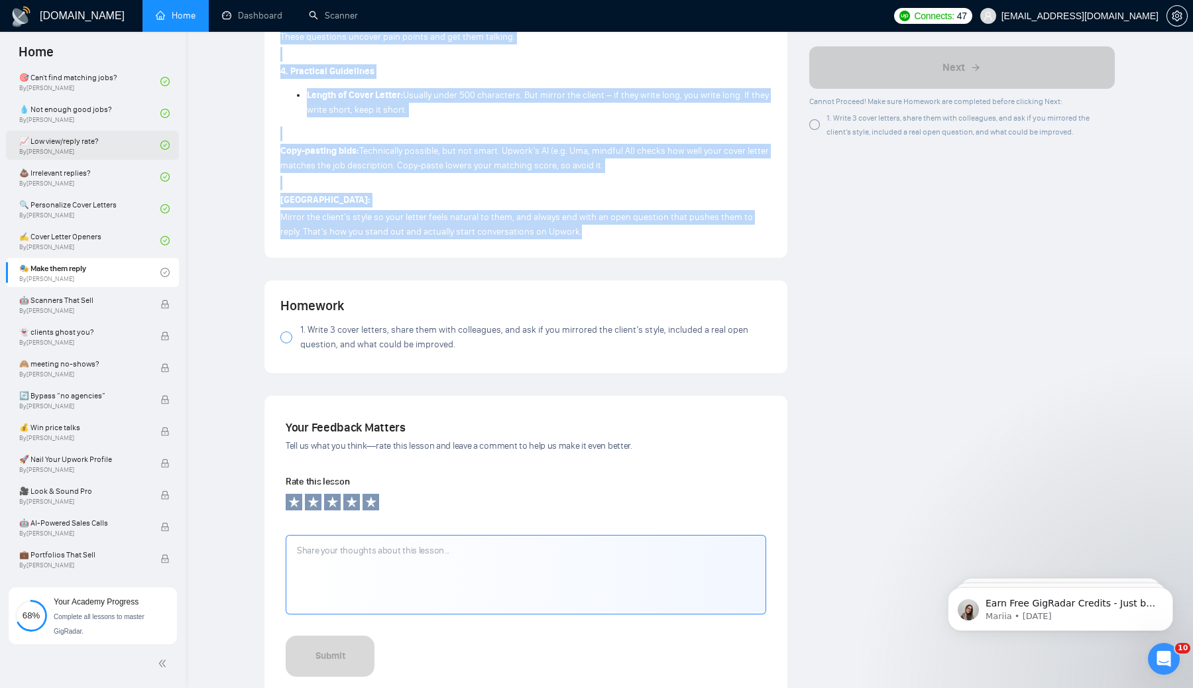
drag, startPoint x: 279, startPoint y: 108, endPoint x: 599, endPoint y: 247, distance: 348.8
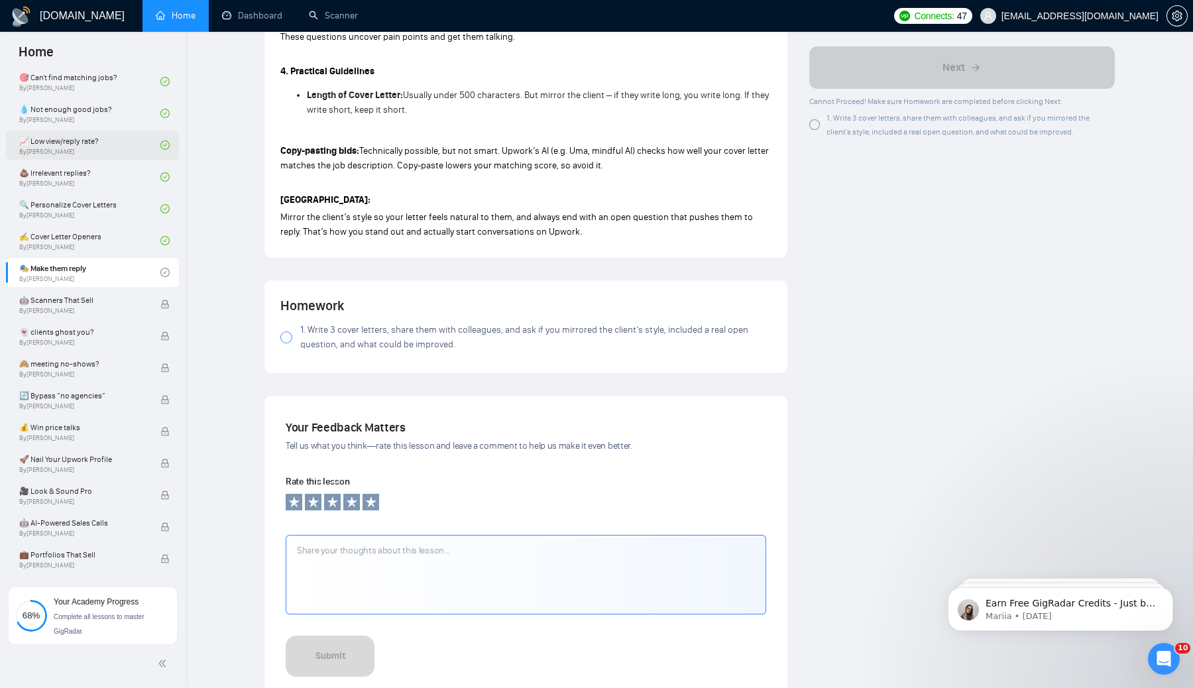
click at [812, 123] on div at bounding box center [814, 124] width 11 height 11
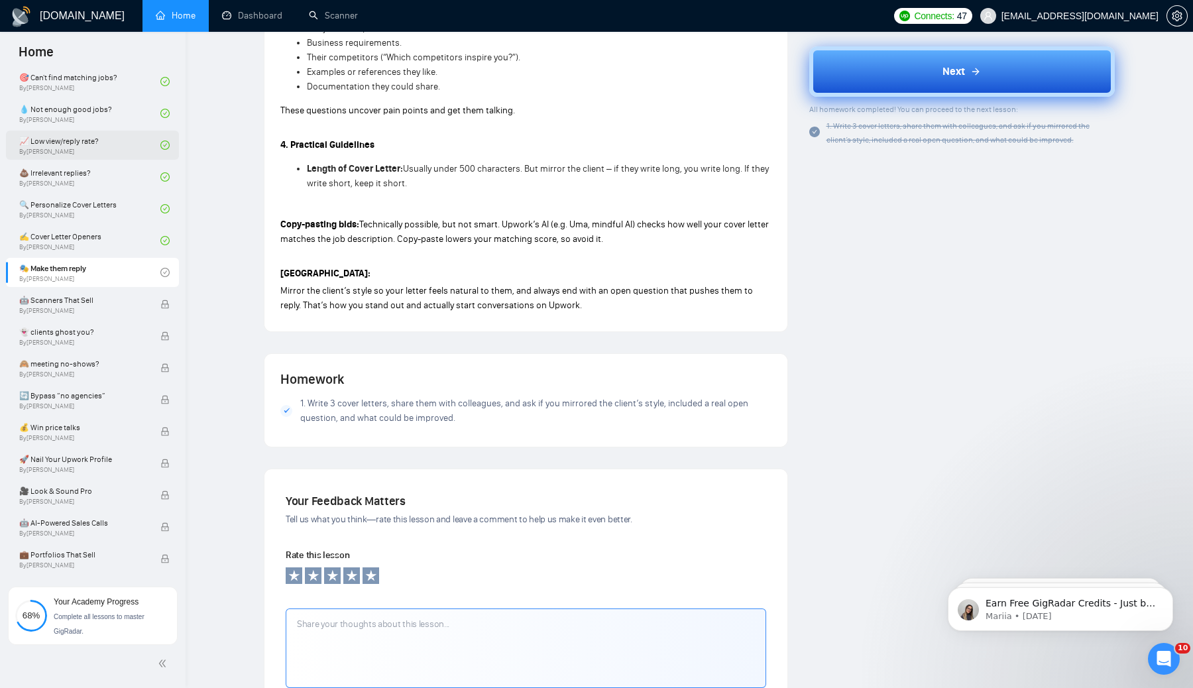
click at [951, 66] on span "Next" at bounding box center [954, 72] width 23 height 16
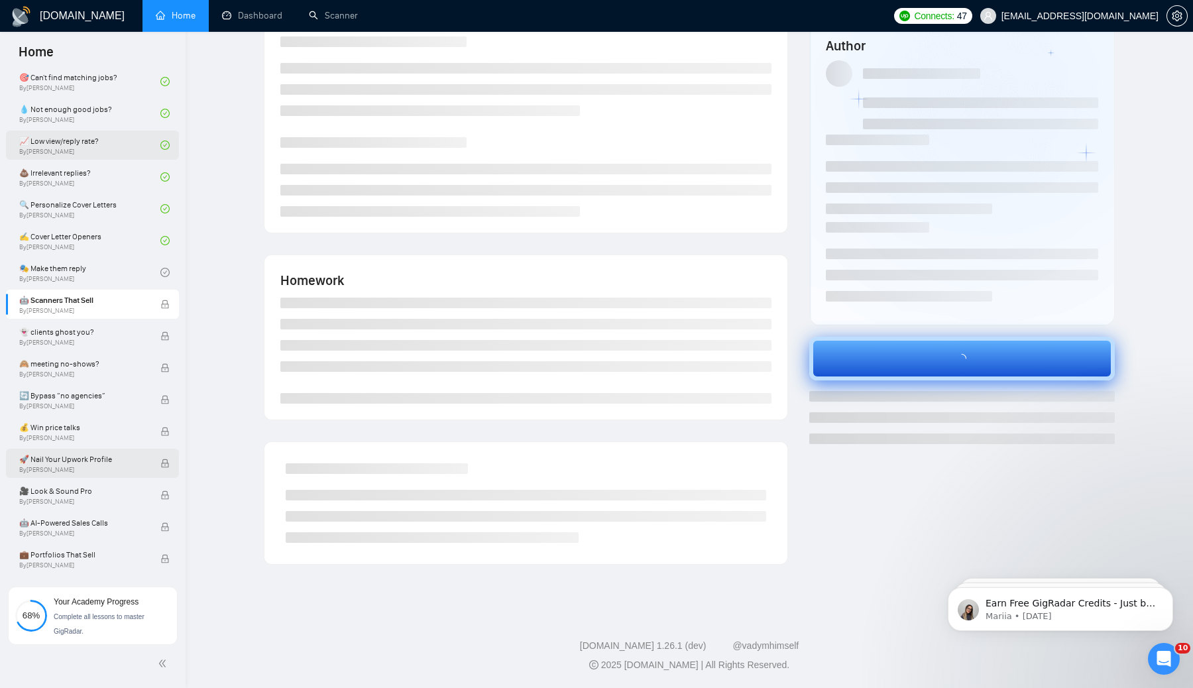
scroll to position [34, 0]
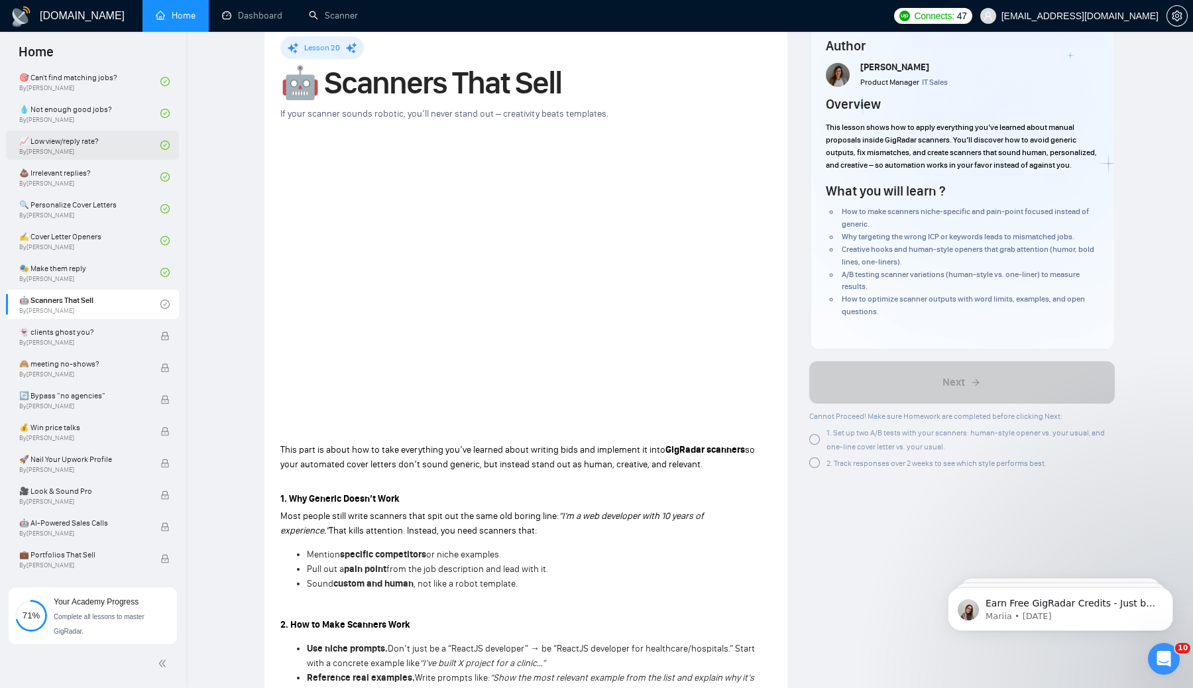
click at [816, 445] on div at bounding box center [814, 439] width 11 height 11
click at [811, 468] on div at bounding box center [814, 462] width 11 height 11
click at [815, 468] on div at bounding box center [814, 462] width 11 height 11
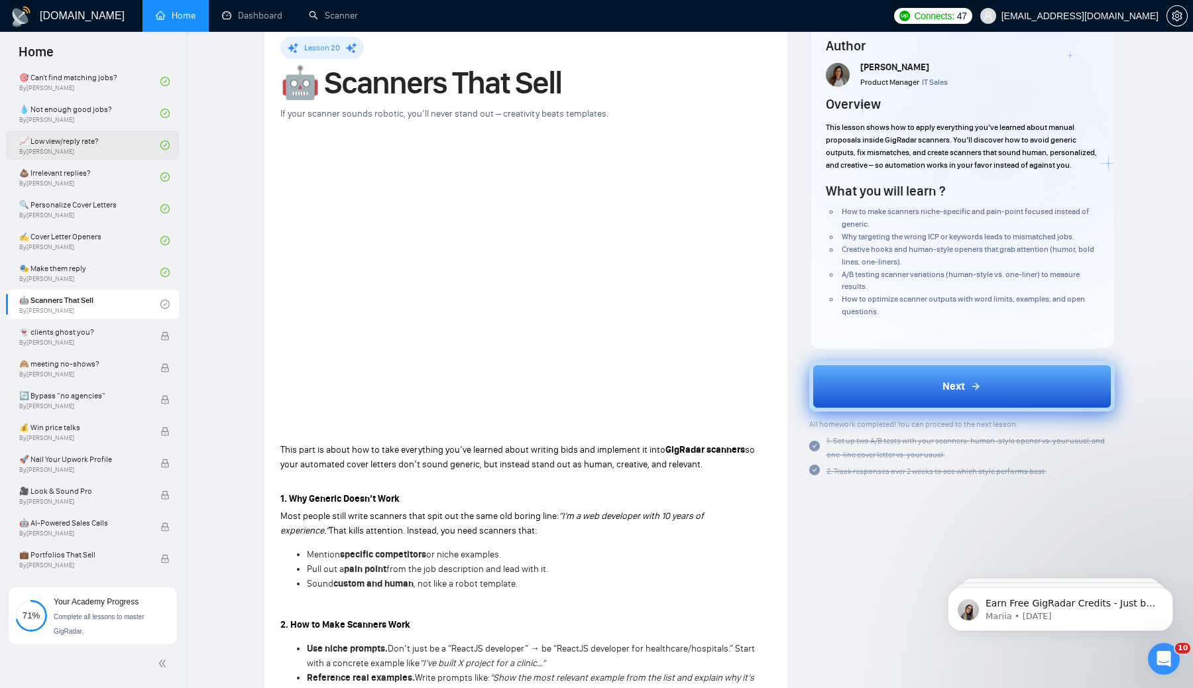
click at [913, 392] on button "Next" at bounding box center [962, 386] width 306 height 50
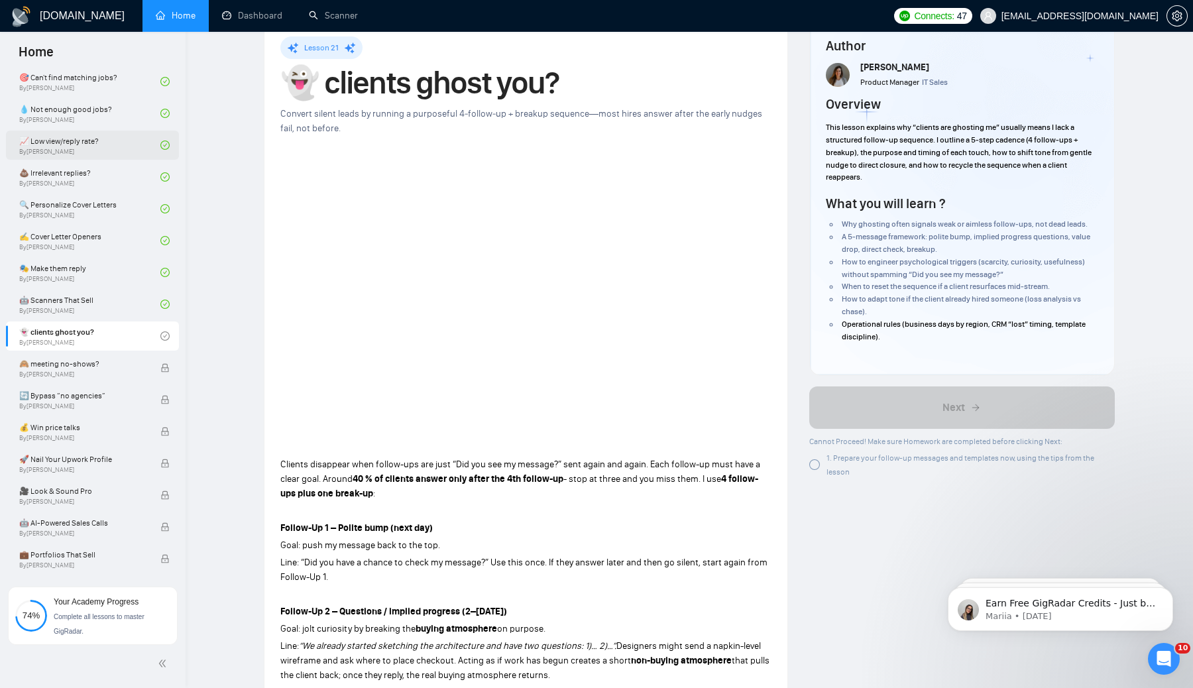
click at [812, 462] on div at bounding box center [814, 464] width 11 height 11
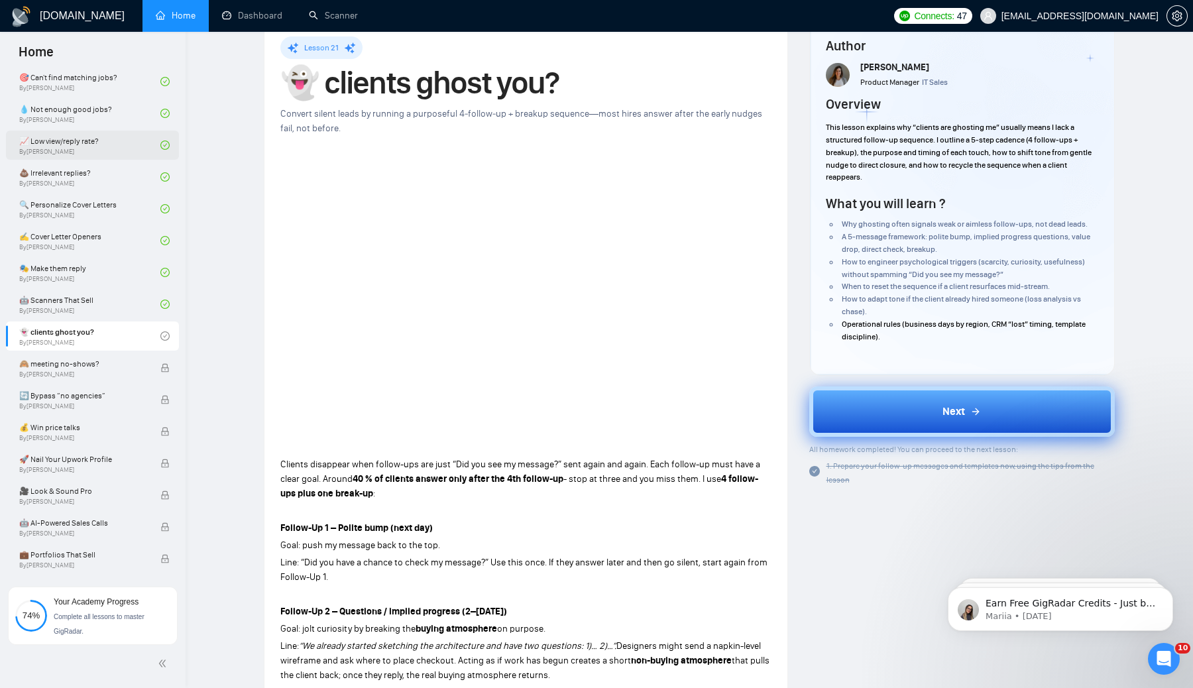
click at [901, 406] on button "Next" at bounding box center [962, 411] width 306 height 50
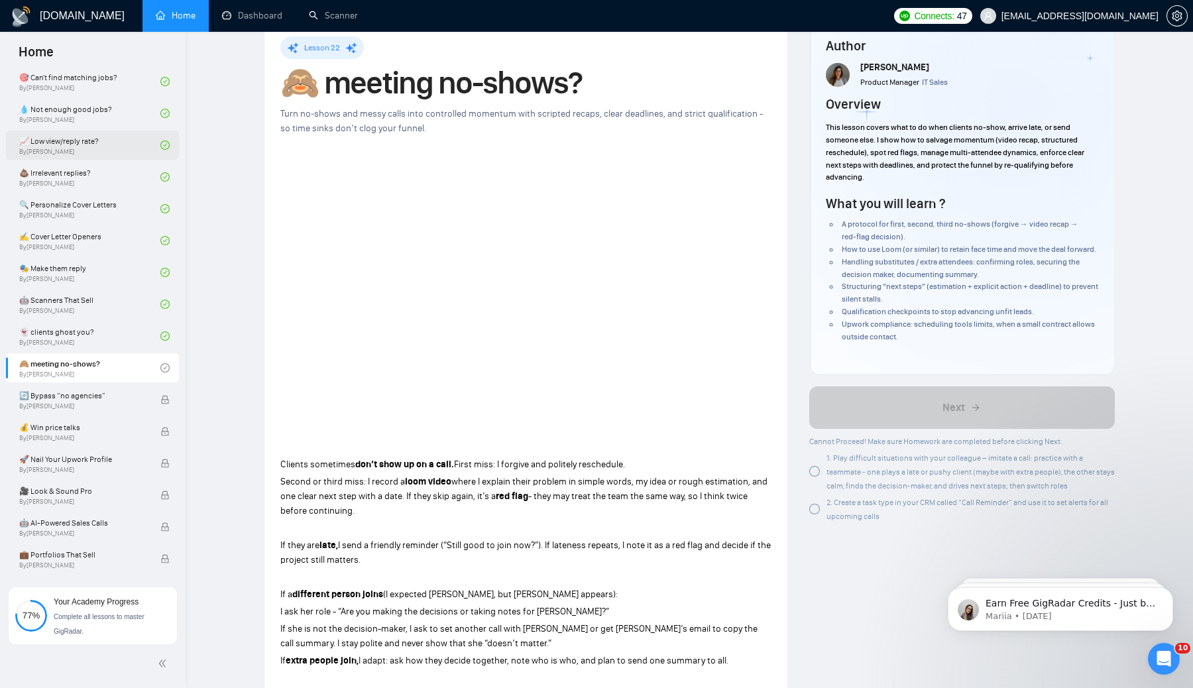
click at [818, 491] on div "1. Play difficult situations with your colleague – imitate a call: practice wit…" at bounding box center [962, 472] width 306 height 42
click at [815, 514] on div at bounding box center [814, 509] width 11 height 11
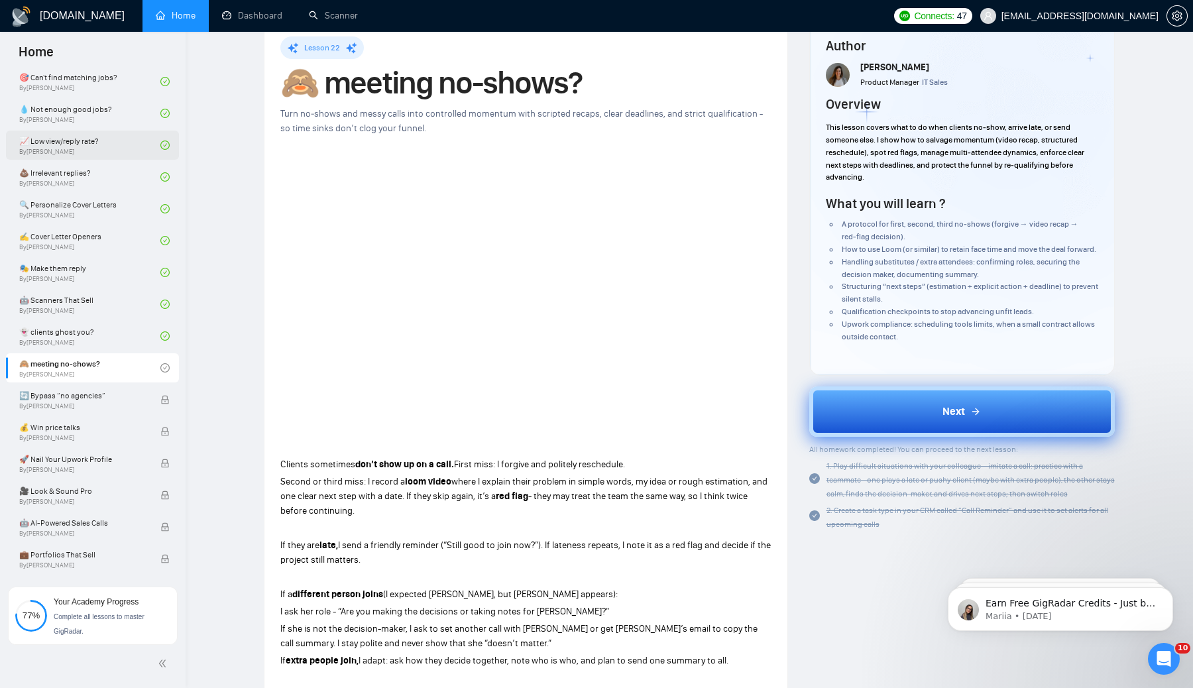
click at [902, 418] on button "Next" at bounding box center [962, 411] width 306 height 50
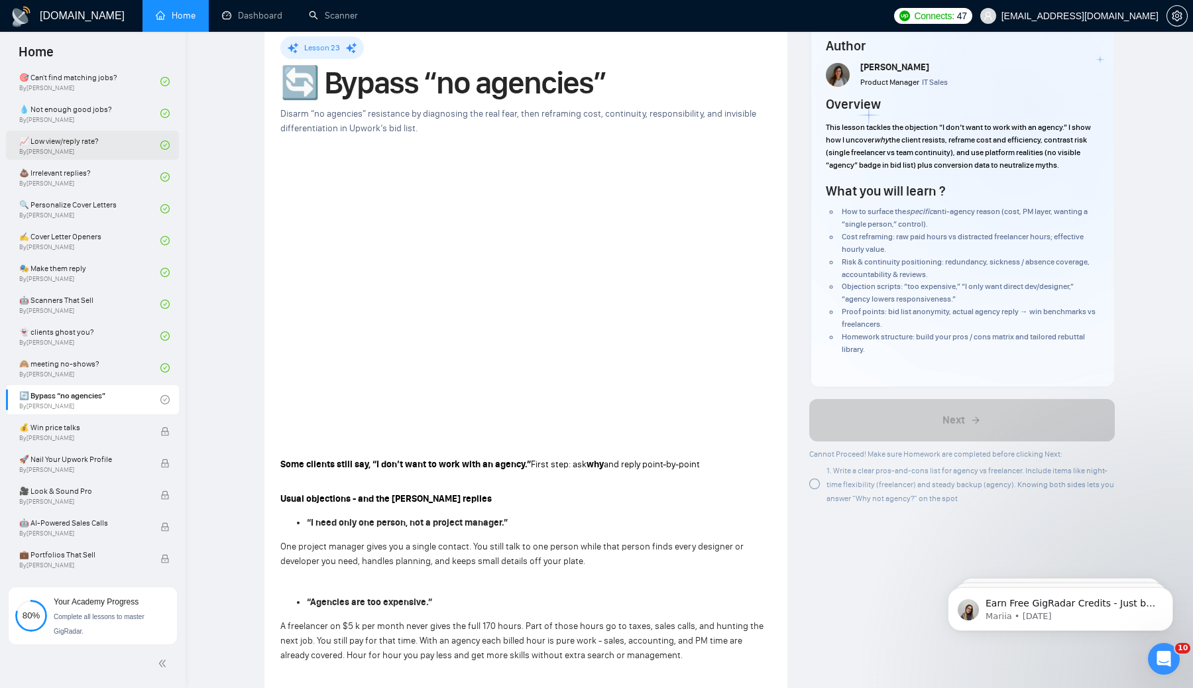
click at [813, 479] on div at bounding box center [814, 484] width 11 height 11
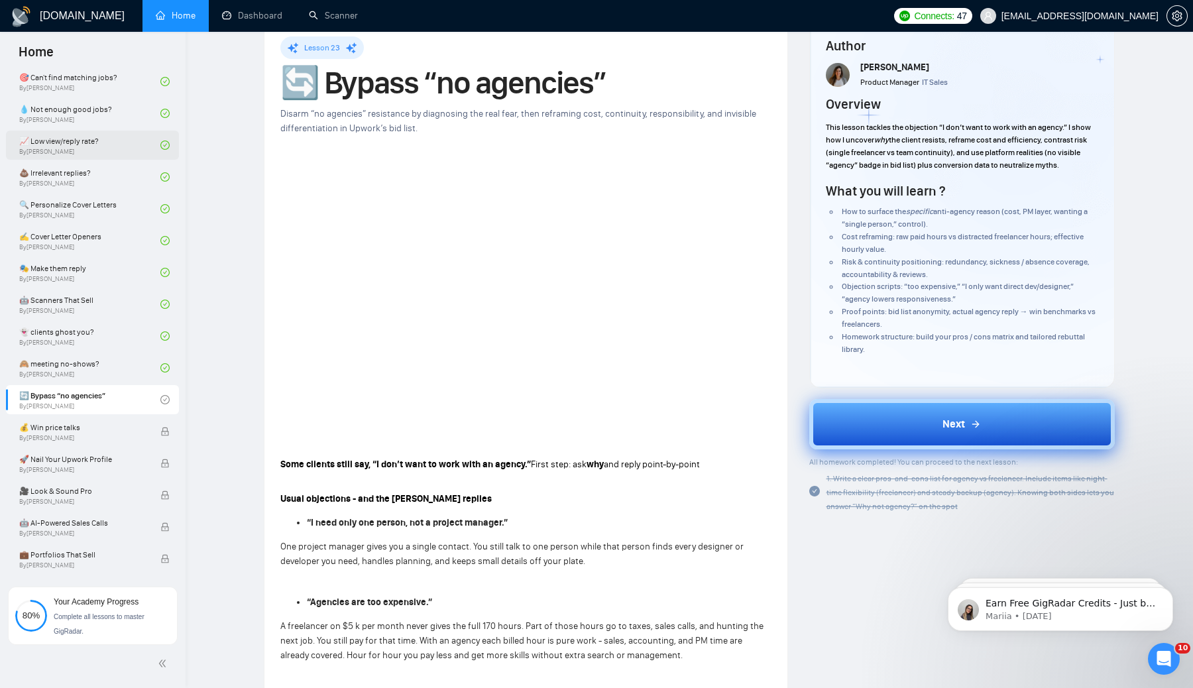
click at [929, 408] on button "Next" at bounding box center [962, 424] width 306 height 50
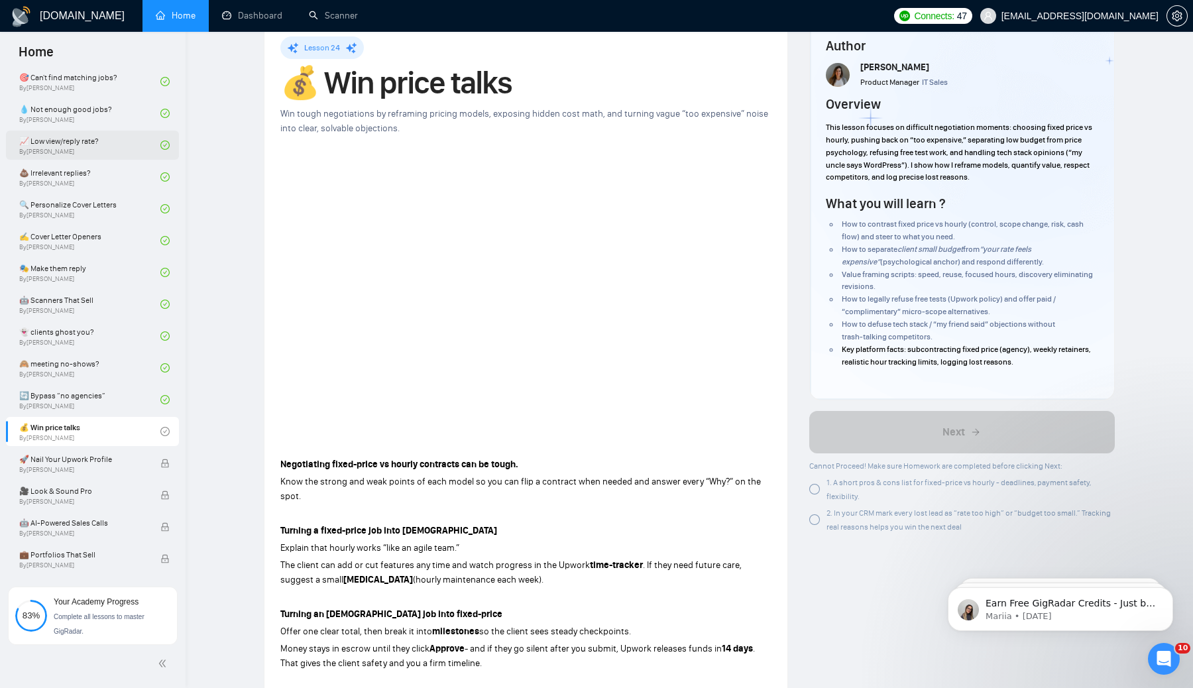
click at [816, 487] on div at bounding box center [814, 489] width 11 height 11
click at [815, 522] on div at bounding box center [814, 519] width 11 height 11
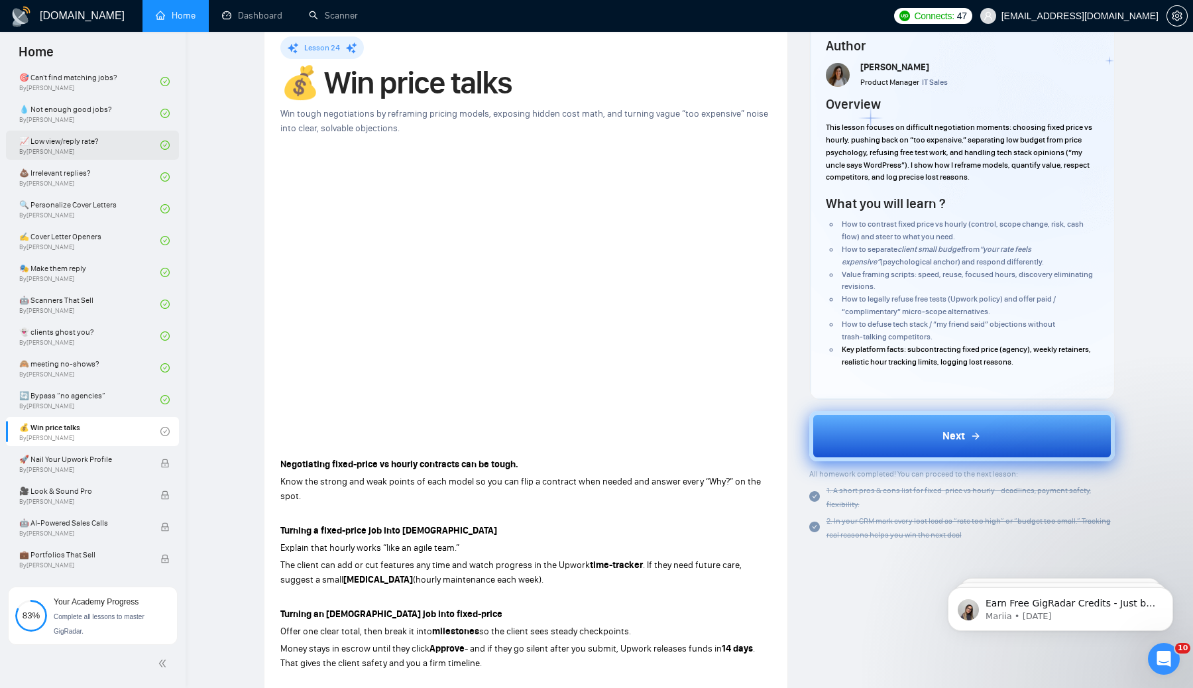
click at [921, 433] on button "Next" at bounding box center [962, 436] width 306 height 50
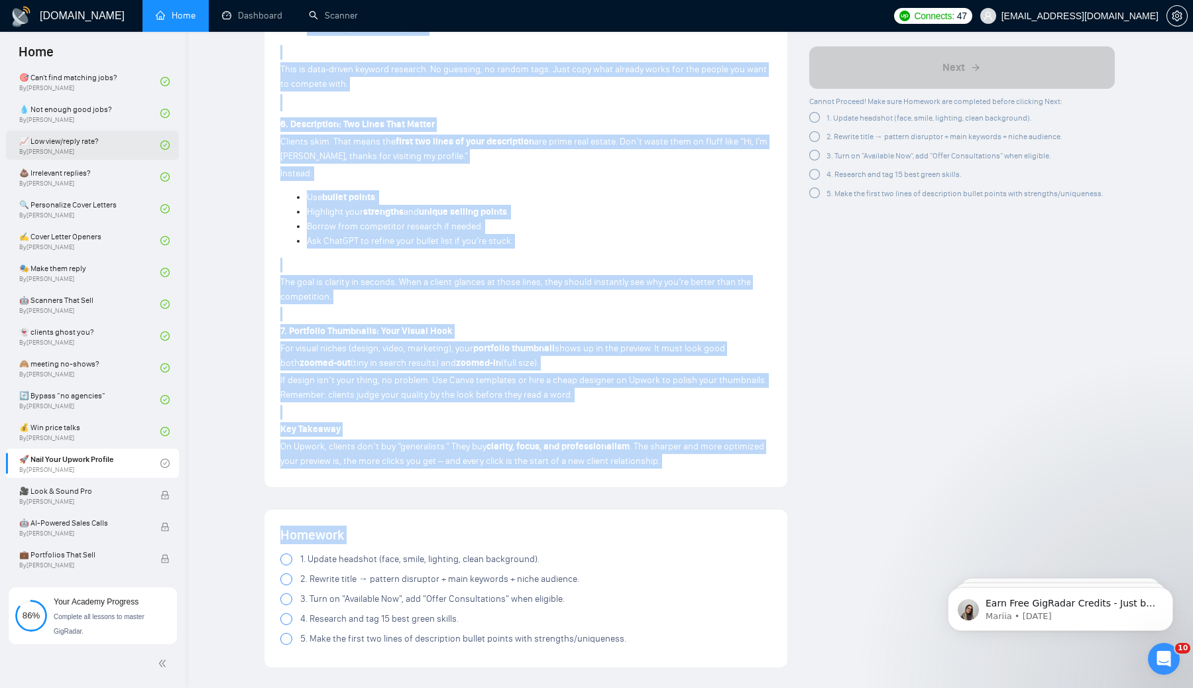
scroll to position [1405, 0]
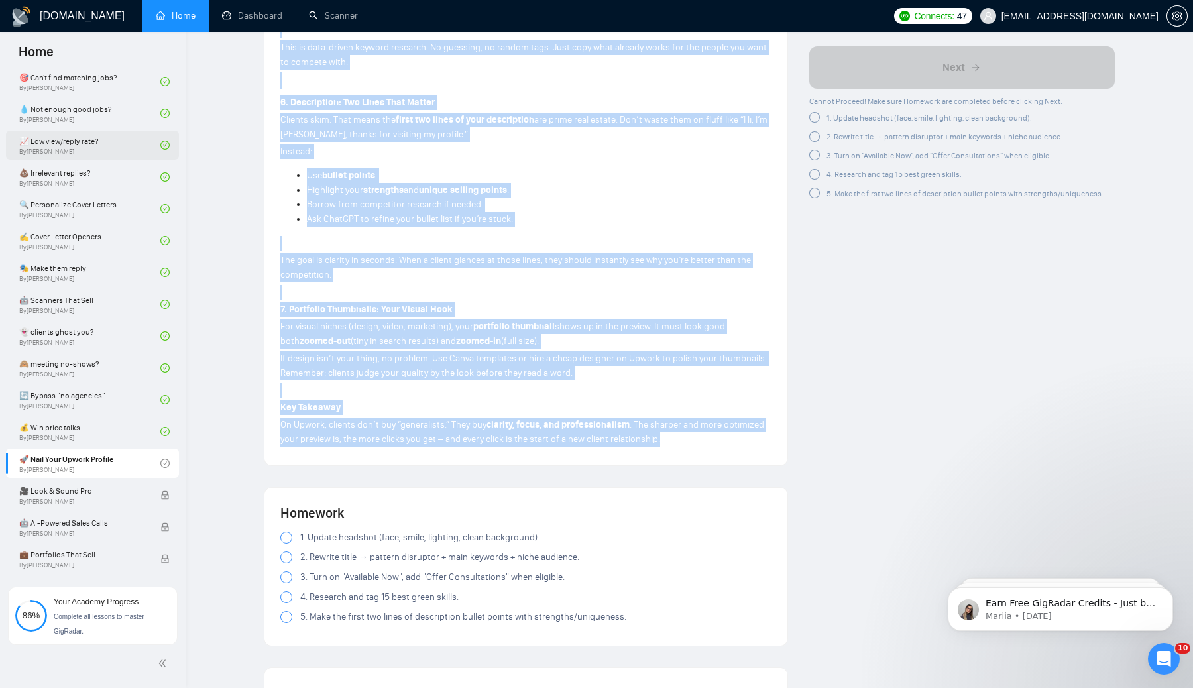
drag, startPoint x: 284, startPoint y: 93, endPoint x: 679, endPoint y: 457, distance: 537.6
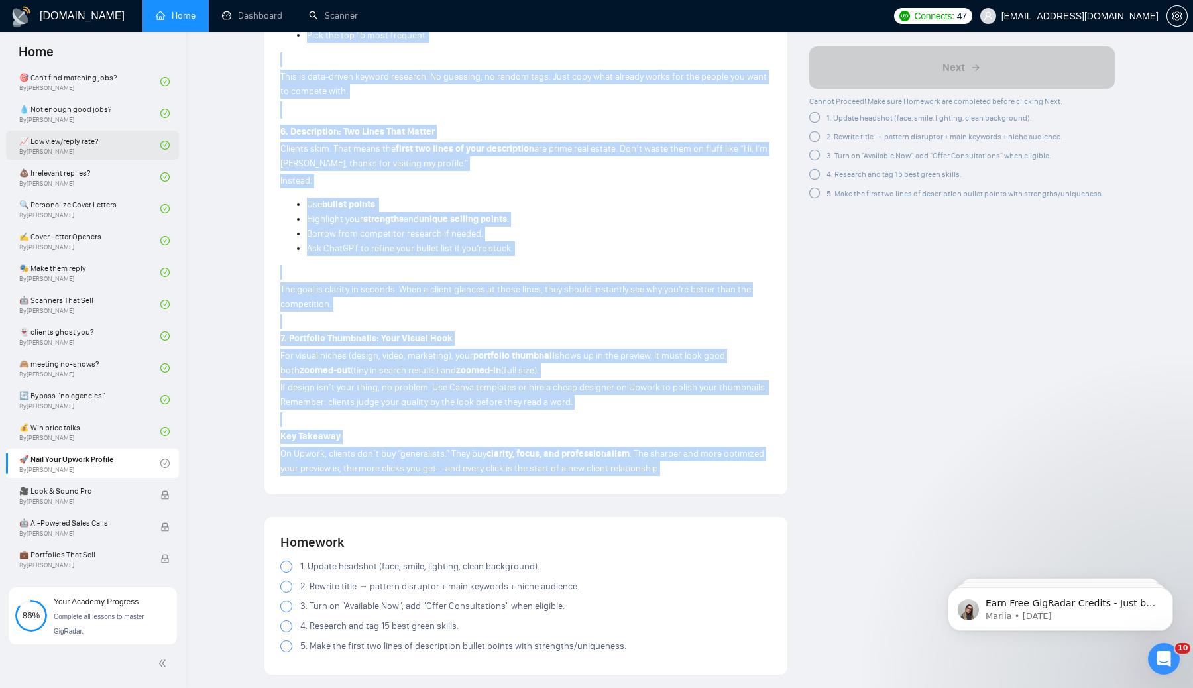
scroll to position [1374, 0]
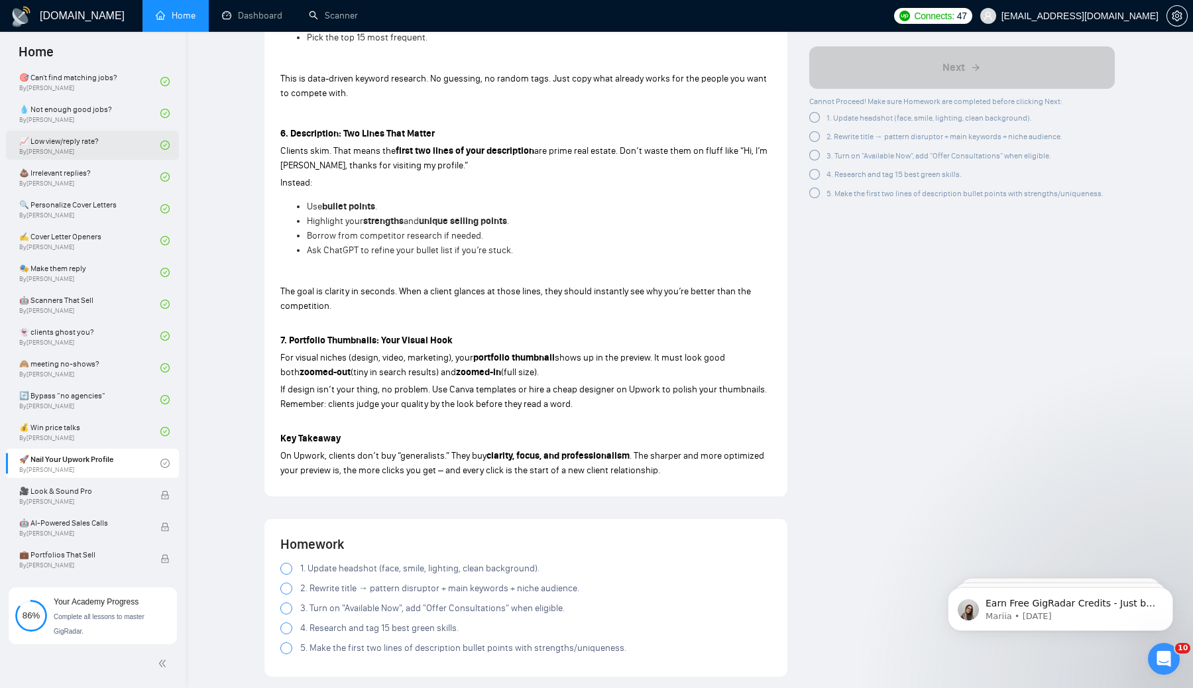
click at [818, 118] on div at bounding box center [814, 118] width 11 height 11
click at [817, 130] on div at bounding box center [814, 134] width 11 height 11
click at [814, 155] on div at bounding box center [814, 155] width 11 height 11
click at [814, 173] on div "4. Research and tag 15 best green skills." at bounding box center [885, 175] width 152 height 14
click at [815, 189] on div at bounding box center [814, 186] width 11 height 11
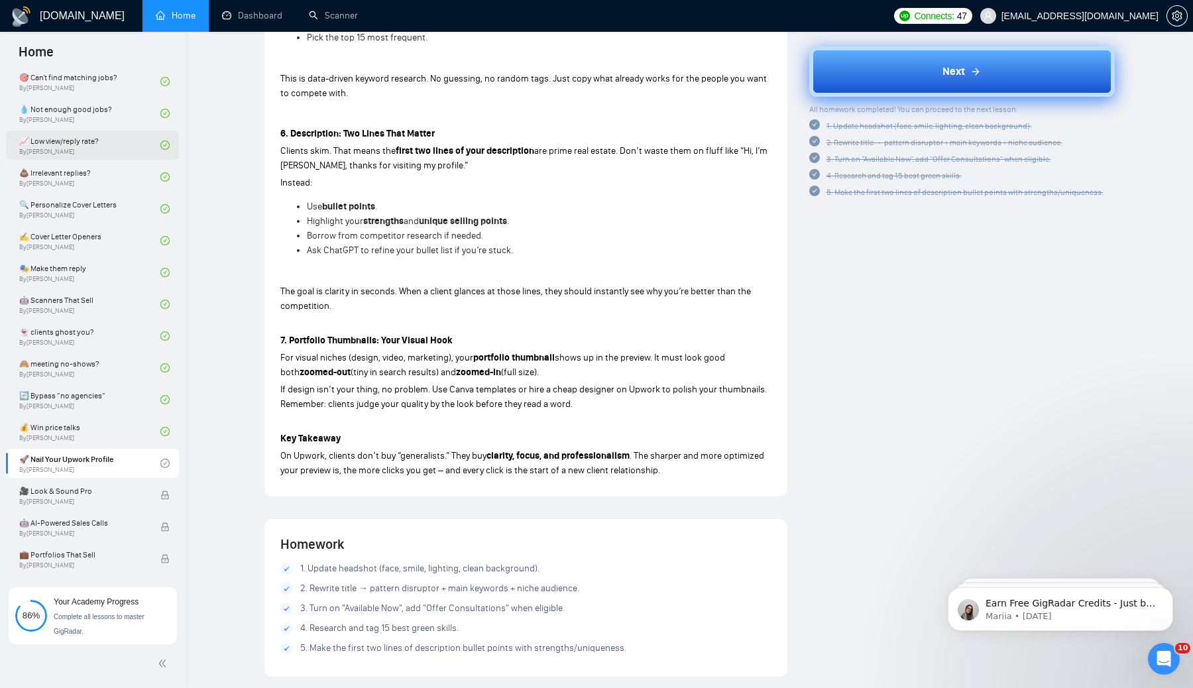
click at [956, 76] on span "Next" at bounding box center [954, 72] width 23 height 16
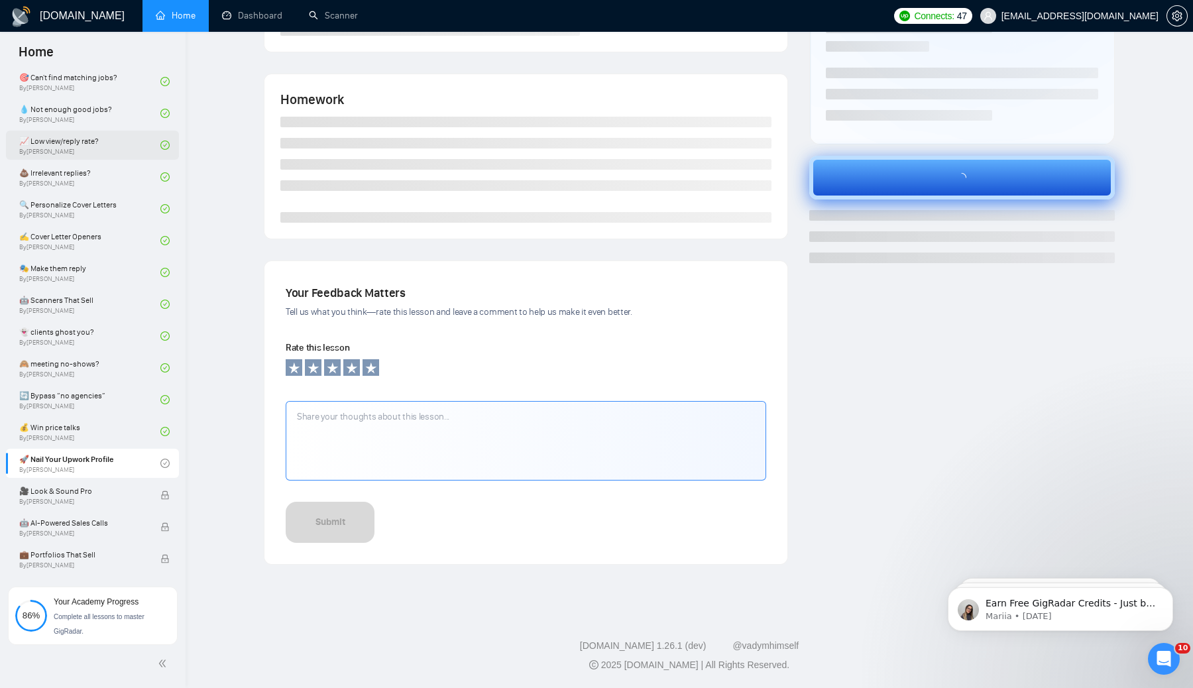
scroll to position [215, 0]
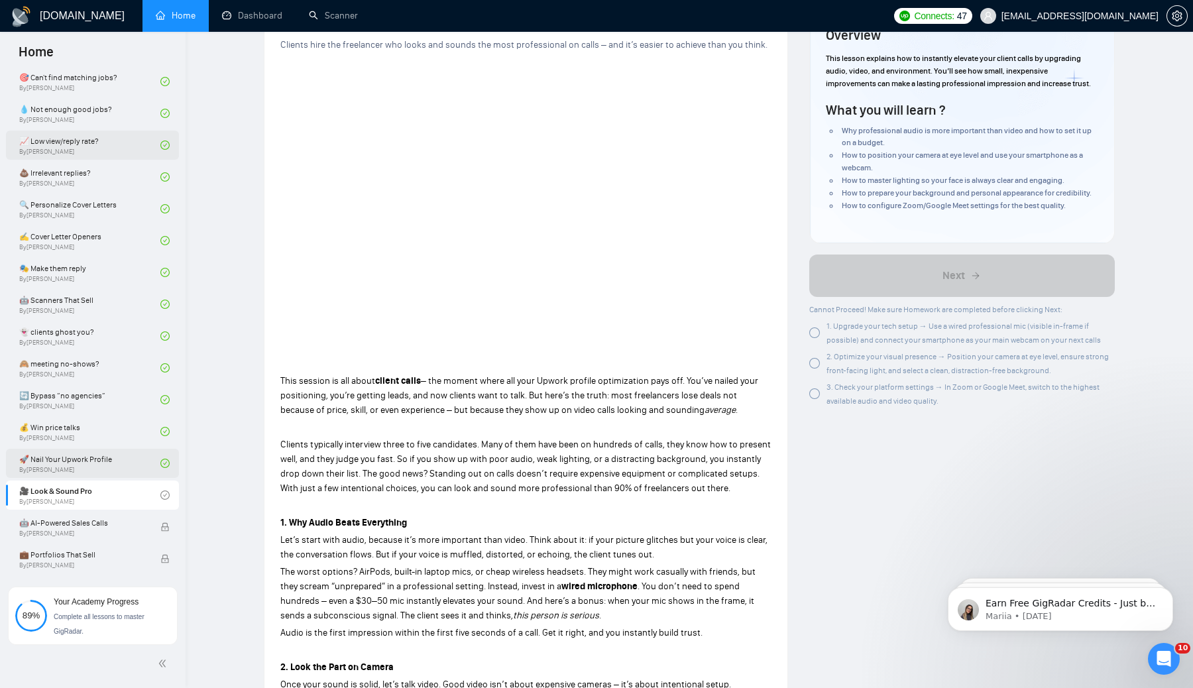
scroll to position [113, 0]
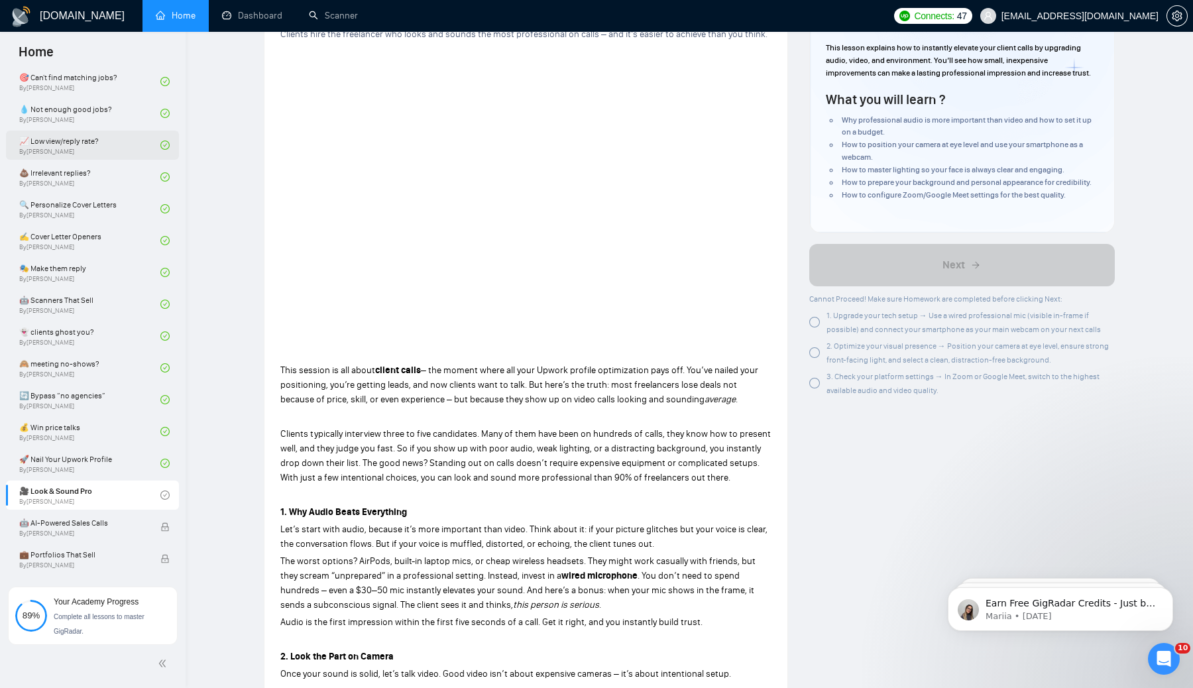
click at [819, 324] on div at bounding box center [814, 322] width 11 height 11
click at [817, 344] on div "2. Optimize your visual presence → Position your camera at eye level, ensure st…" at bounding box center [962, 353] width 306 height 28
click at [813, 385] on div at bounding box center [814, 383] width 11 height 11
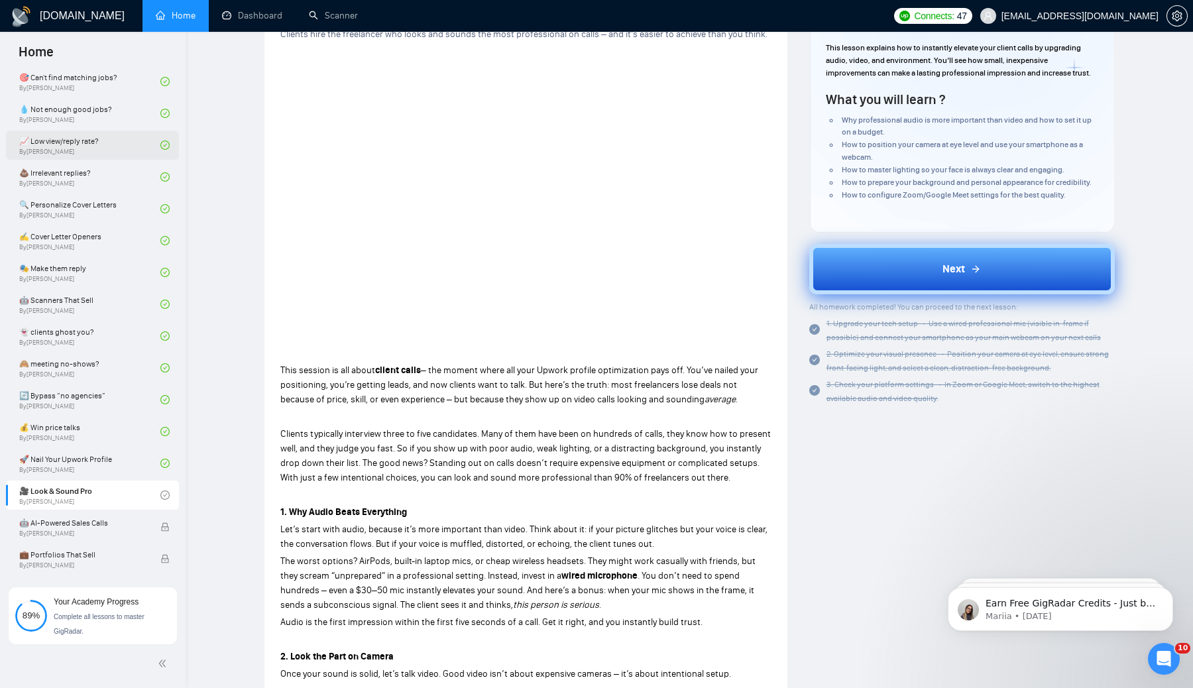
click at [935, 264] on button "Next" at bounding box center [962, 269] width 306 height 50
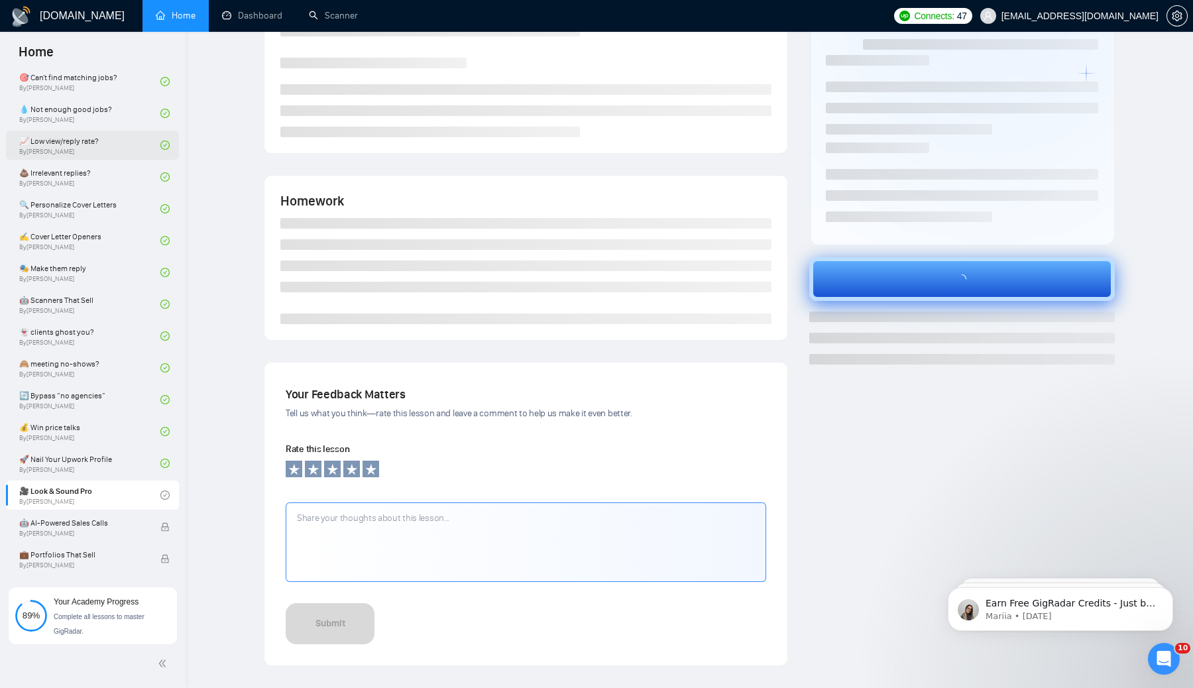
scroll to position [34, 0]
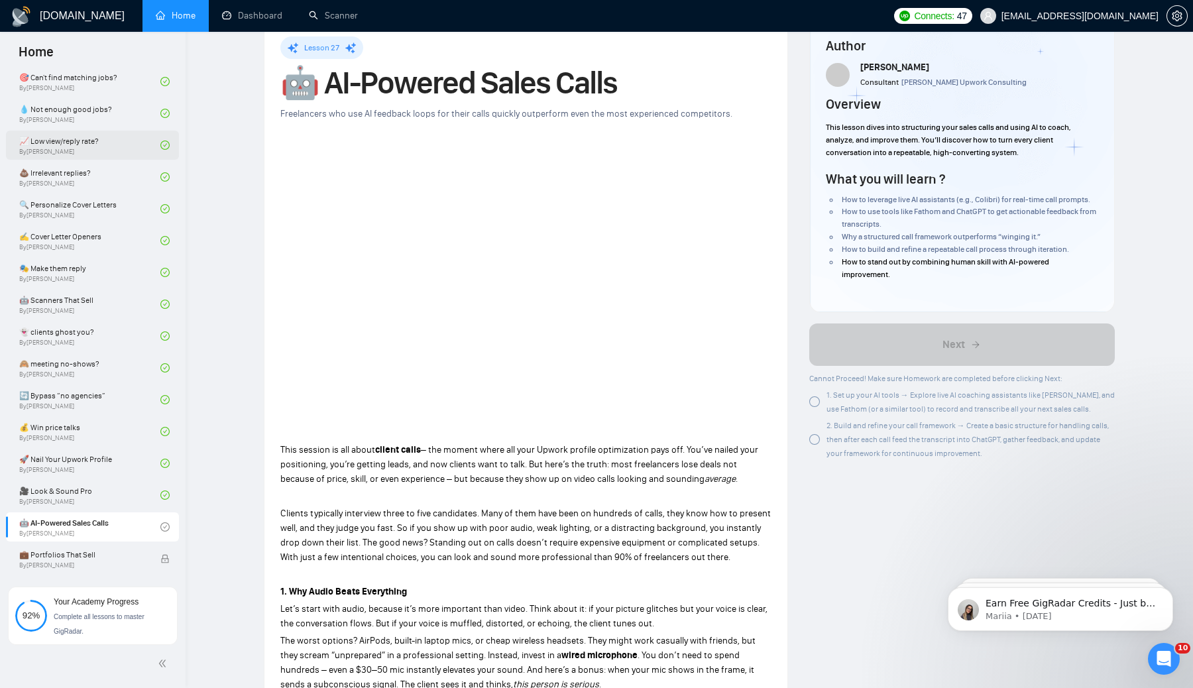
click at [815, 409] on div "1. Set up your AI tools → Explore live AI coaching assistants like [PERSON_NAME…" at bounding box center [962, 402] width 306 height 28
click at [811, 445] on div "2. Build and refine your call framework → Create a basic structure for handling…" at bounding box center [962, 439] width 306 height 42
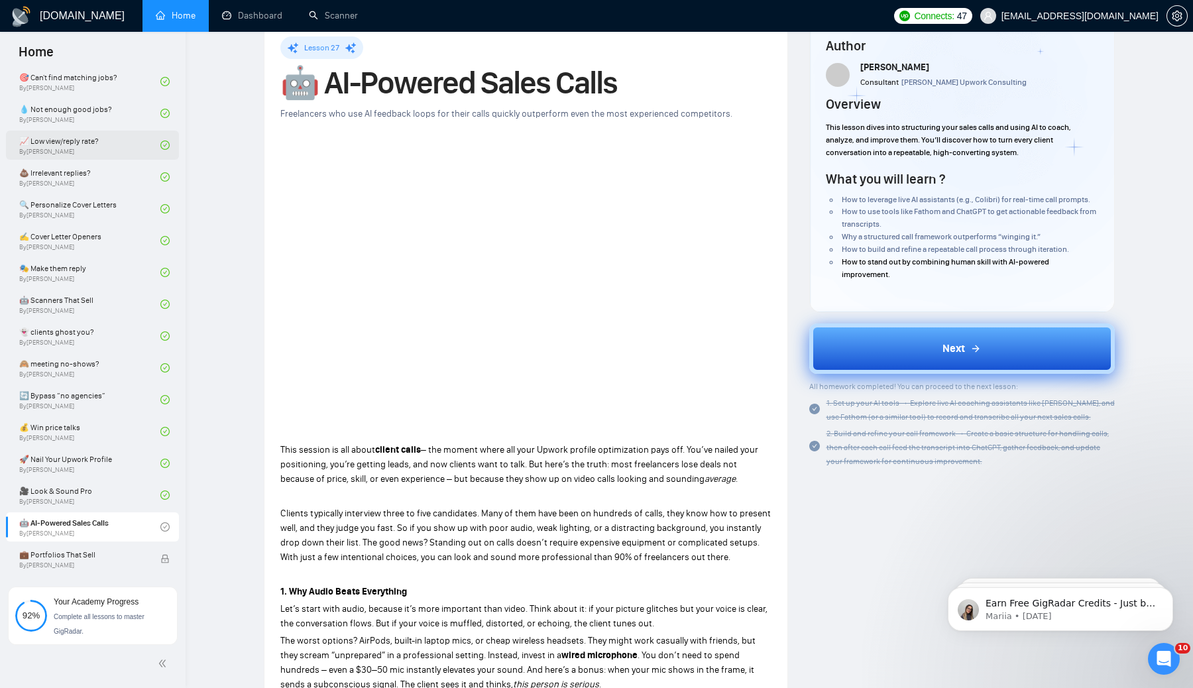
click at [897, 347] on button "Next" at bounding box center [962, 348] width 306 height 50
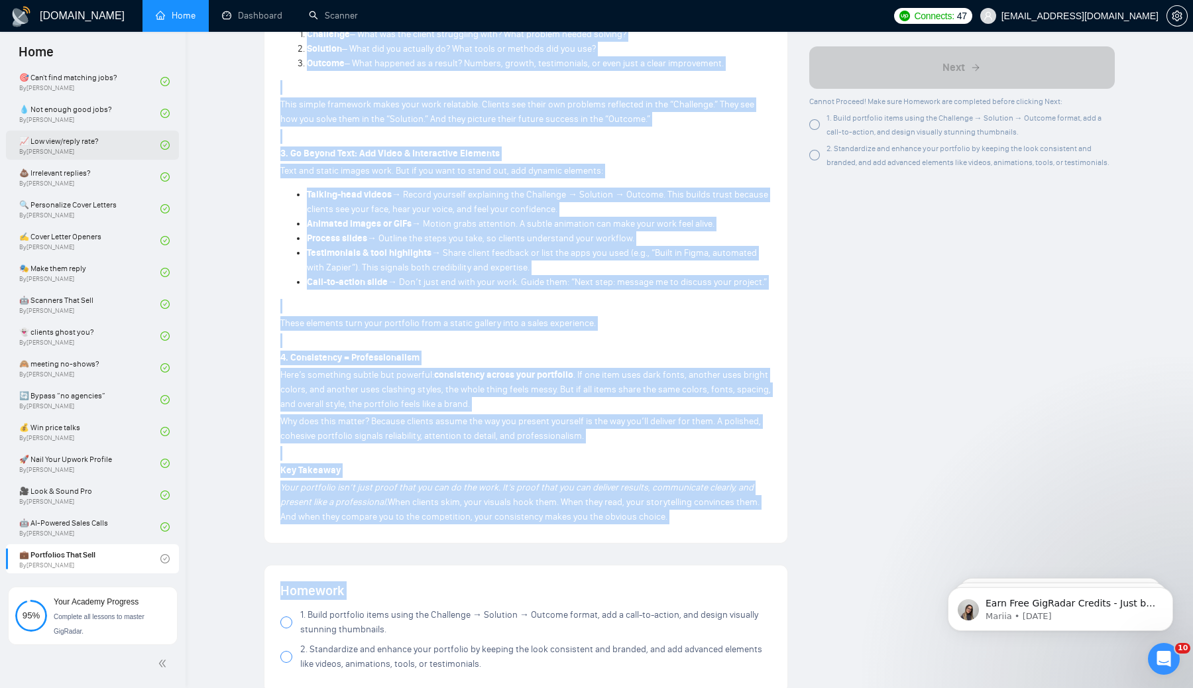
scroll to position [892, 0]
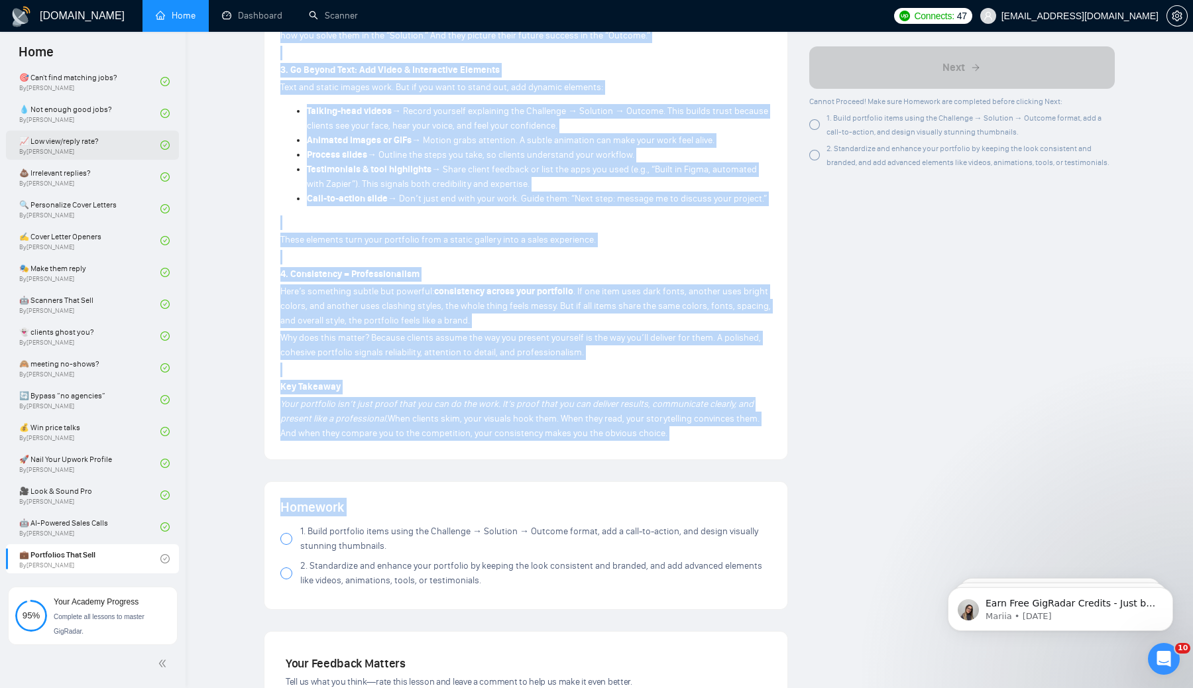
drag, startPoint x: 280, startPoint y: 116, endPoint x: 721, endPoint y: 430, distance: 541.3
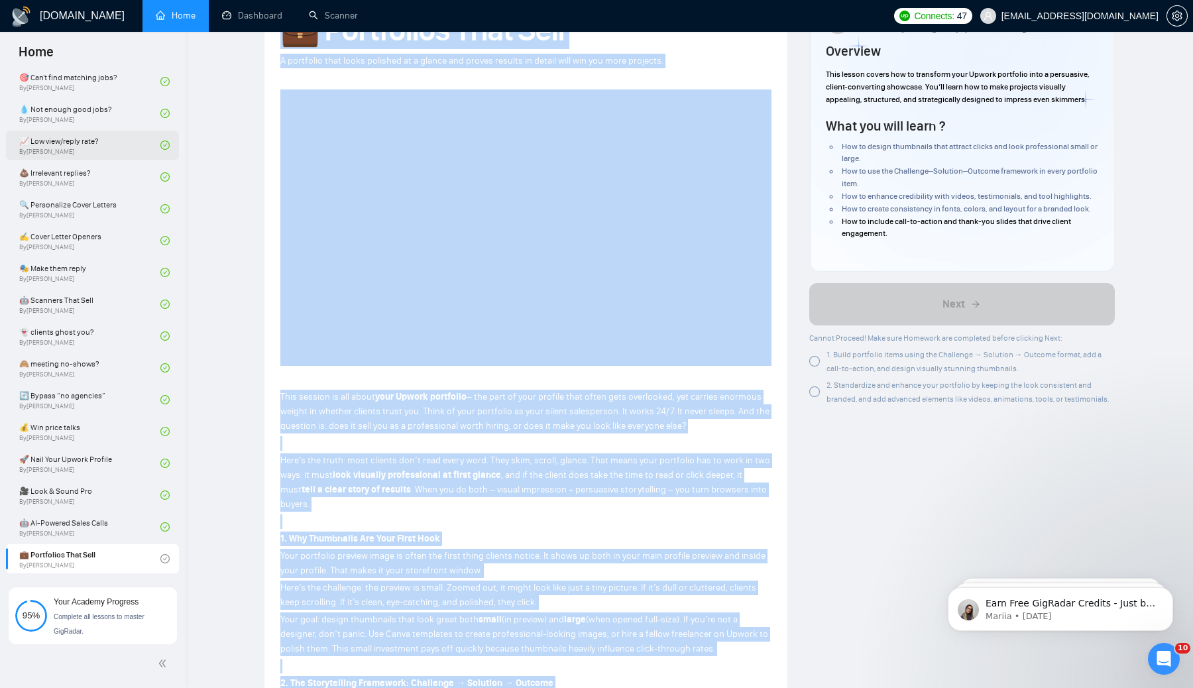
scroll to position [0, 0]
